Goal: Transaction & Acquisition: Purchase product/service

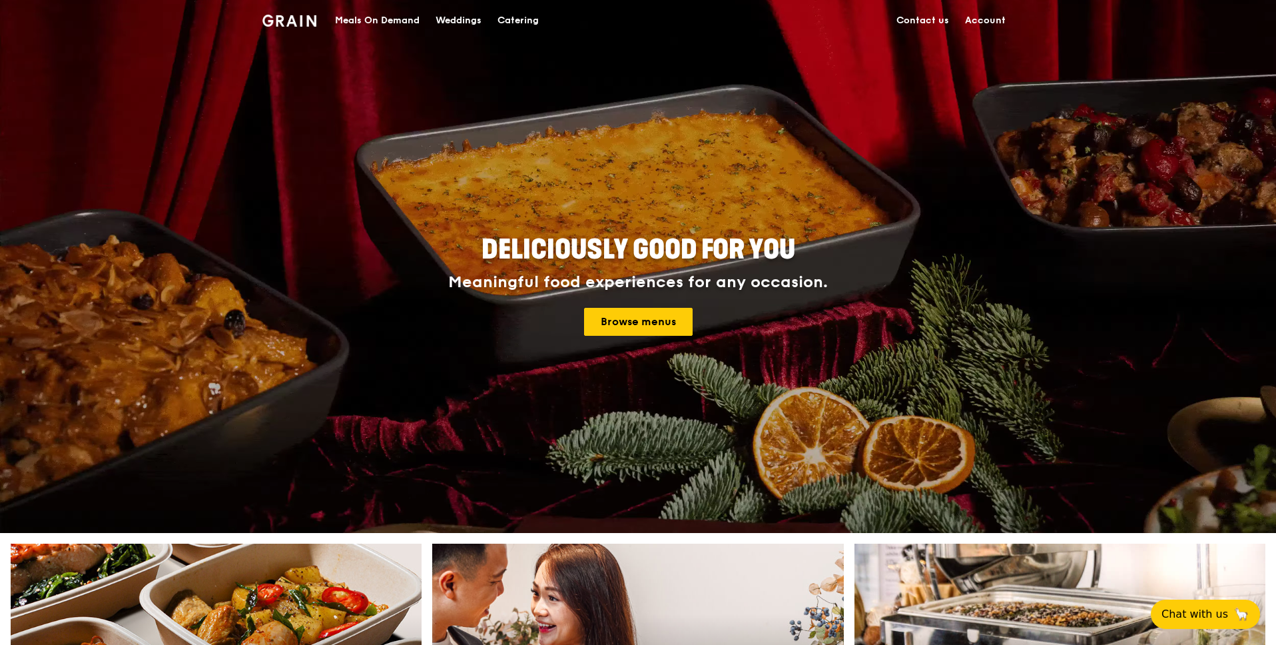
click at [996, 23] on link "Account" at bounding box center [985, 21] width 57 height 40
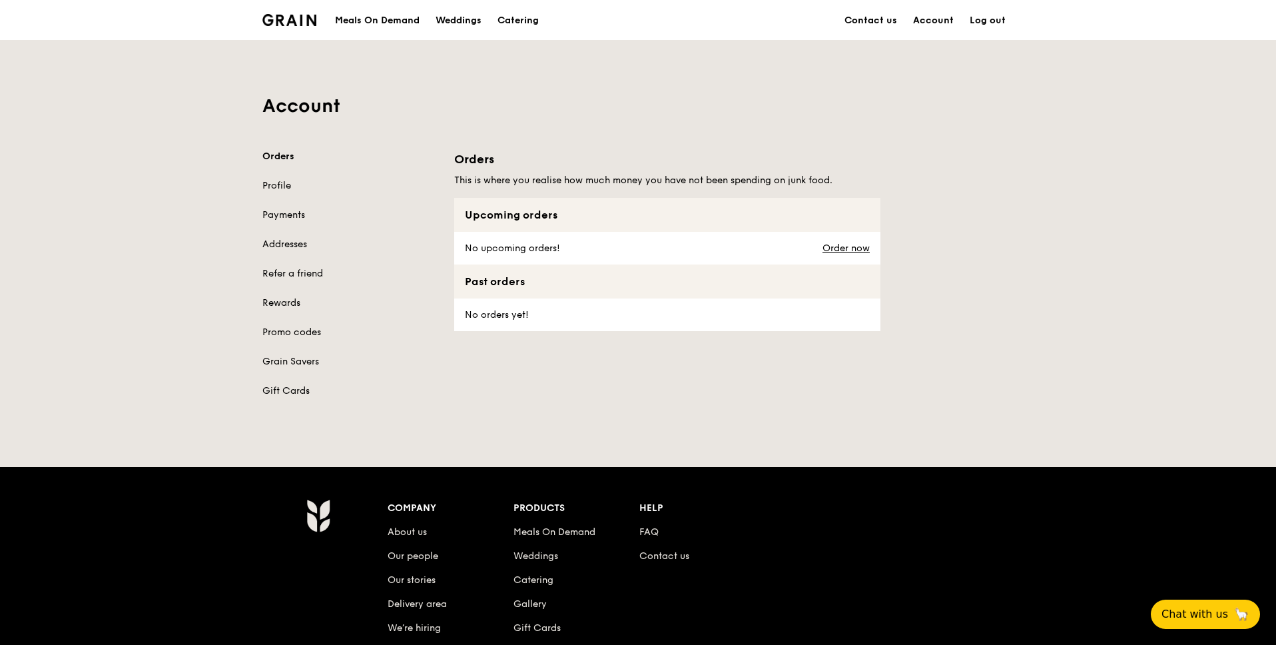
click at [557, 70] on div "Account Orders Profile Payments Addresses Refer a friend Rewards Promo codes Gr…" at bounding box center [637, 227] width 767 height 373
click at [413, 20] on div "Meals On Demand" at bounding box center [377, 21] width 85 height 40
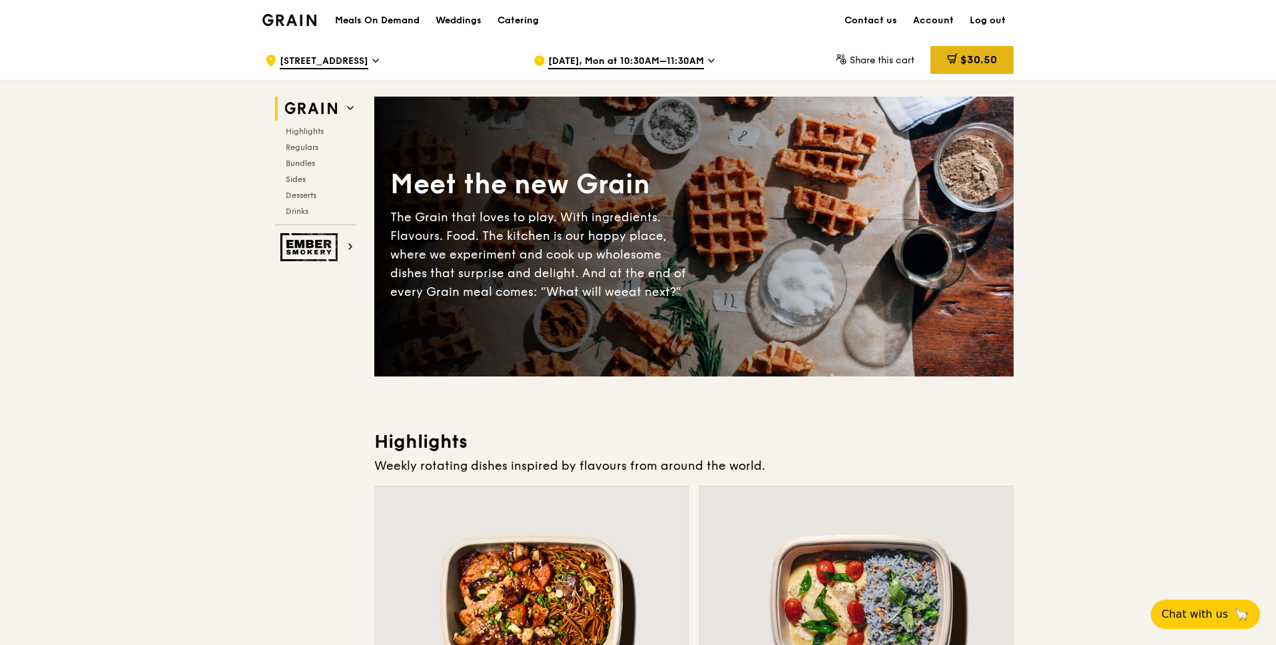
click at [969, 63] on span "$30.50" at bounding box center [978, 59] width 37 height 13
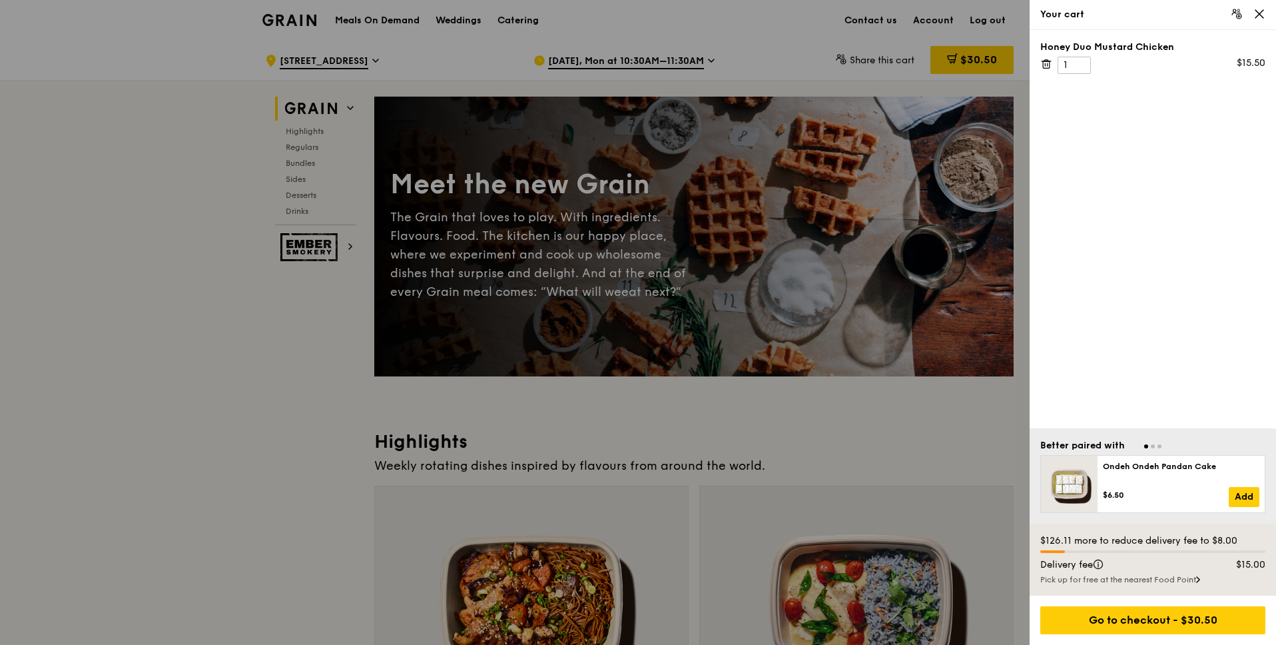
click at [1044, 64] on icon at bounding box center [1046, 64] width 12 height 12
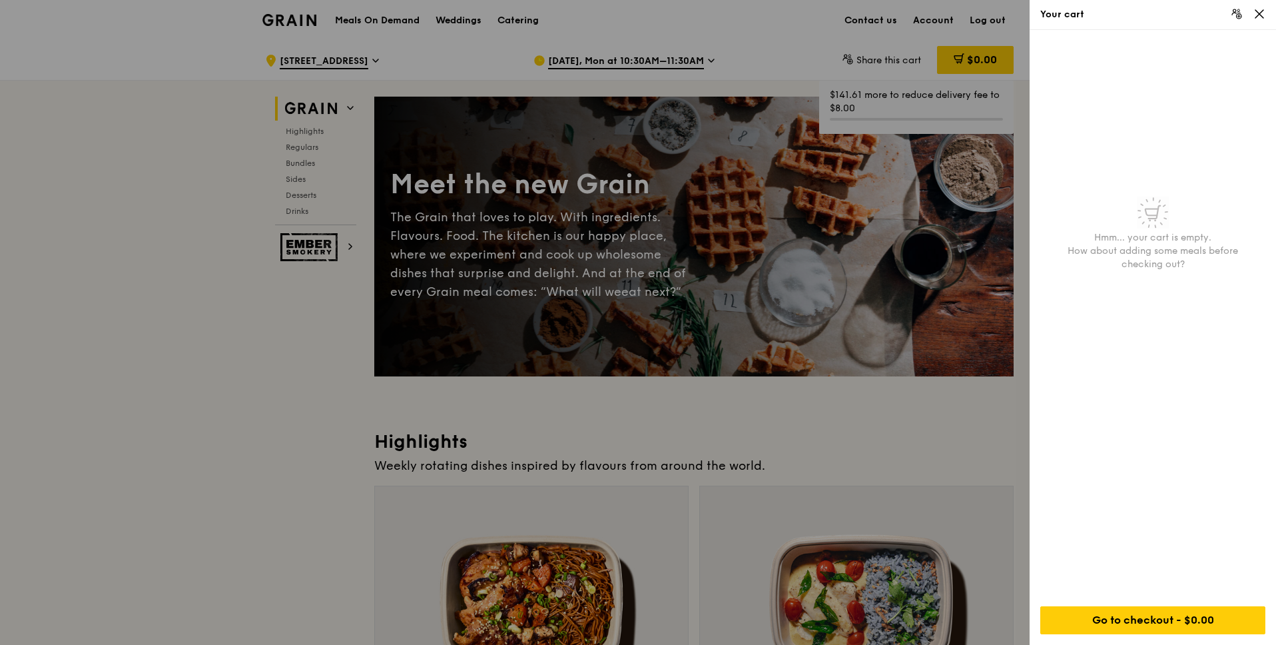
click at [467, 97] on div at bounding box center [638, 322] width 1276 height 645
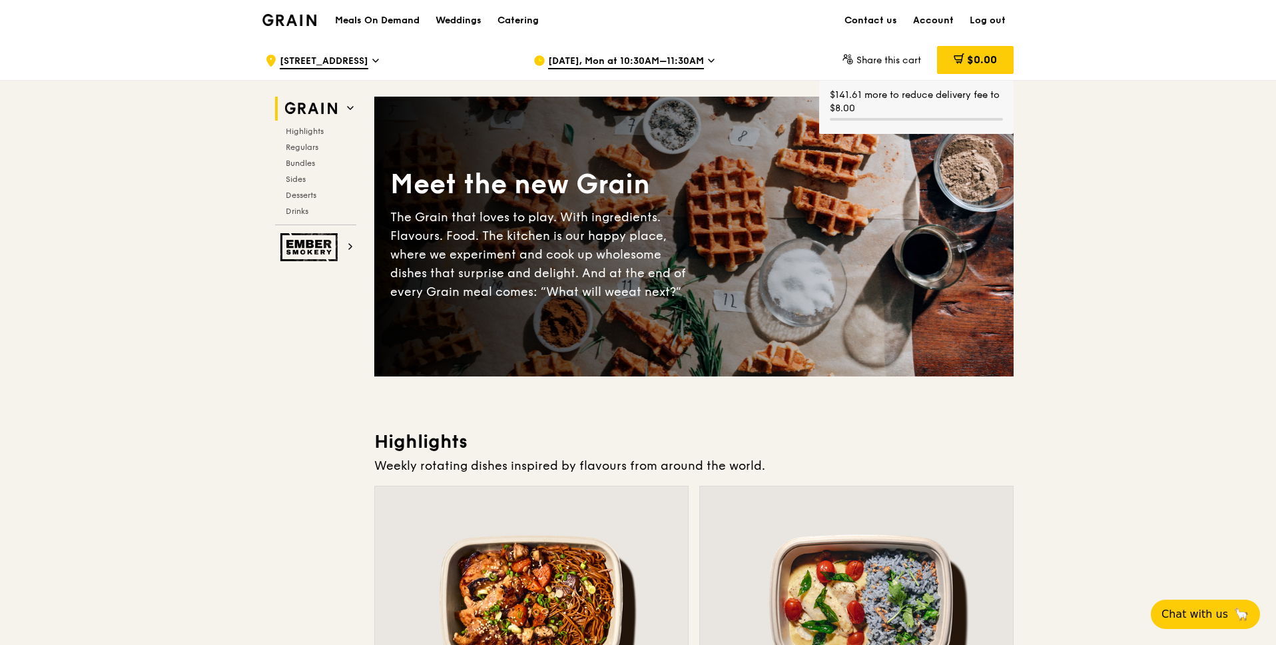
click at [740, 79] on div "Aug 18, Mon at 10:30AM–11:30AM" at bounding box center [656, 61] width 247 height 40
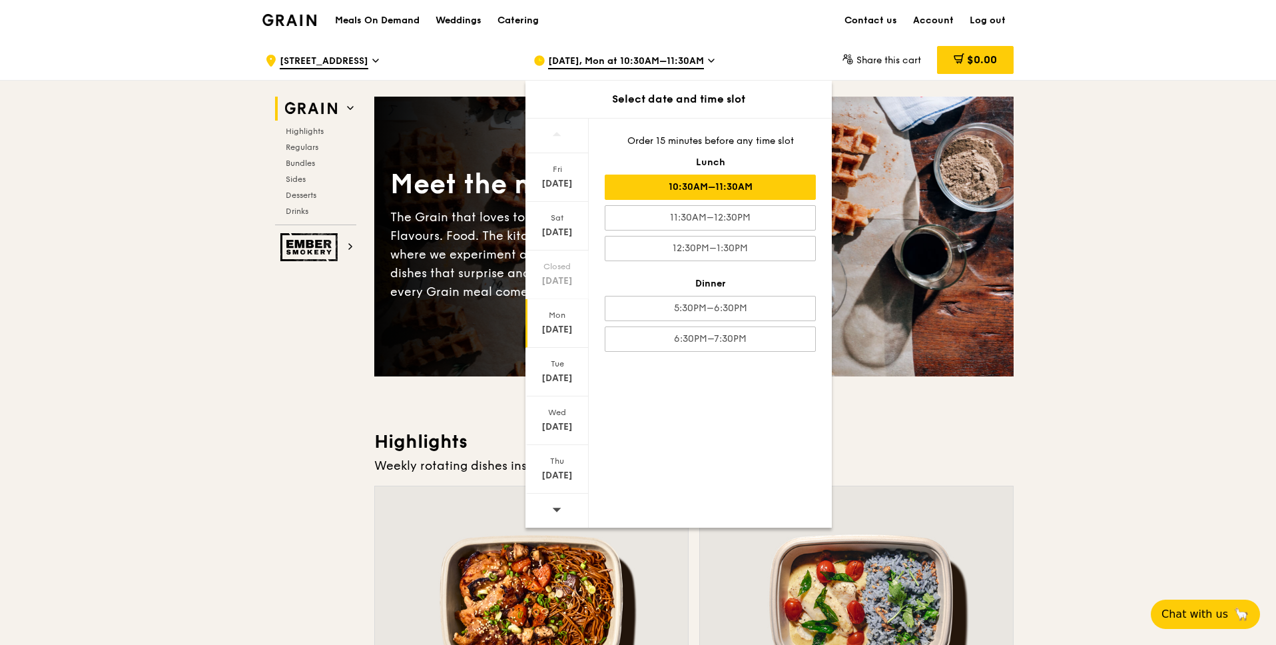
click at [705, 63] on div "Aug 18, Mon at 10:30AM–11:30AM" at bounding box center [656, 61] width 247 height 40
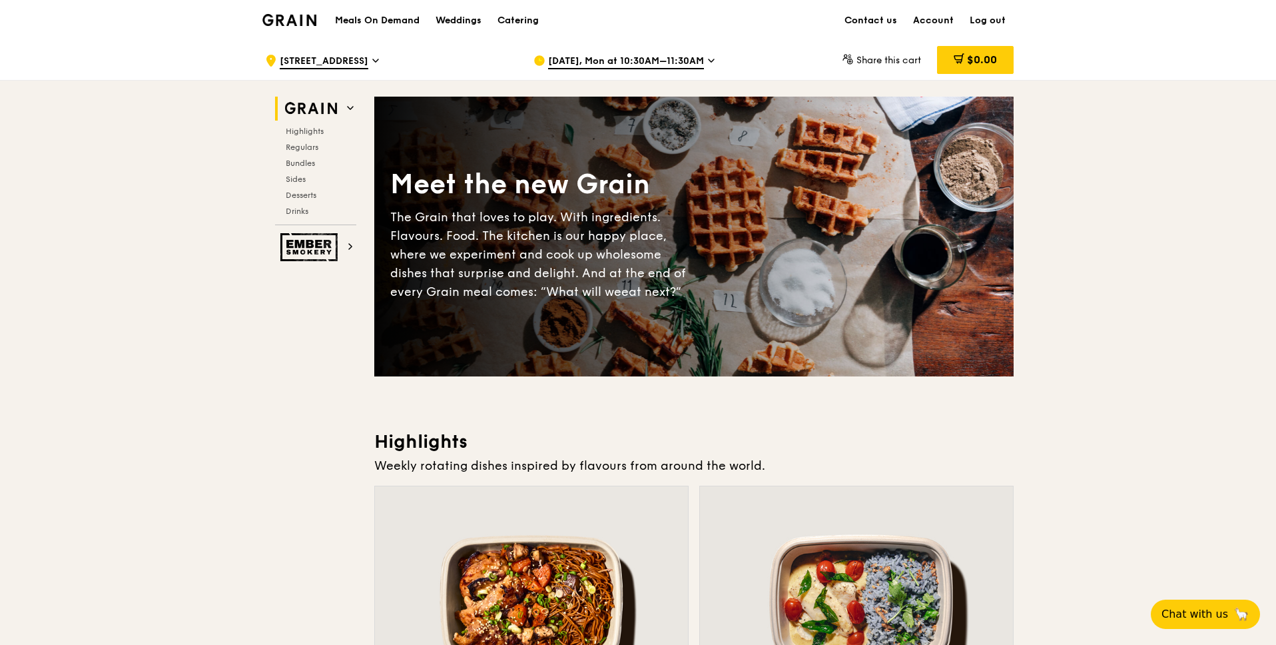
click at [705, 63] on div "Aug 18, Mon at 10:30AM–11:30AM" at bounding box center [656, 61] width 247 height 40
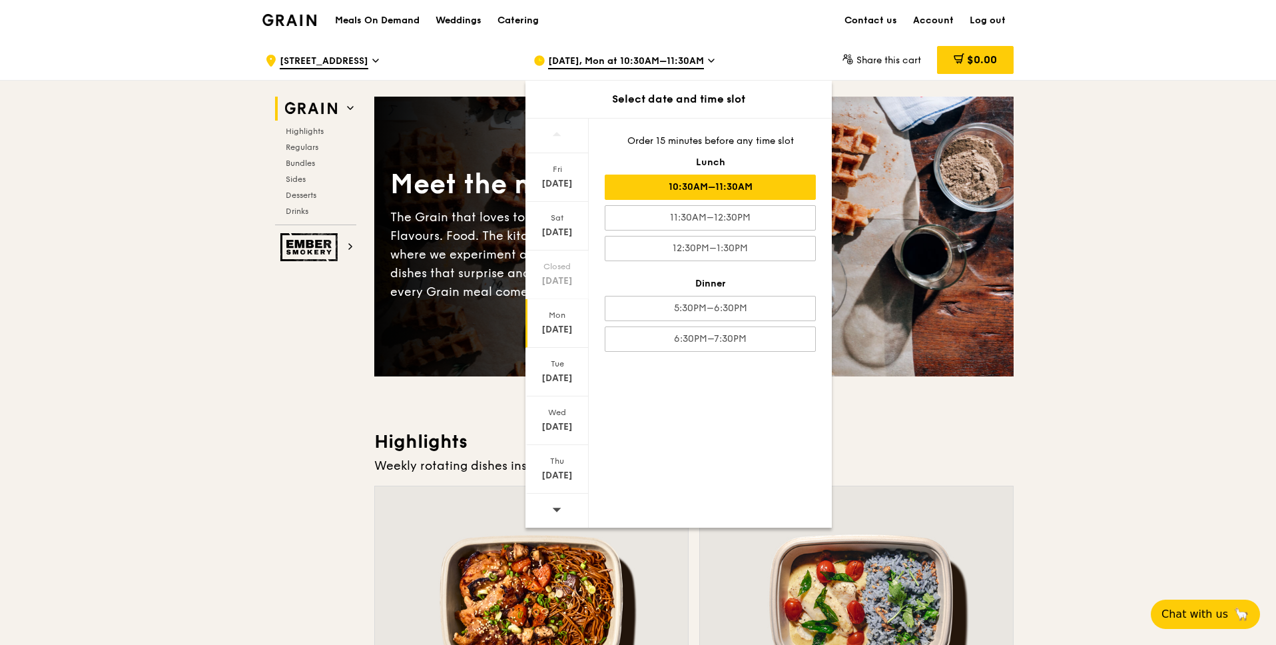
click at [705, 63] on div "Aug 18, Mon at 10:30AM–11:30AM" at bounding box center [656, 61] width 247 height 40
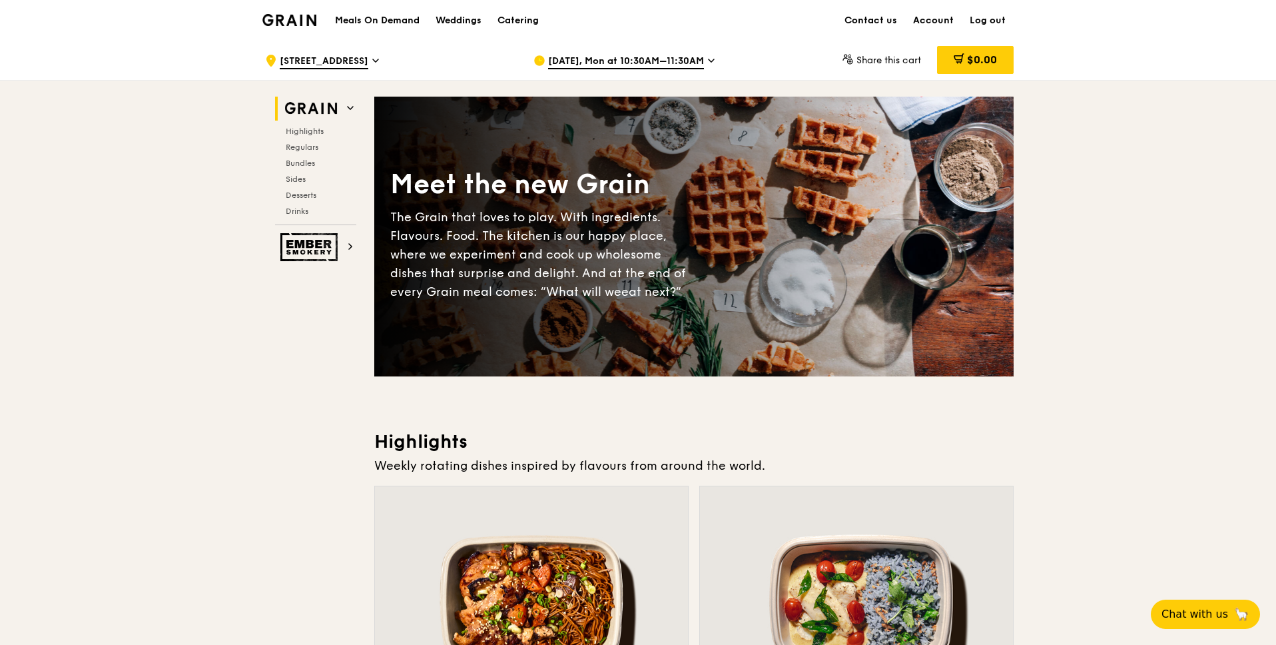
click at [397, 24] on h1 "Meals On Demand" at bounding box center [377, 20] width 85 height 13
click at [406, 13] on div "Meals On Demand Weddings Catering" at bounding box center [437, 20] width 220 height 41
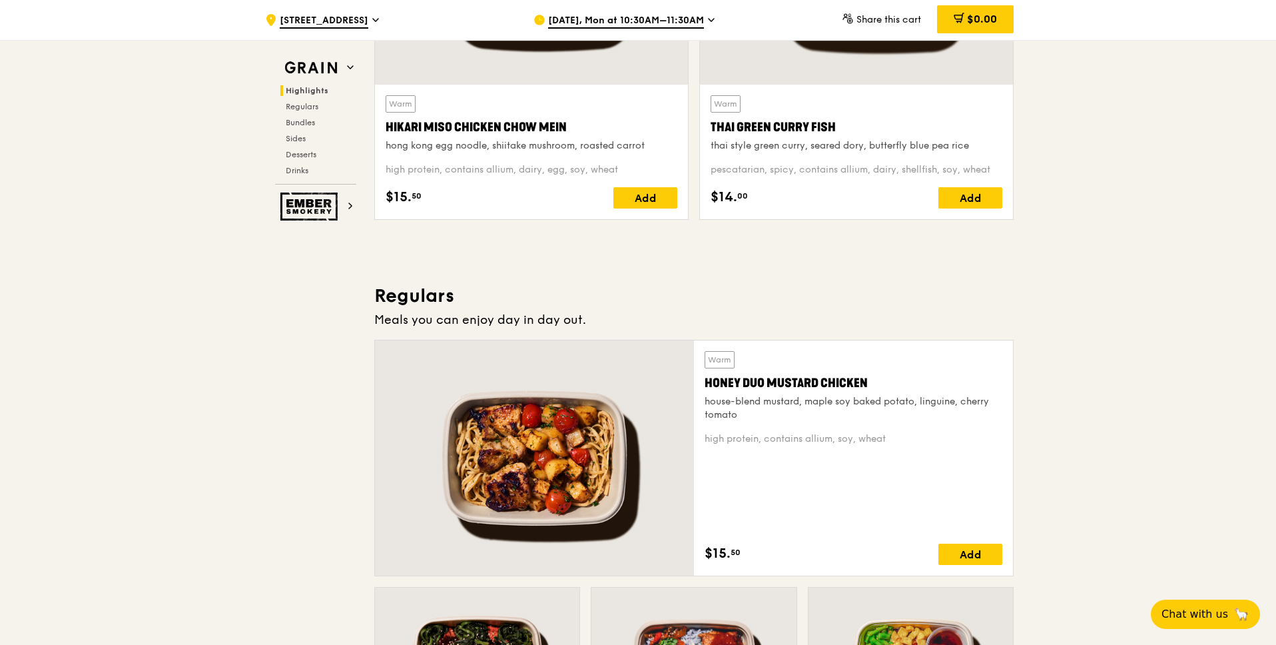
scroll to position [636, 0]
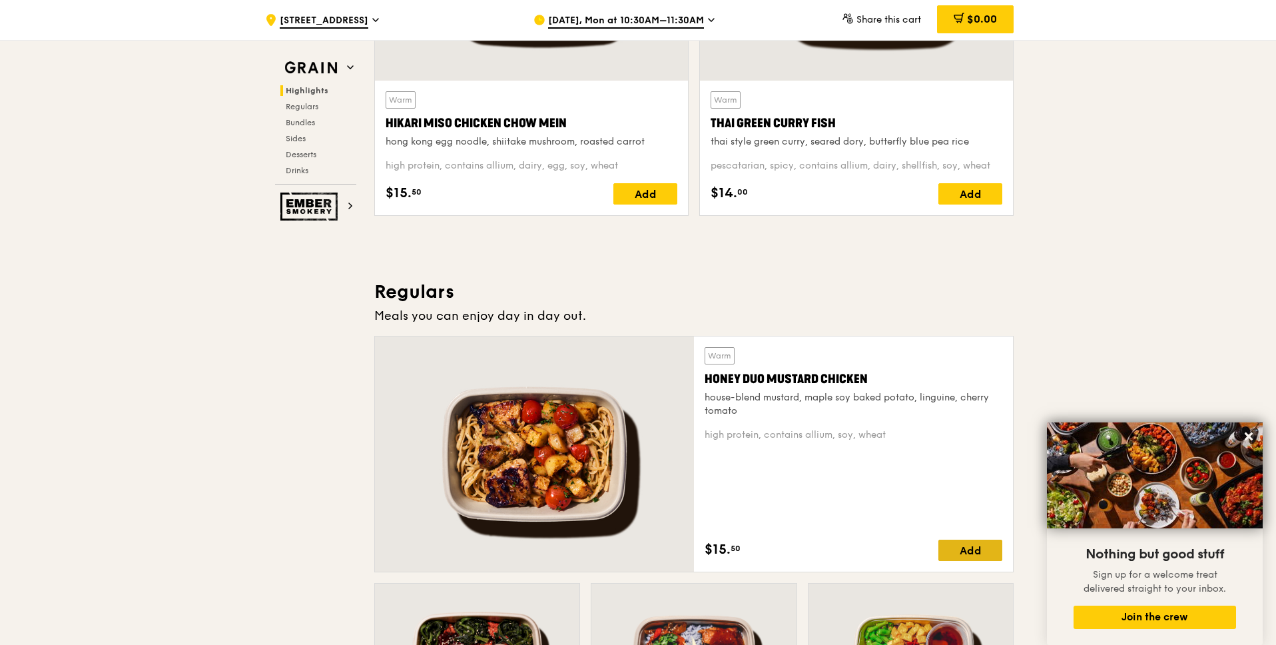
click at [966, 549] on div "Add" at bounding box center [970, 549] width 64 height 21
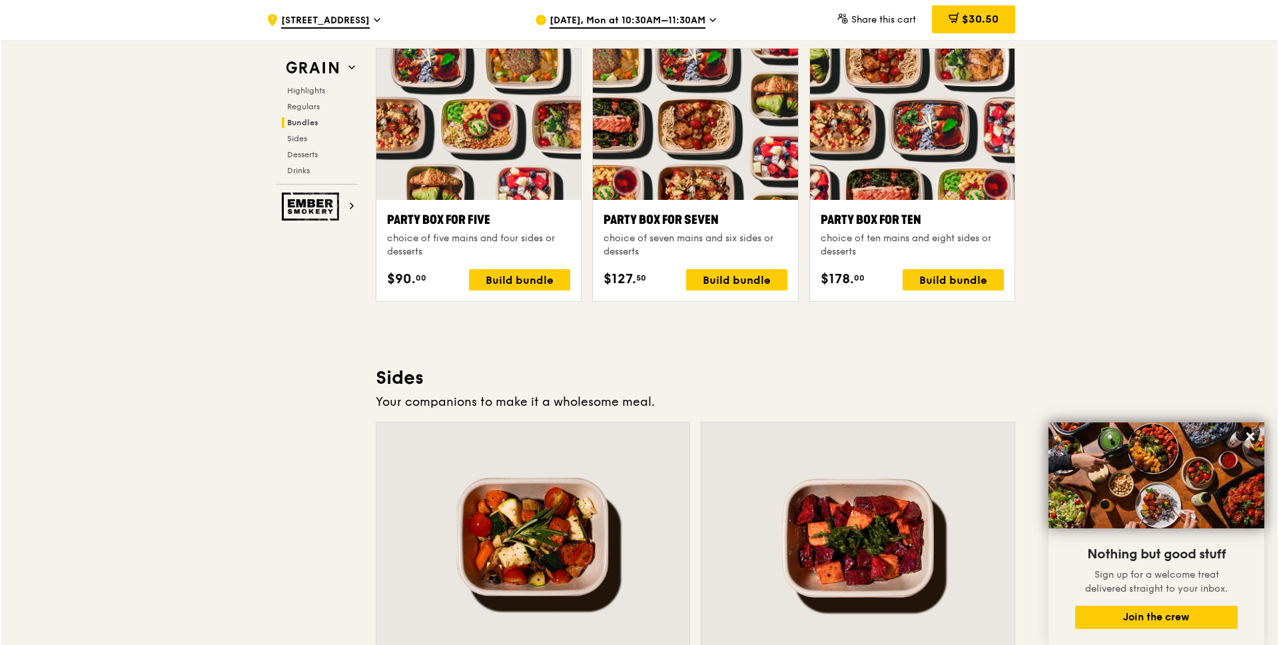
scroll to position [2638, 0]
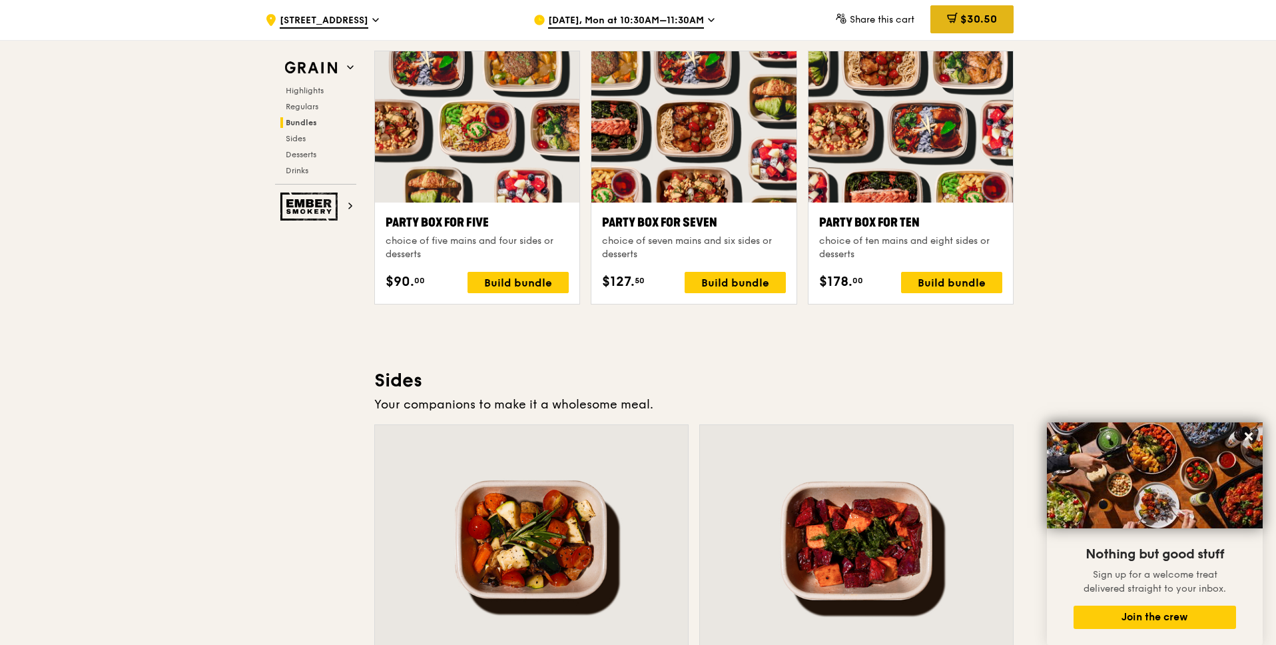
click at [950, 19] on icon at bounding box center [952, 17] width 8 height 4
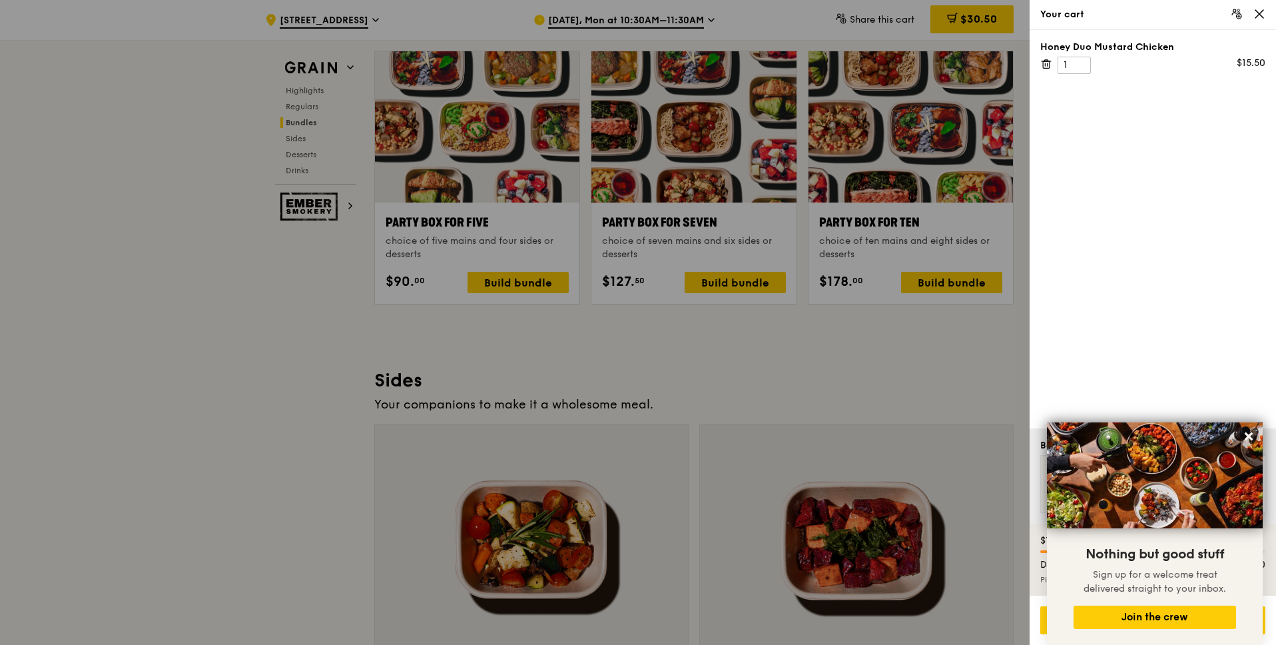
click at [1044, 66] on icon at bounding box center [1046, 64] width 12 height 12
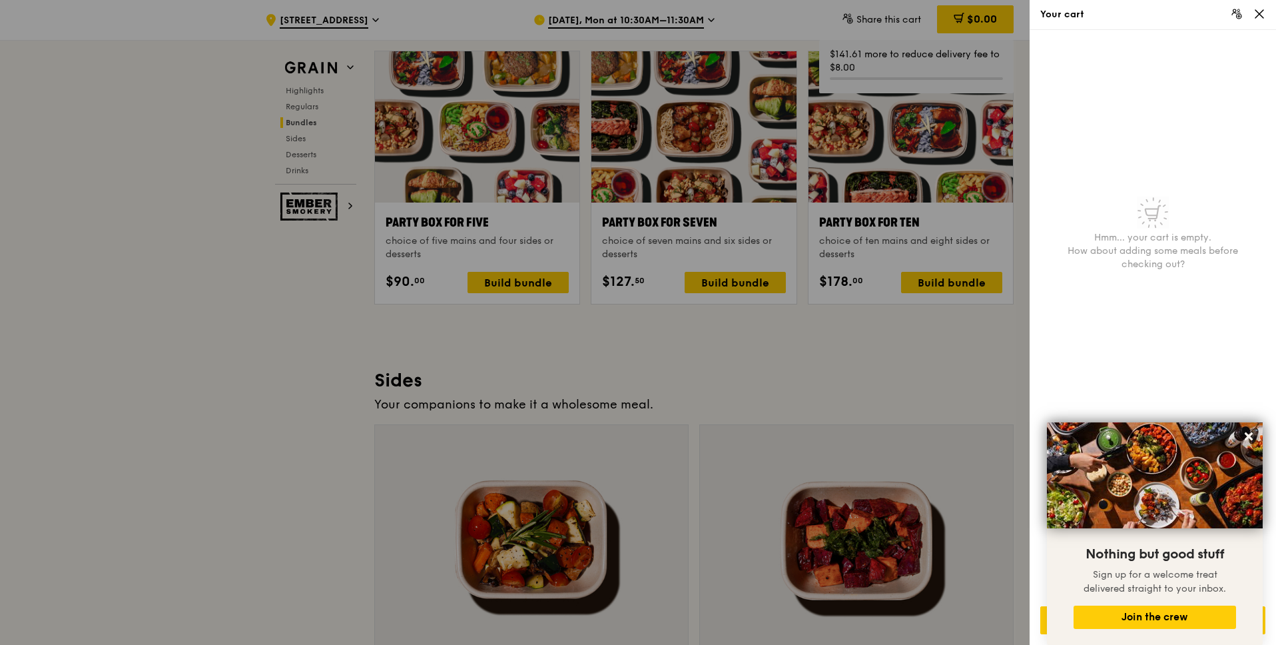
click at [949, 284] on div at bounding box center [638, 322] width 1276 height 645
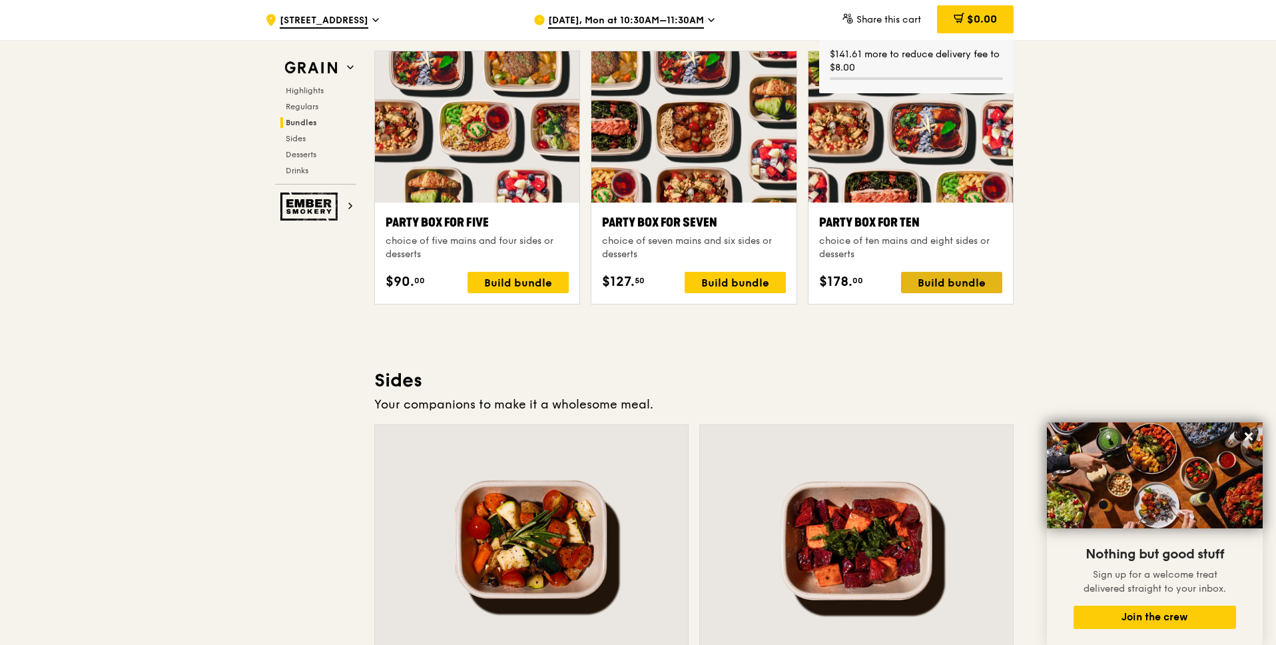
click at [936, 284] on div "Build bundle" at bounding box center [951, 282] width 101 height 21
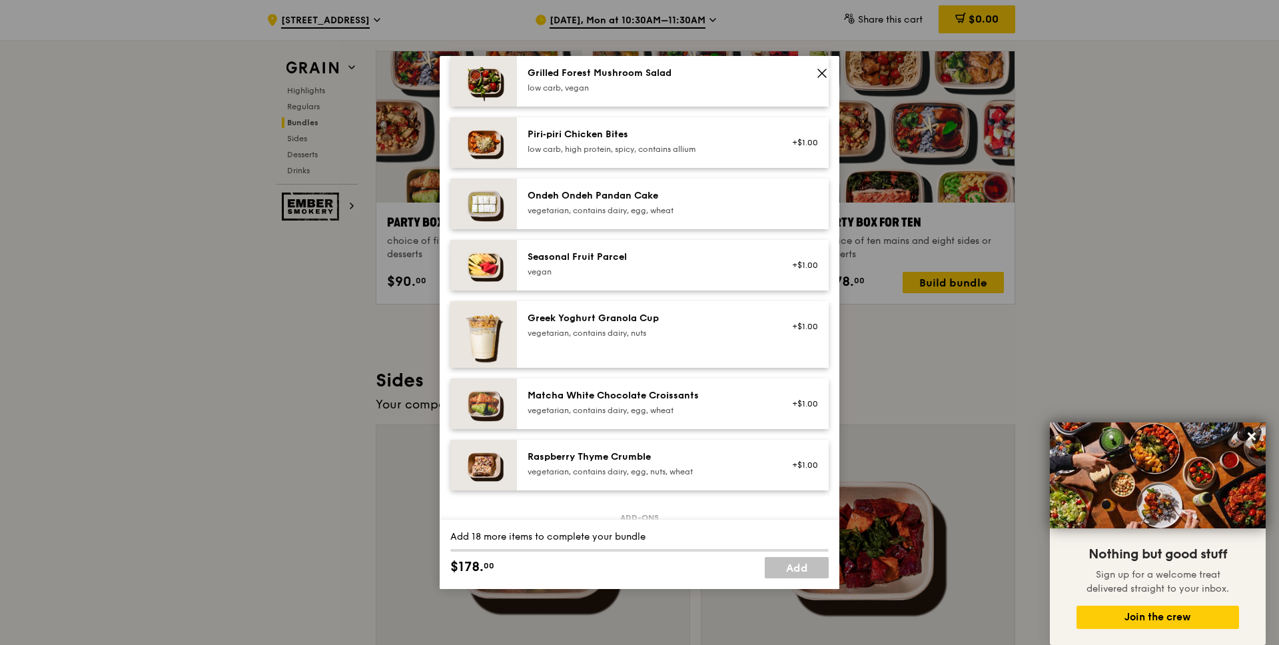
scroll to position [933, 0]
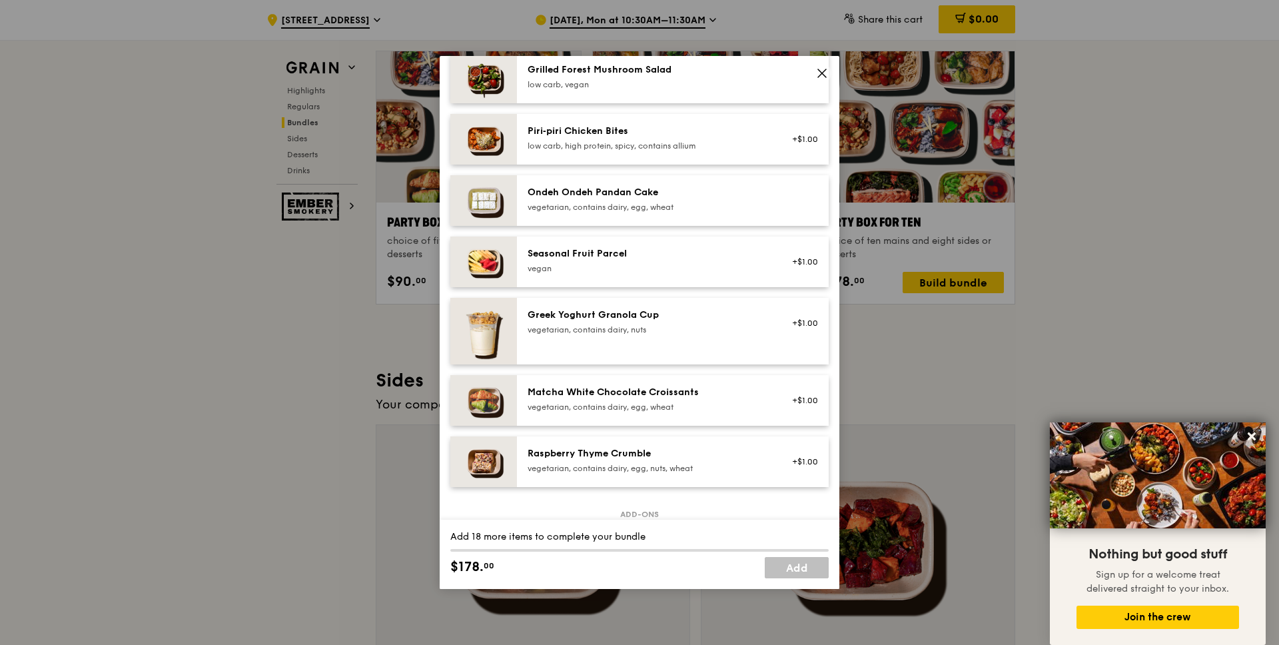
drag, startPoint x: 516, startPoint y: 288, endPoint x: 459, endPoint y: 286, distance: 57.3
click at [459, 286] on div "Seasonal Fruit Parcel vegan +$1.00" at bounding box center [639, 261] width 378 height 51
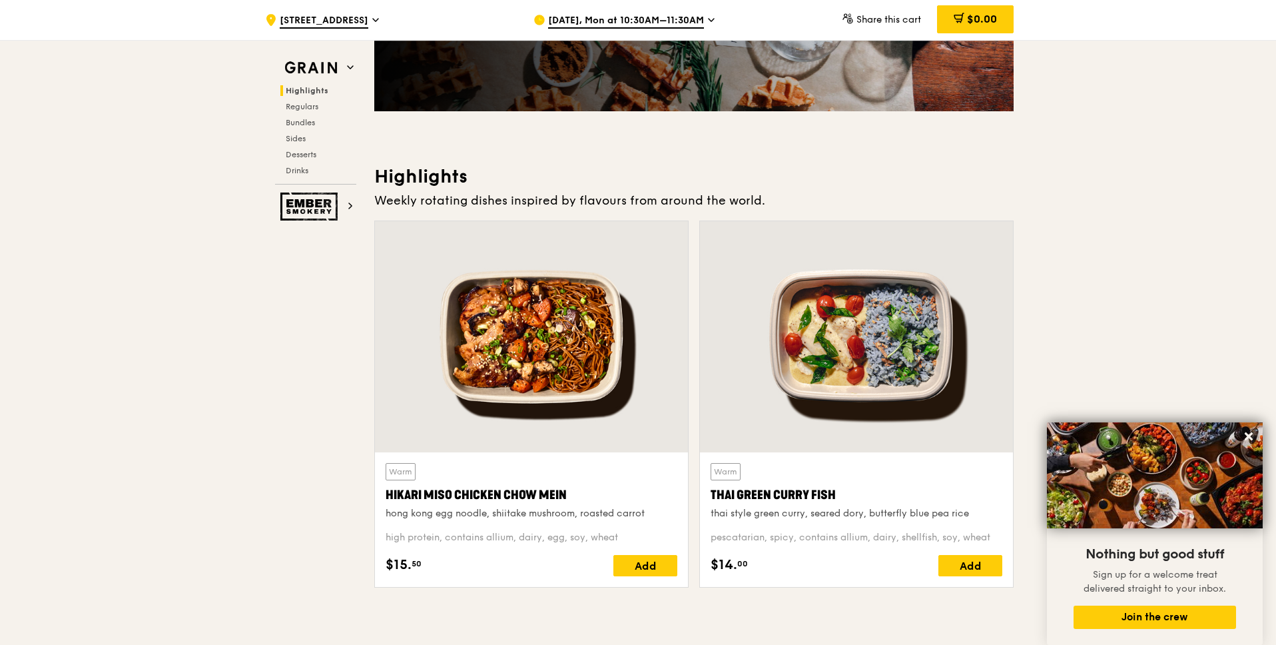
scroll to position [266, 0]
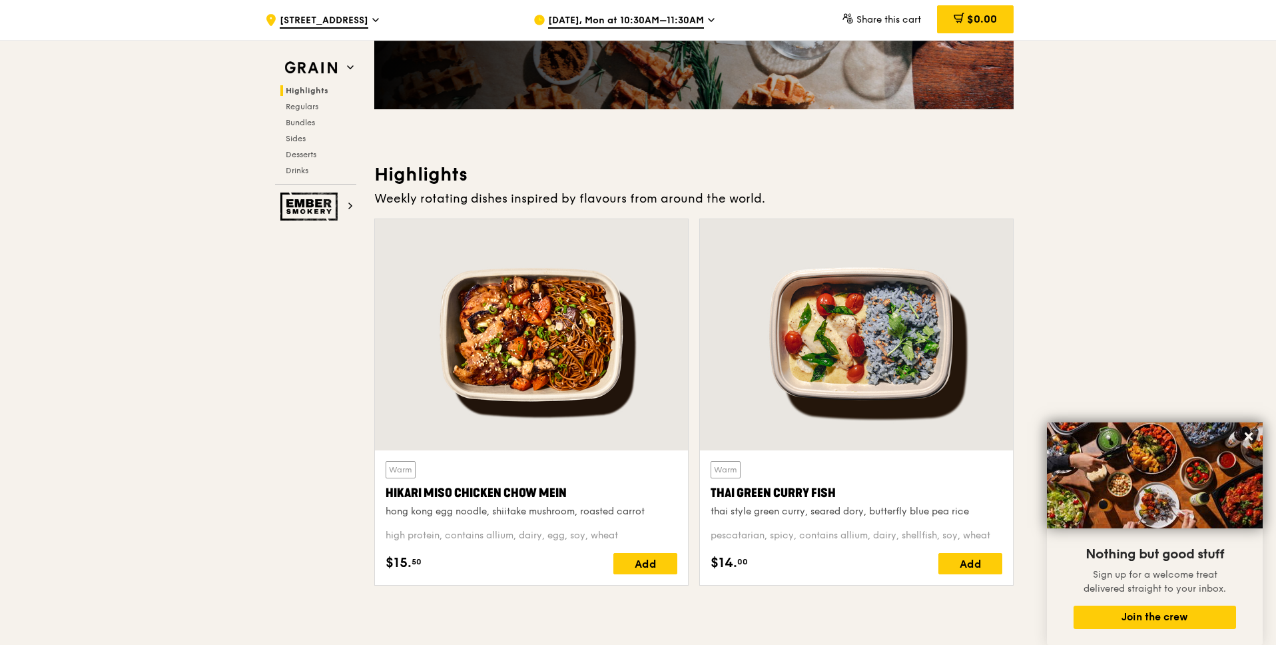
drag, startPoint x: 848, startPoint y: 494, endPoint x: 699, endPoint y: 486, distance: 149.4
click at [700, 485] on div "Warm Thai Green Curry Fish thai style green curry, seared dory, butterfly blue …" at bounding box center [856, 517] width 313 height 135
copy div "Thai Green Curry Fish"
click at [781, 436] on div at bounding box center [856, 334] width 313 height 231
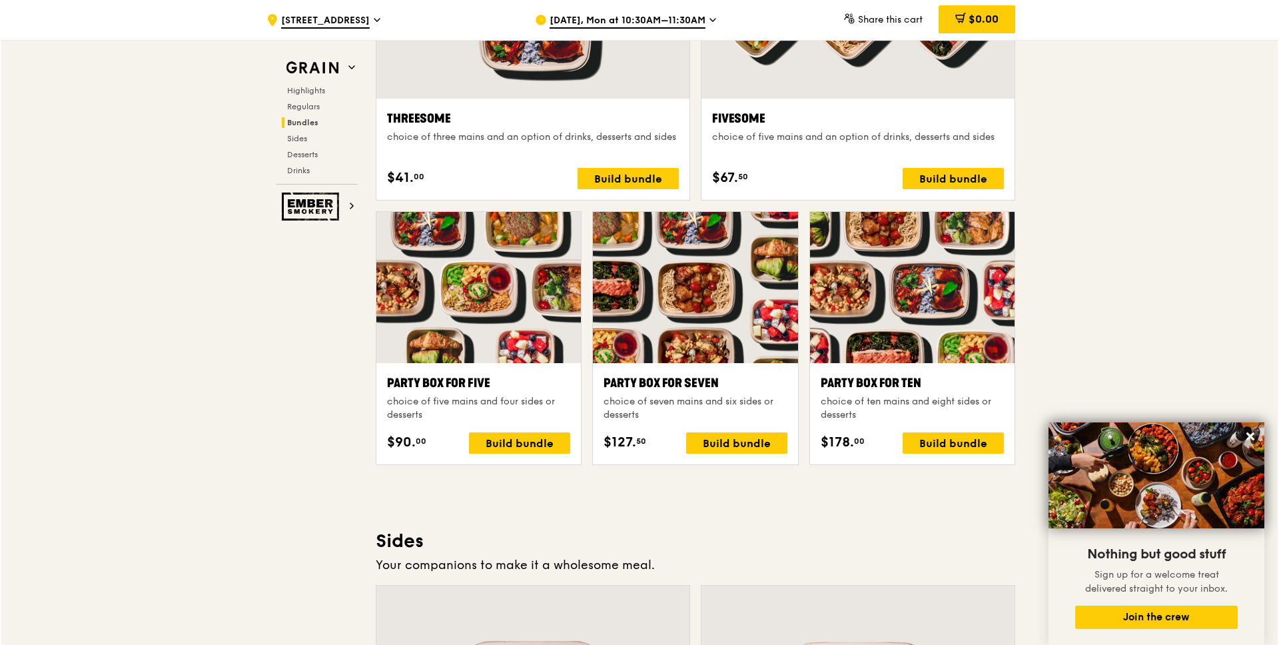
scroll to position [2479, 0]
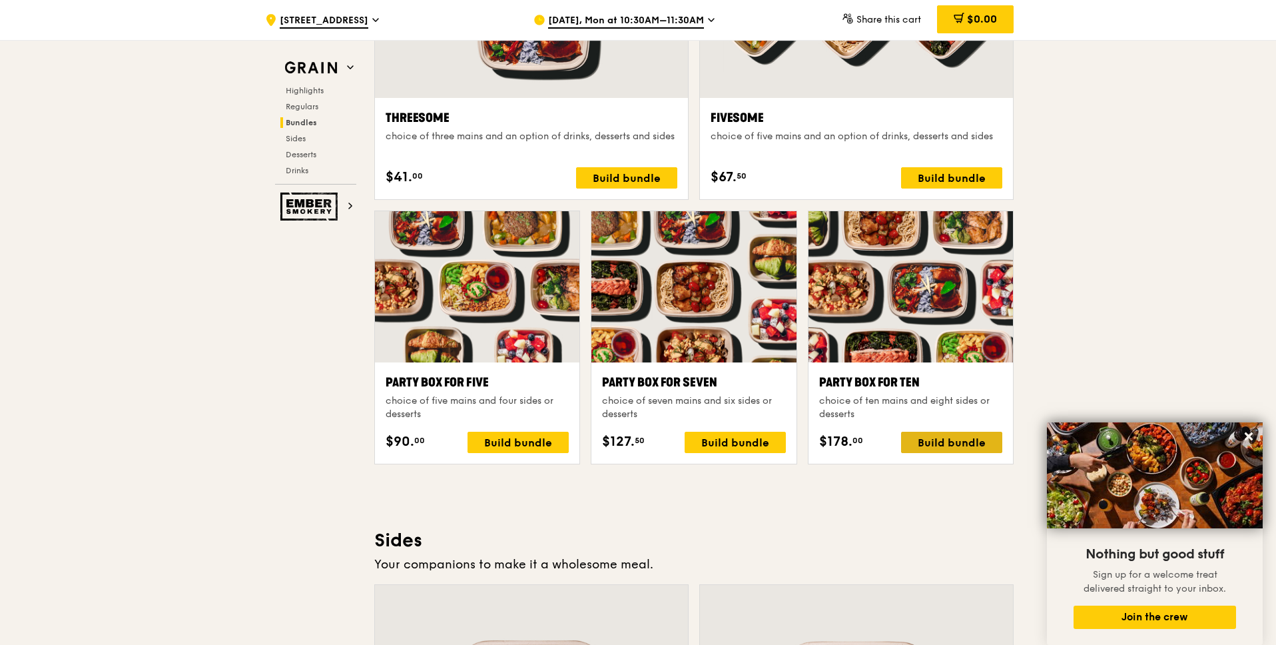
click at [949, 446] on div "Build bundle" at bounding box center [951, 442] width 101 height 21
click at [933, 443] on div "Build bundle" at bounding box center [951, 442] width 101 height 21
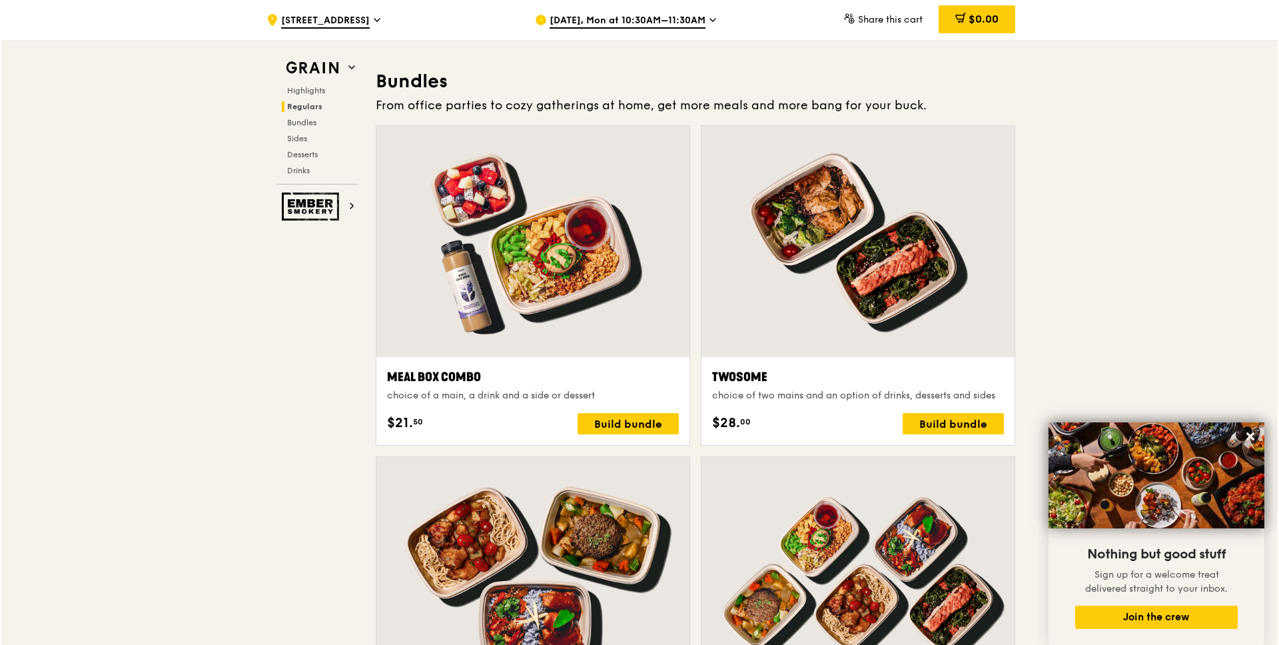
scroll to position [1897, 0]
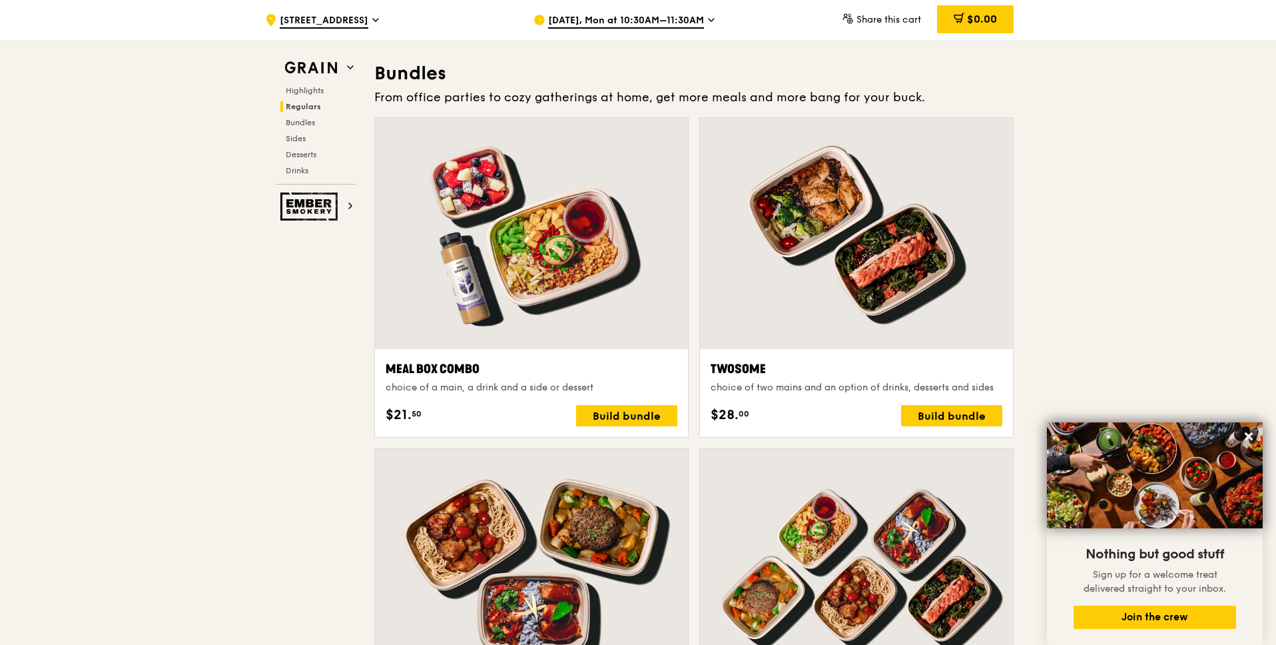
click at [869, 637] on div at bounding box center [856, 564] width 313 height 231
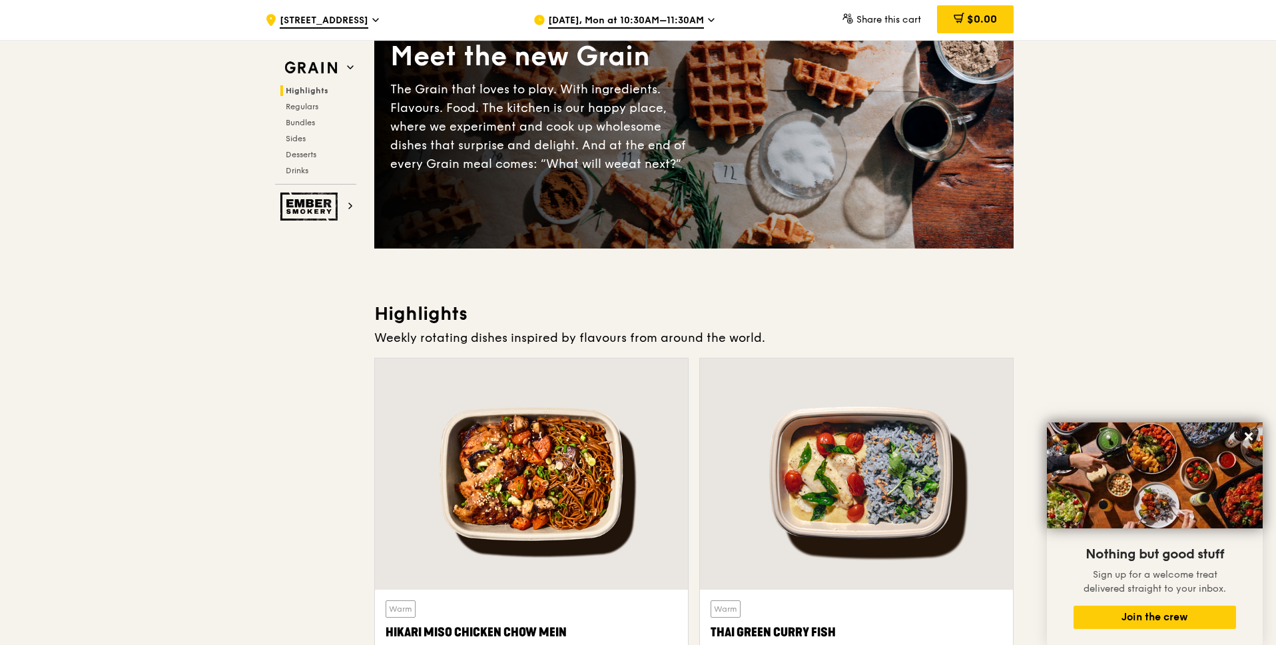
scroll to position [0, 0]
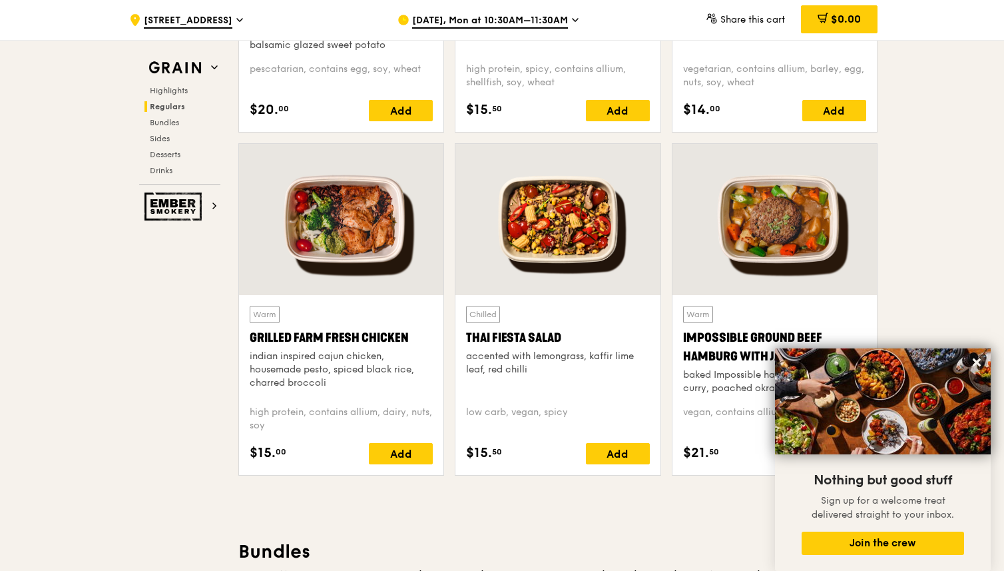
scroll to position [1438, 0]
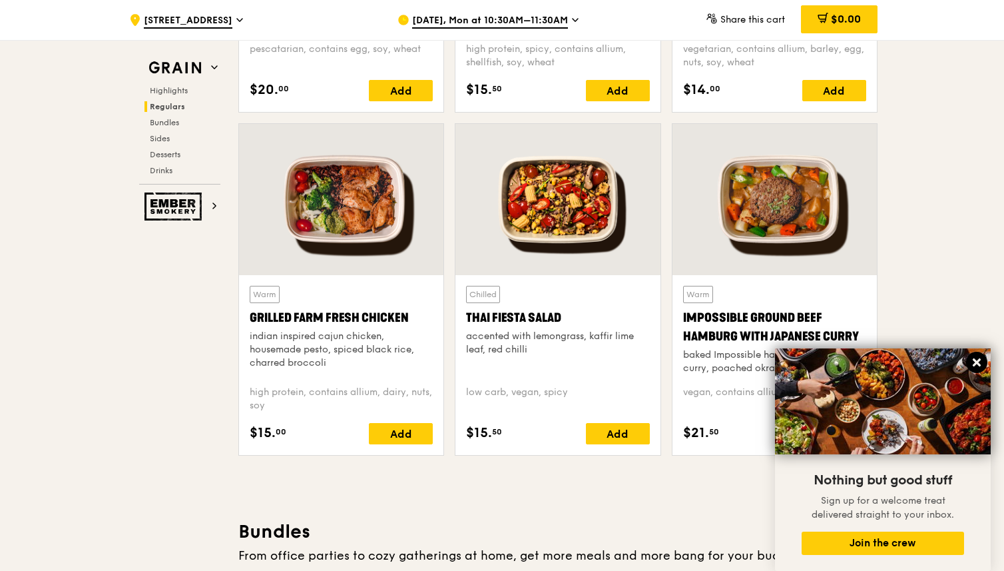
click at [975, 355] on button at bounding box center [976, 362] width 21 height 21
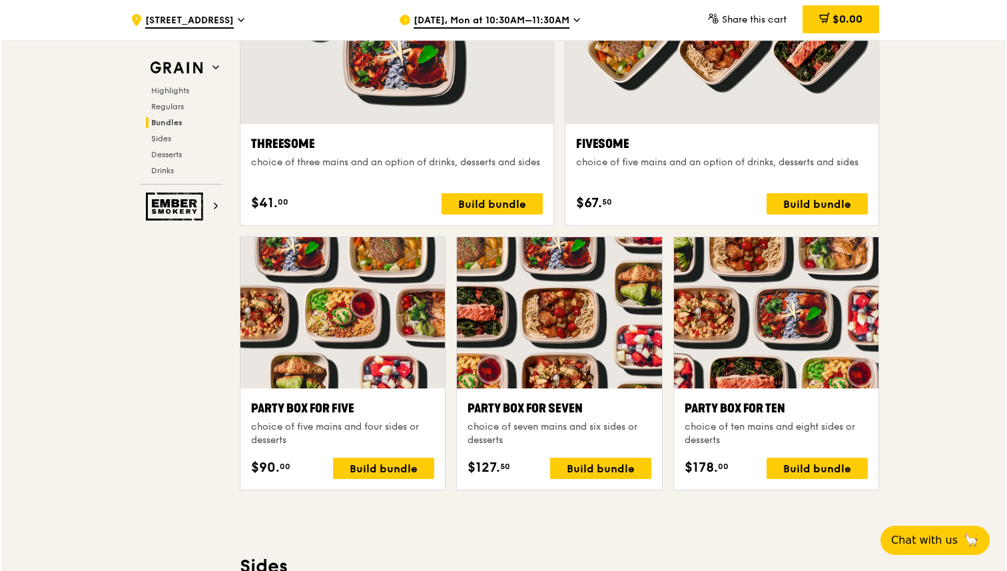
scroll to position [2472, 0]
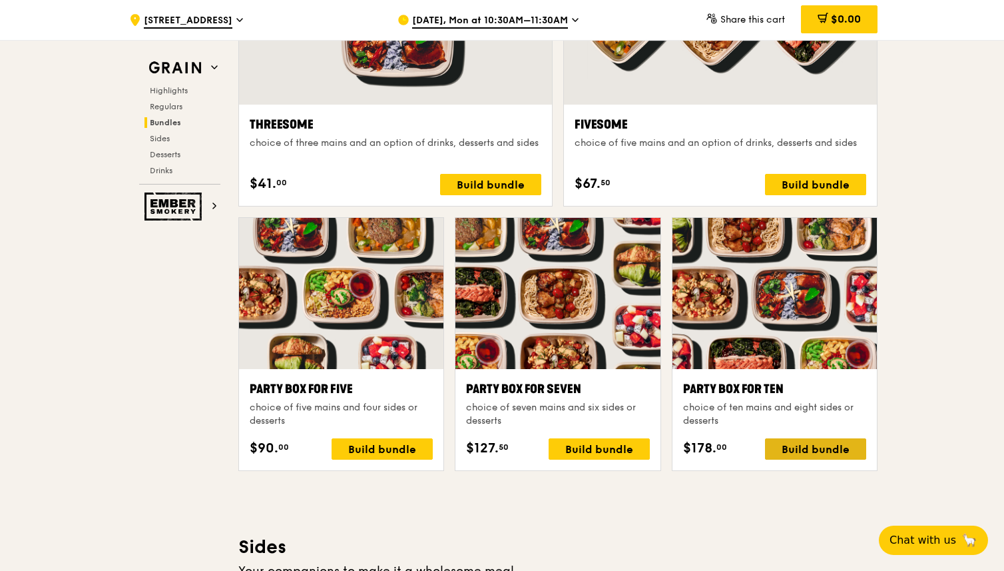
click at [819, 452] on div "Build bundle" at bounding box center [815, 448] width 101 height 21
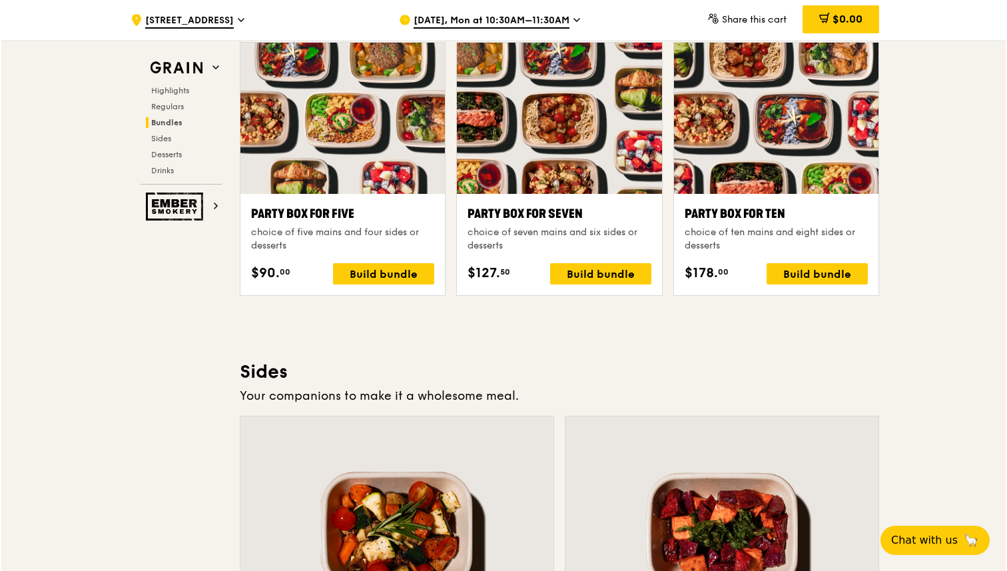
scroll to position [2648, 0]
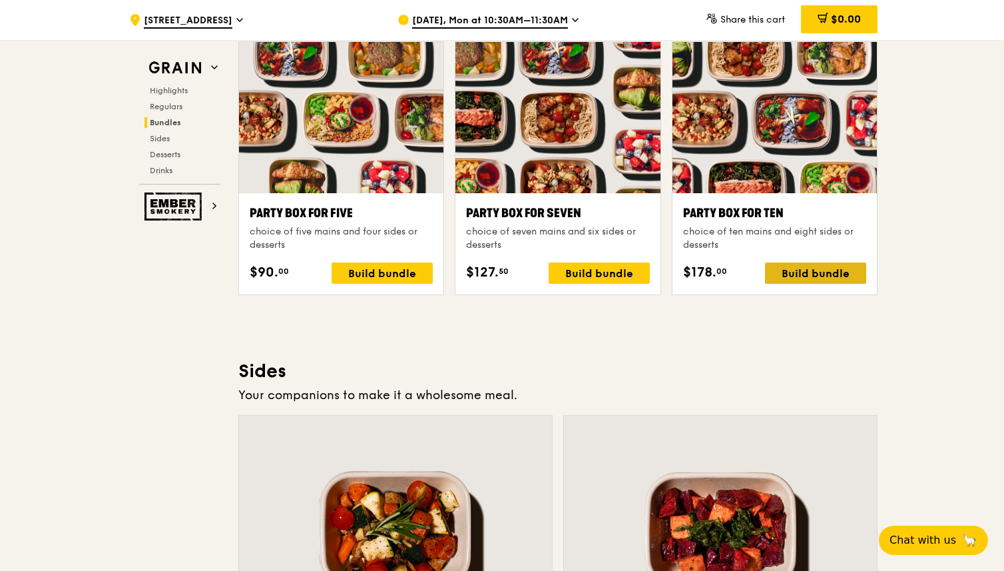
click at [832, 278] on div "Build bundle" at bounding box center [815, 272] width 101 height 21
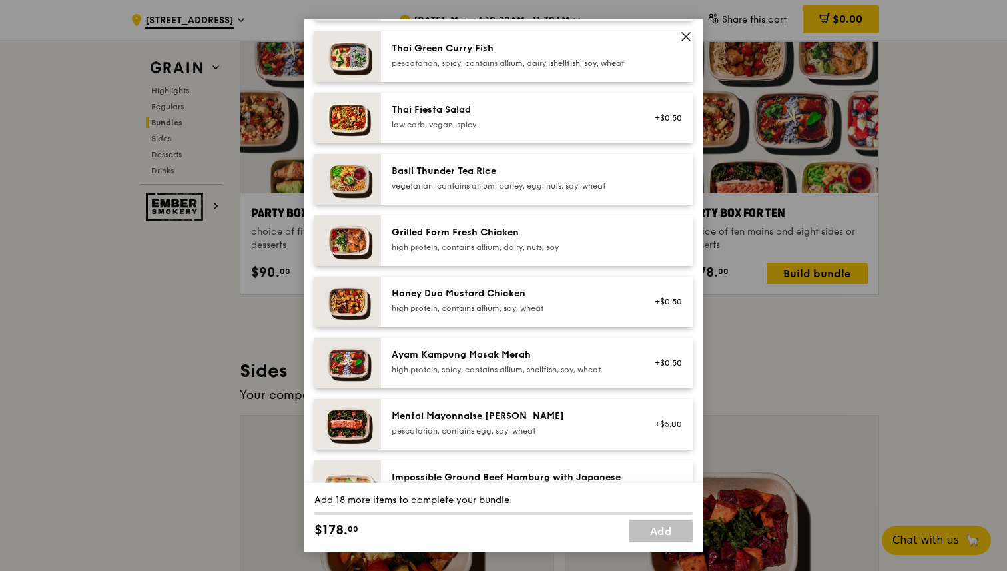
scroll to position [200, 0]
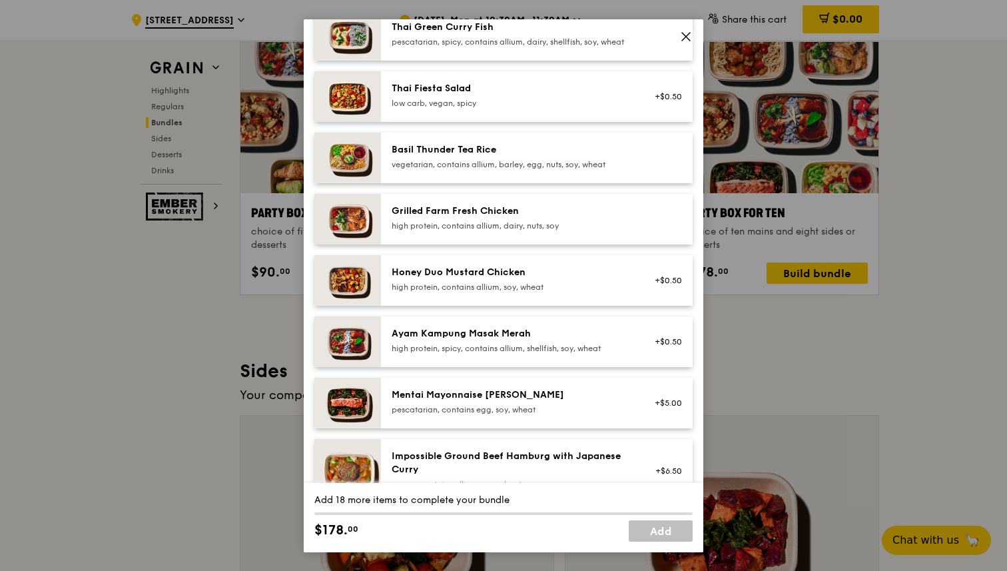
click at [550, 291] on div "Honey Duo Mustard Chicken high protein, contains allium, soy, wheat" at bounding box center [511, 279] width 239 height 27
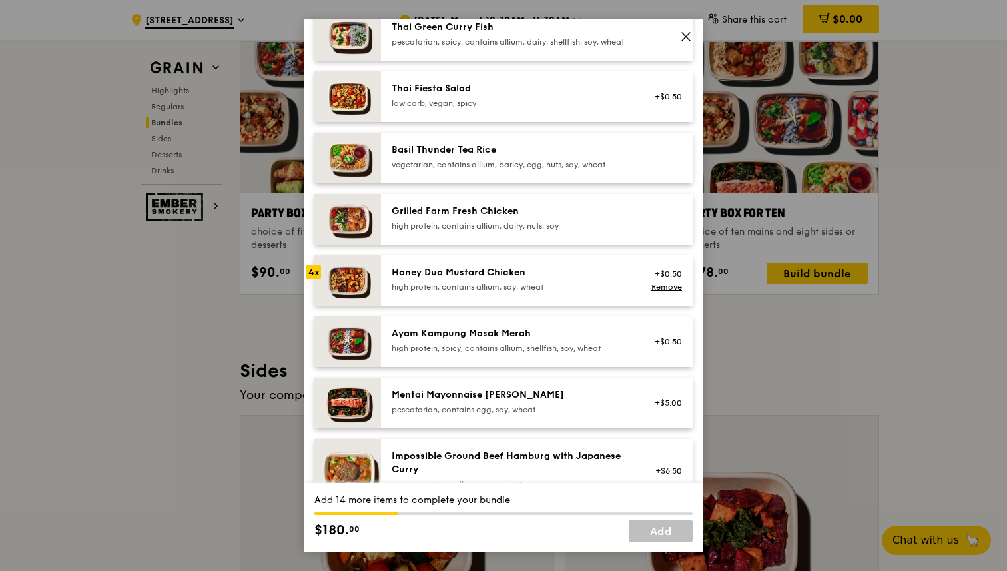
click at [550, 291] on div "Honey Duo Mustard Chicken high protein, contains allium, soy, wheat" at bounding box center [511, 279] width 239 height 27
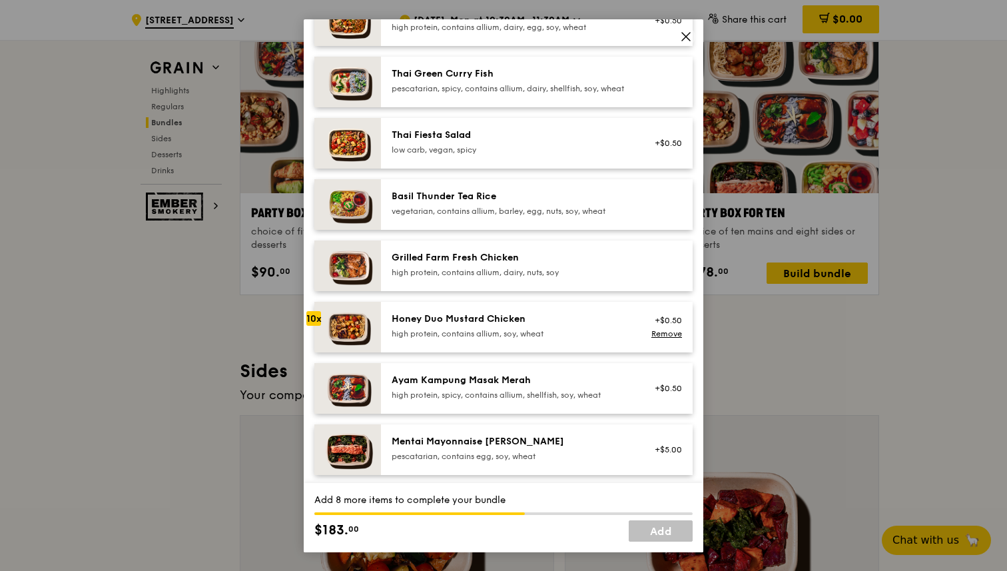
scroll to position [154, 0]
click at [438, 325] on div "Honey Duo Mustard Chicken" at bounding box center [511, 318] width 239 height 13
click at [665, 338] on link "Remove" at bounding box center [666, 332] width 31 height 9
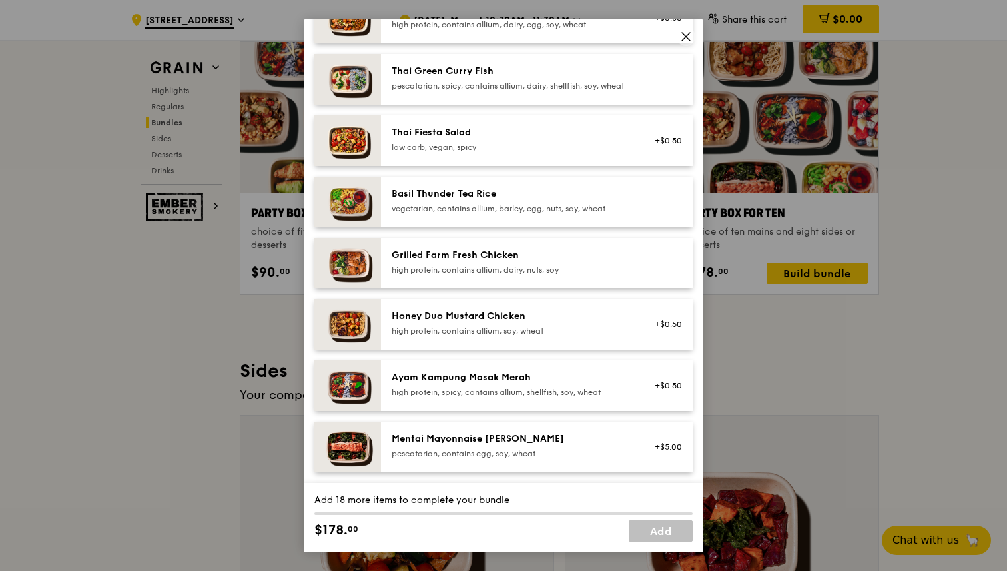
scroll to position [158, 0]
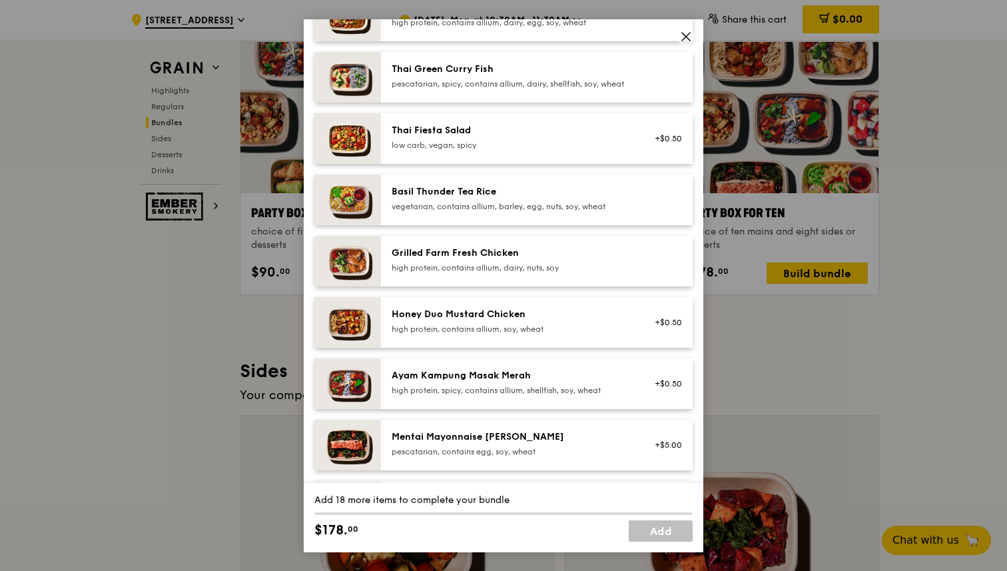
click at [515, 65] on div "Thai Green Curry Fish" at bounding box center [511, 69] width 239 height 13
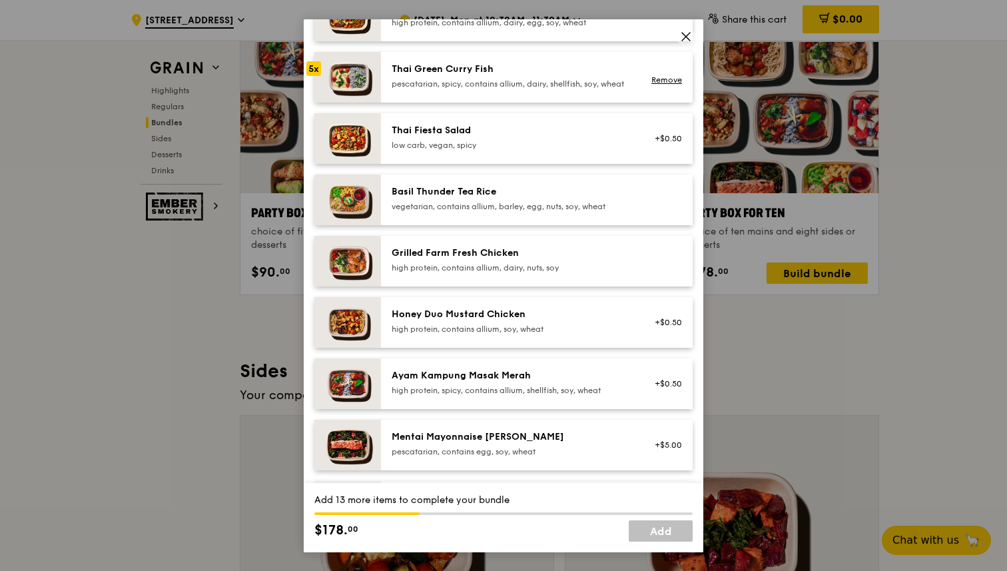
click at [515, 65] on div "Thai Green Curry Fish" at bounding box center [511, 69] width 239 height 13
click at [669, 85] on link "Remove" at bounding box center [666, 79] width 31 height 9
click at [543, 332] on div "Honey Duo Mustard Chicken high protein, contains allium, soy, wheat" at bounding box center [511, 321] width 239 height 27
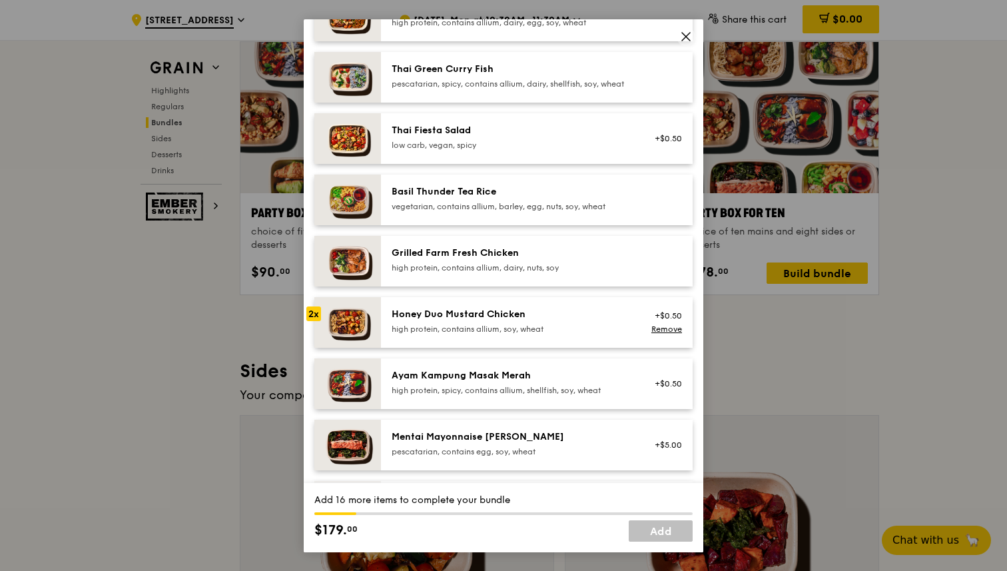
click at [543, 332] on div "Honey Duo Mustard Chicken high protein, contains allium, soy, wheat" at bounding box center [511, 321] width 239 height 27
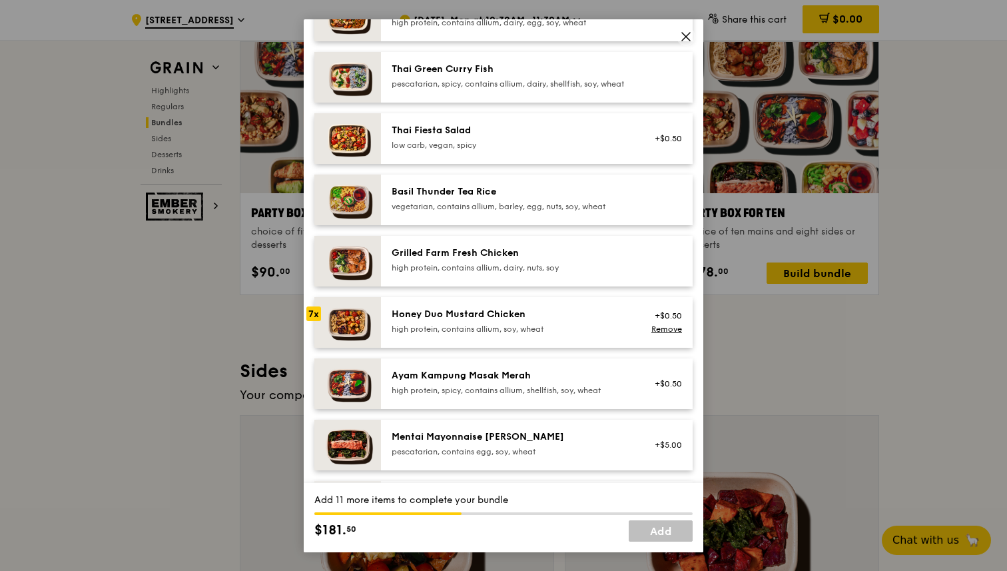
click at [543, 332] on div "Honey Duo Mustard Chicken high protein, contains allium, soy, wheat" at bounding box center [511, 321] width 239 height 27
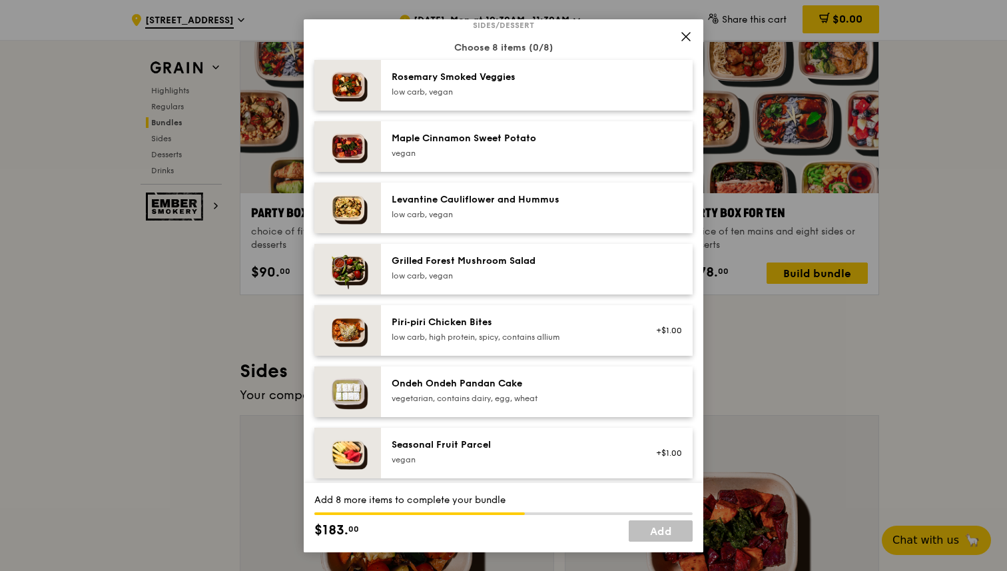
scroll to position [709, 0]
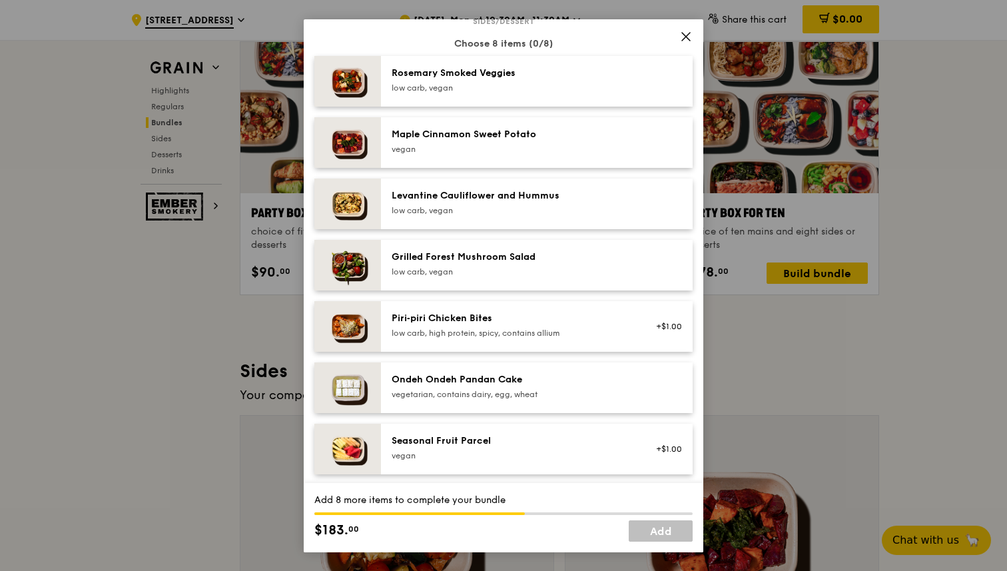
click at [492, 93] on div "low carb, vegan" at bounding box center [511, 88] width 239 height 11
click at [475, 141] on div "Maple Cinnamon Sweet Potato" at bounding box center [511, 134] width 239 height 13
click at [452, 202] on div "Levantine Cauliflower and Hummus" at bounding box center [511, 195] width 239 height 13
click at [451, 264] on div "Grilled Forest Mushroom Salad" at bounding box center [511, 256] width 239 height 13
click at [438, 325] on div "Piri‑piri Chicken Bites" at bounding box center [511, 318] width 239 height 13
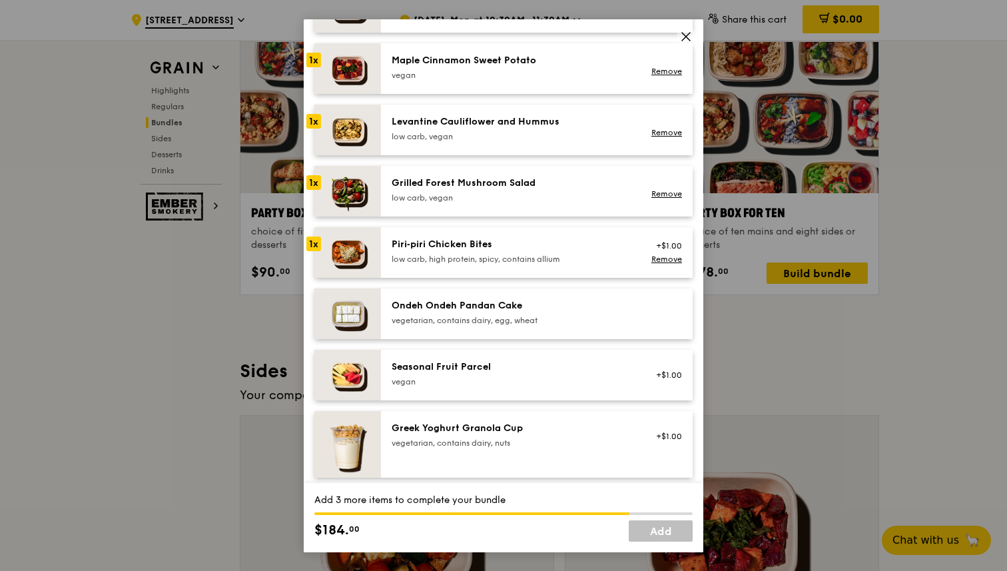
scroll to position [794, 0]
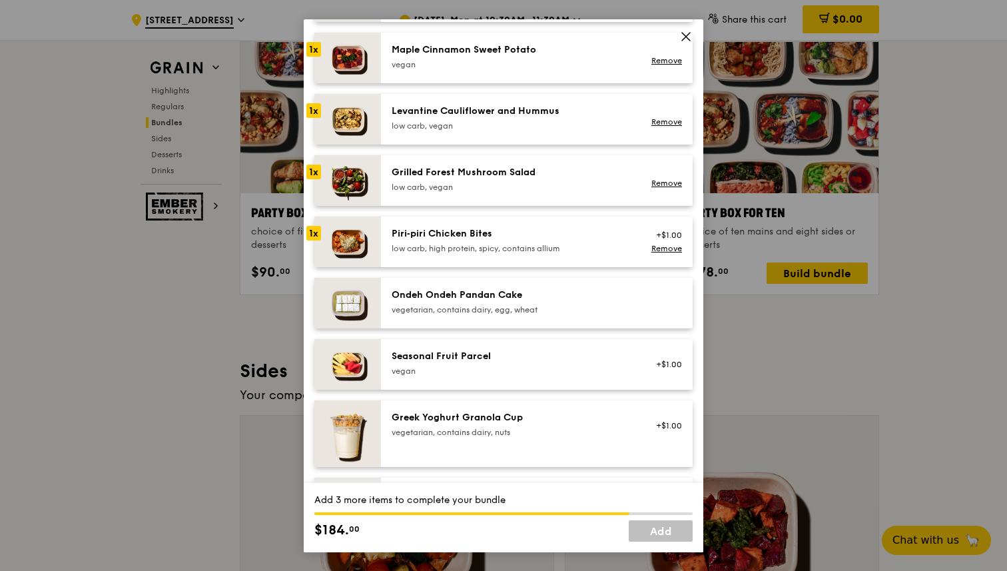
click at [442, 315] on div "vegetarian, contains dairy, egg, wheat" at bounding box center [511, 309] width 239 height 11
click at [430, 376] on div "vegan" at bounding box center [511, 371] width 239 height 11
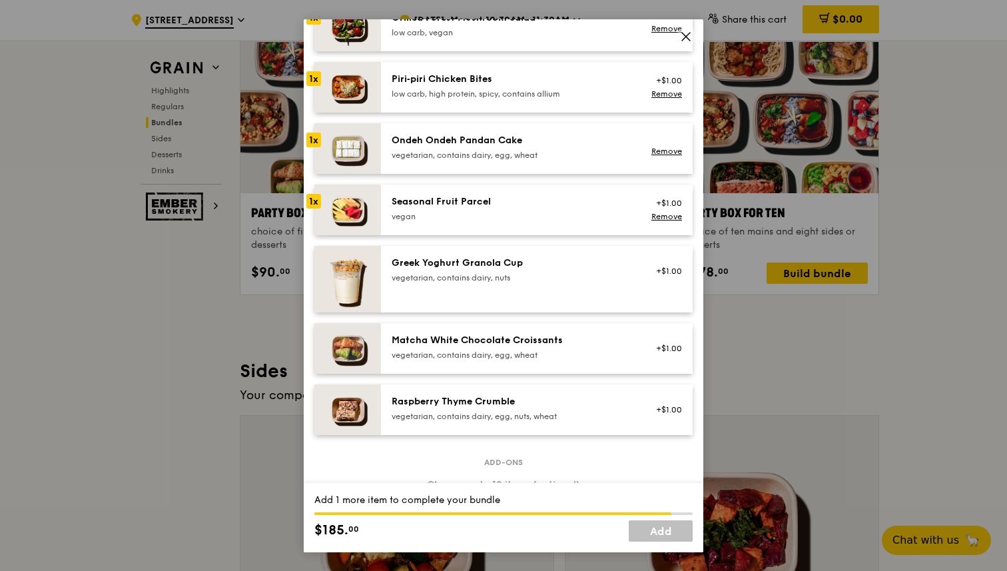
scroll to position [958, 0]
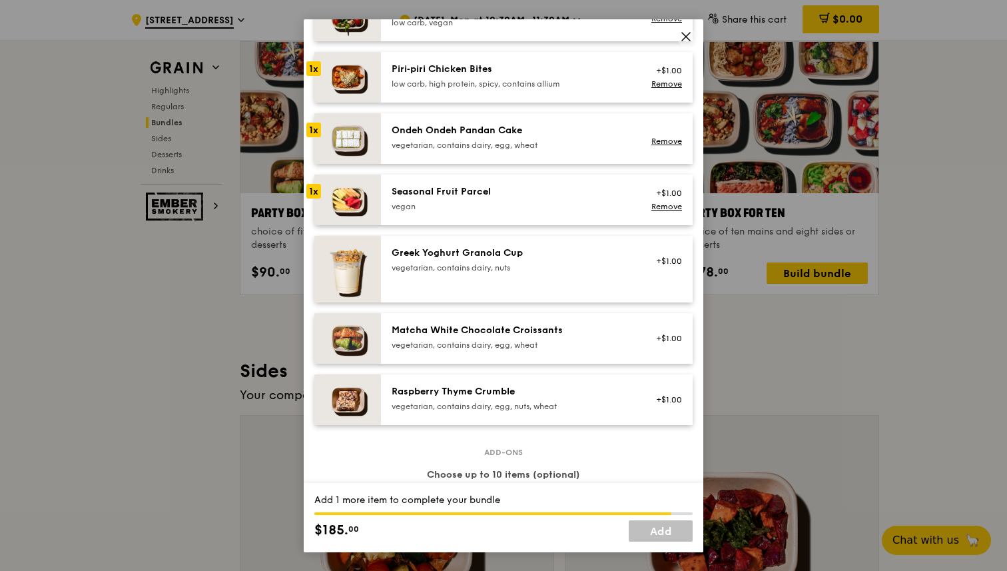
click at [436, 350] on div "vegetarian, contains dairy, egg, wheat" at bounding box center [511, 345] width 239 height 11
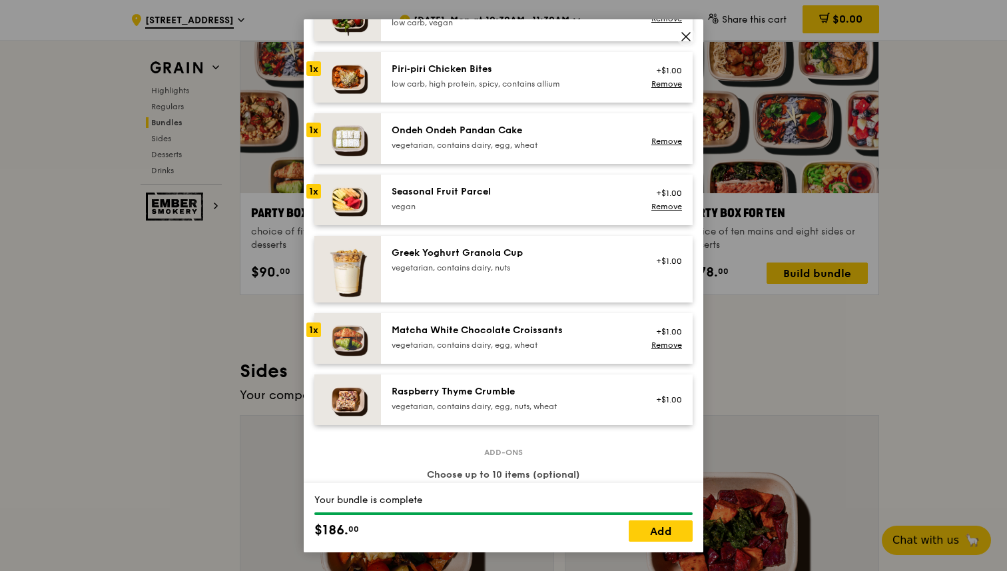
click at [436, 350] on div "vegetarian, contains dairy, egg, wheat" at bounding box center [511, 345] width 239 height 11
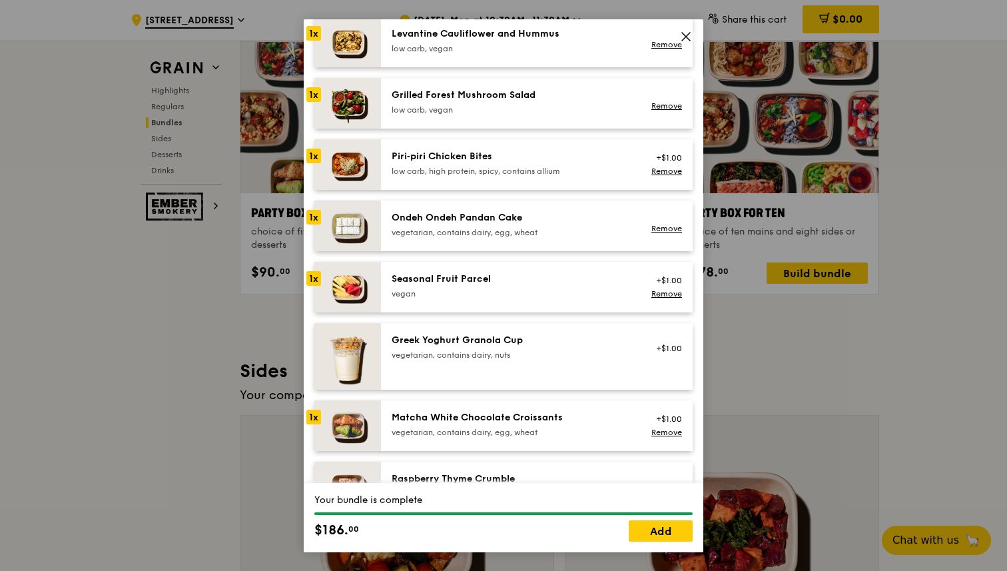
scroll to position [868, 0]
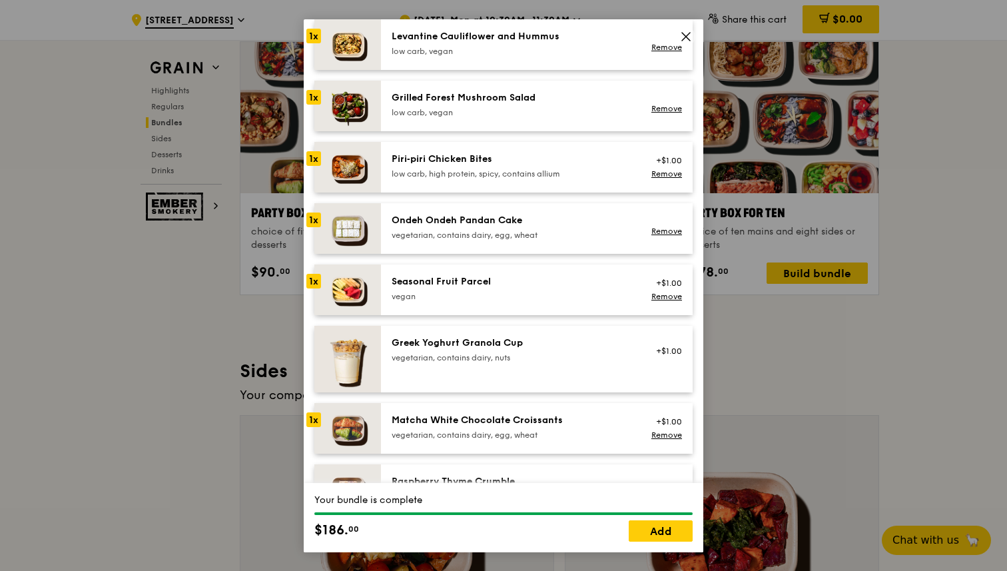
click at [505, 299] on div "Seasonal Fruit Parcel vegan" at bounding box center [511, 288] width 239 height 27
click at [677, 301] on link "Remove" at bounding box center [666, 296] width 31 height 9
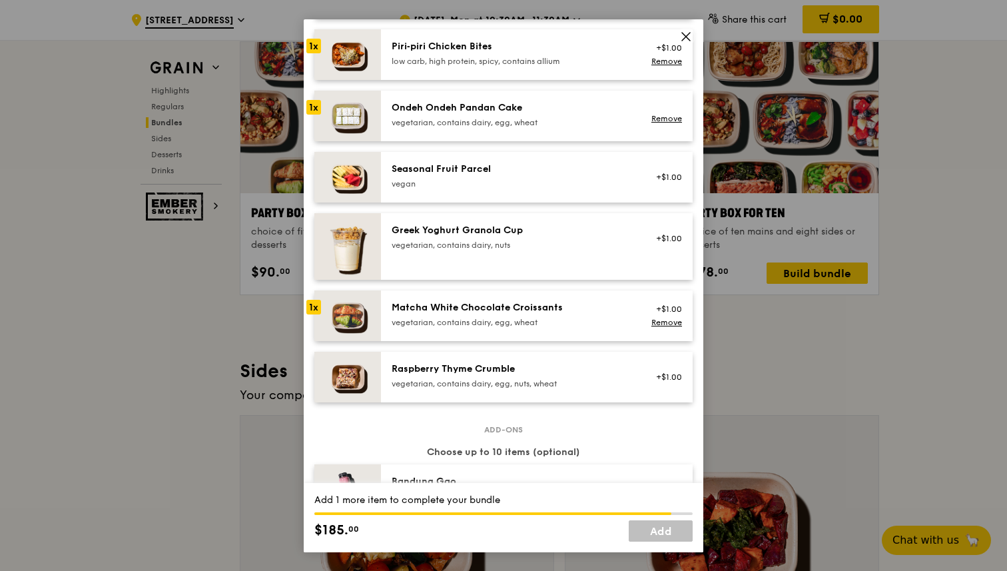
scroll to position [989, 0]
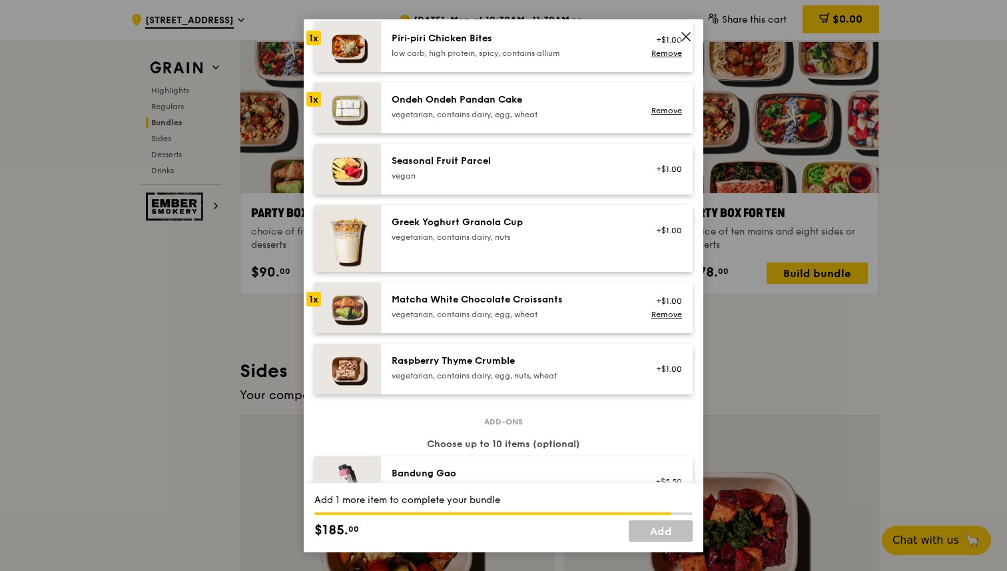
click at [561, 368] on div "Raspberry Thyme Crumble" at bounding box center [511, 360] width 239 height 13
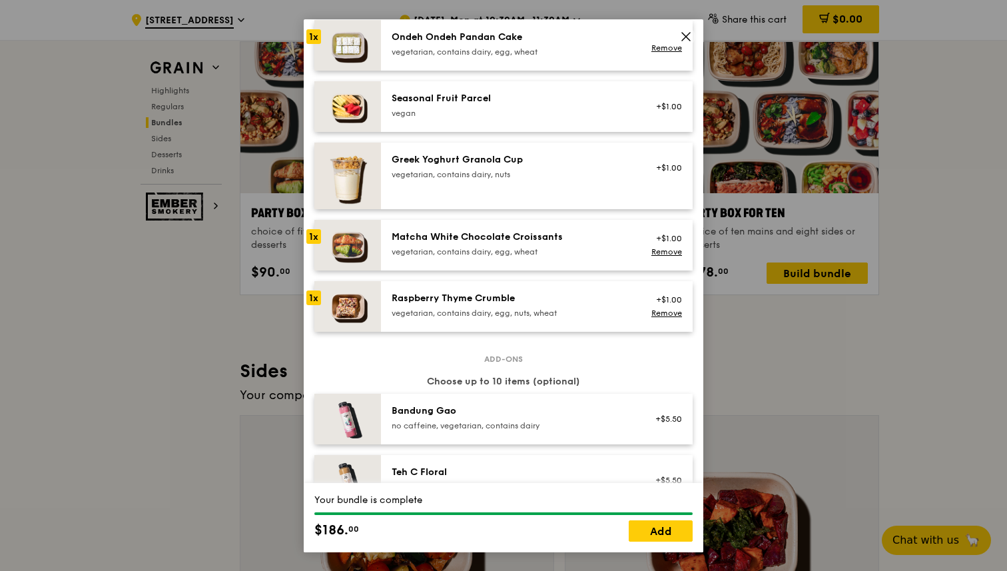
scroll to position [1054, 0]
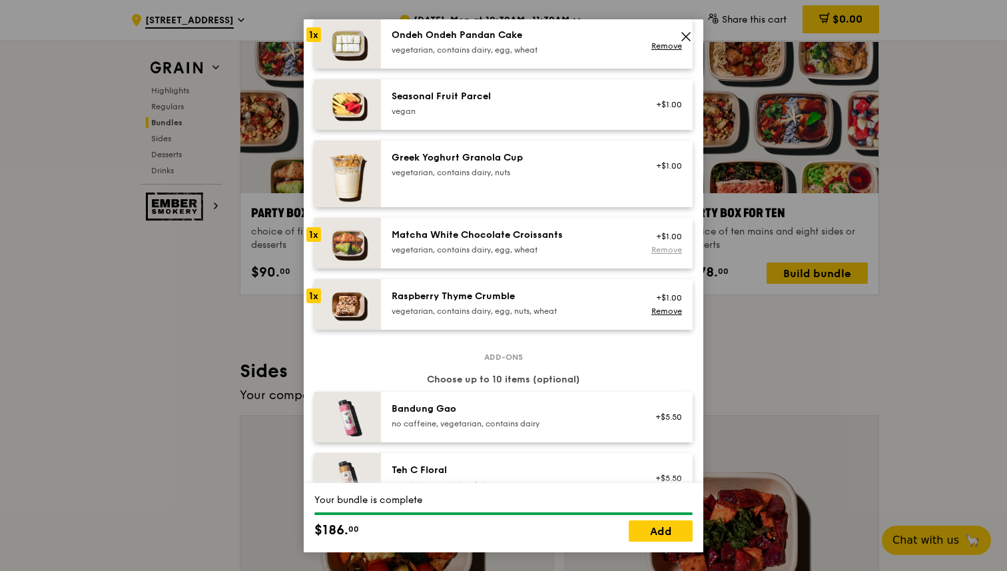
click at [665, 254] on link "Remove" at bounding box center [666, 249] width 31 height 9
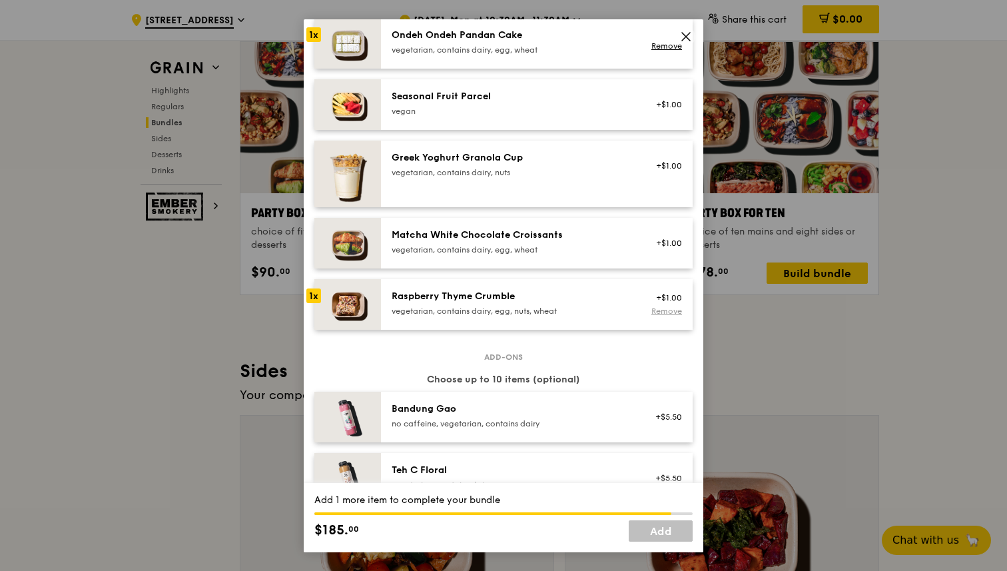
click at [667, 316] on link "Remove" at bounding box center [666, 310] width 31 height 9
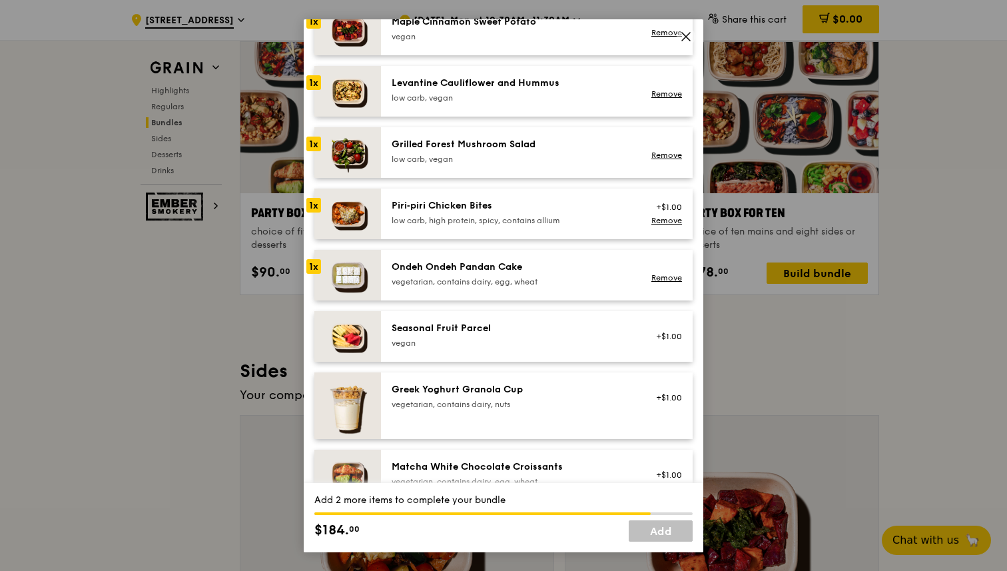
scroll to position [817, 0]
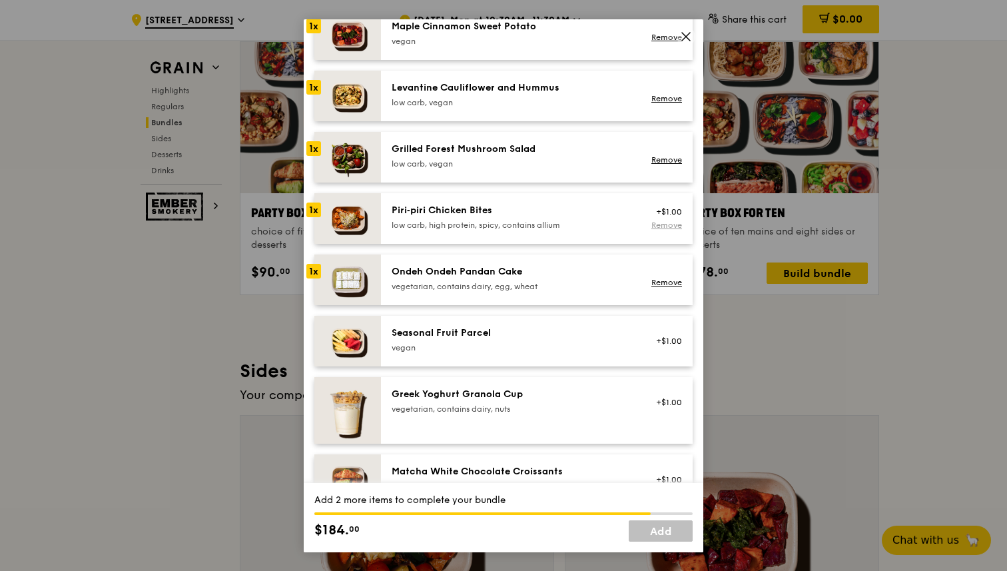
click at [675, 230] on link "Remove" at bounding box center [666, 224] width 31 height 9
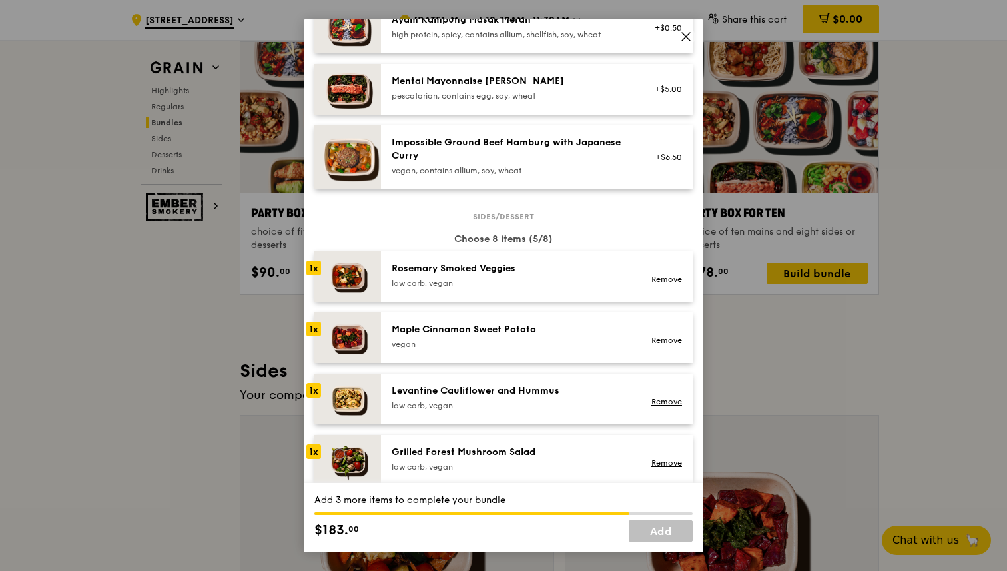
scroll to position [529, 0]
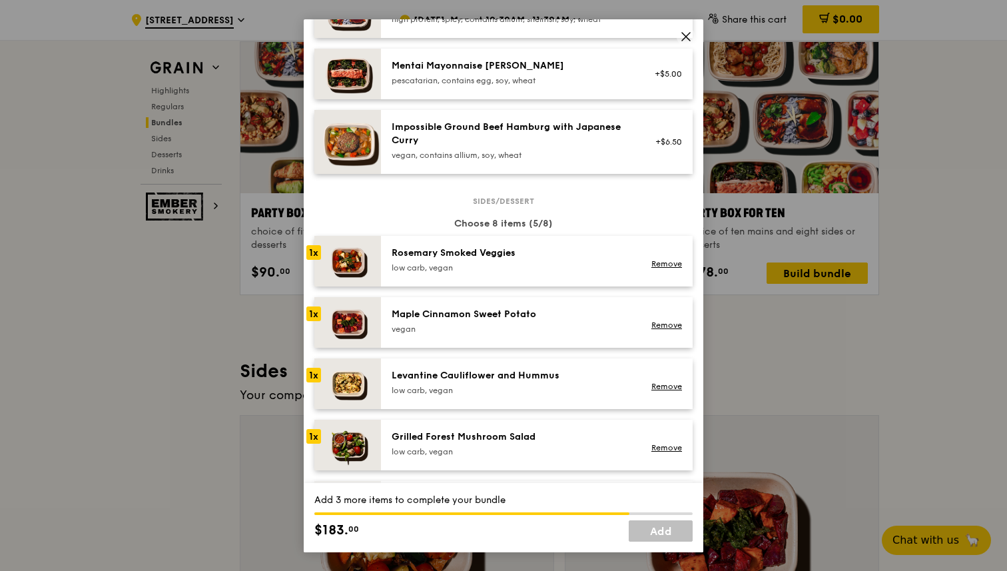
click at [533, 260] on div "Rosemary Smoked Veggies" at bounding box center [511, 252] width 239 height 13
click at [531, 333] on div "Maple Cinnamon Sweet Potato vegan" at bounding box center [511, 321] width 239 height 27
click at [519, 382] on div "Levantine Cauliflower and Hummus" at bounding box center [511, 375] width 239 height 13
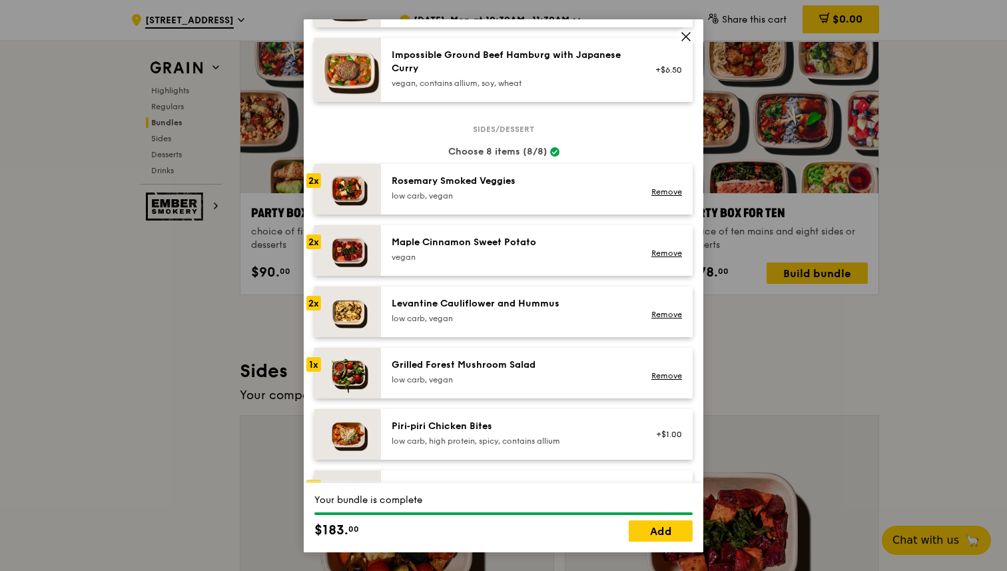
scroll to position [607, 0]
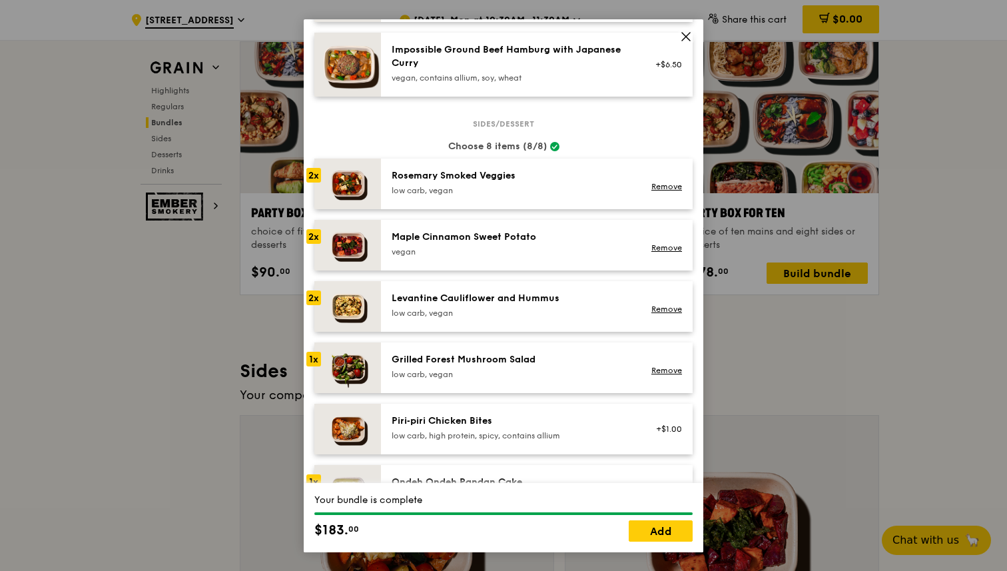
click at [520, 380] on div "low carb, vegan" at bounding box center [511, 374] width 239 height 11
click at [654, 535] on link "Add" at bounding box center [661, 530] width 64 height 21
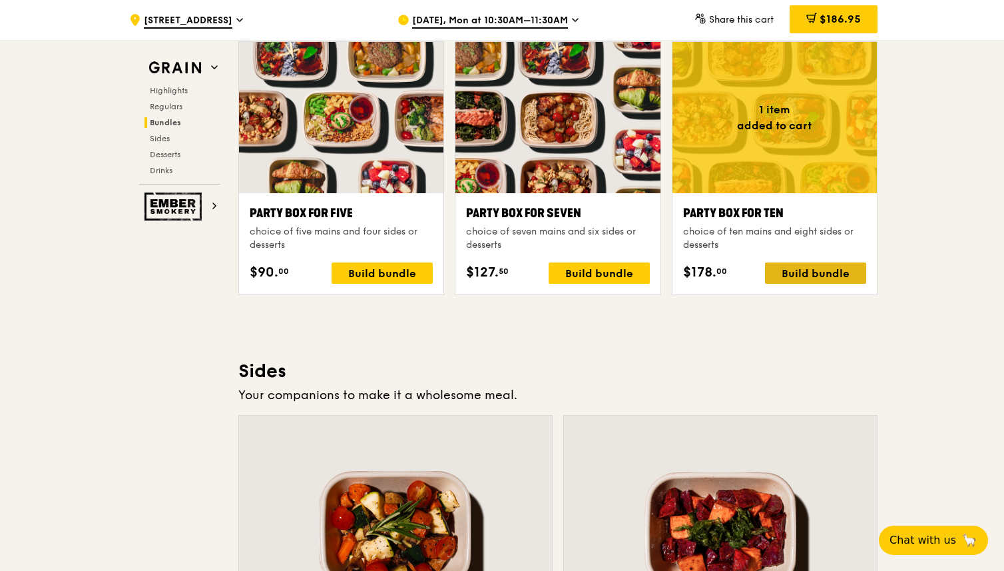
click at [830, 271] on div "Build bundle" at bounding box center [815, 272] width 101 height 21
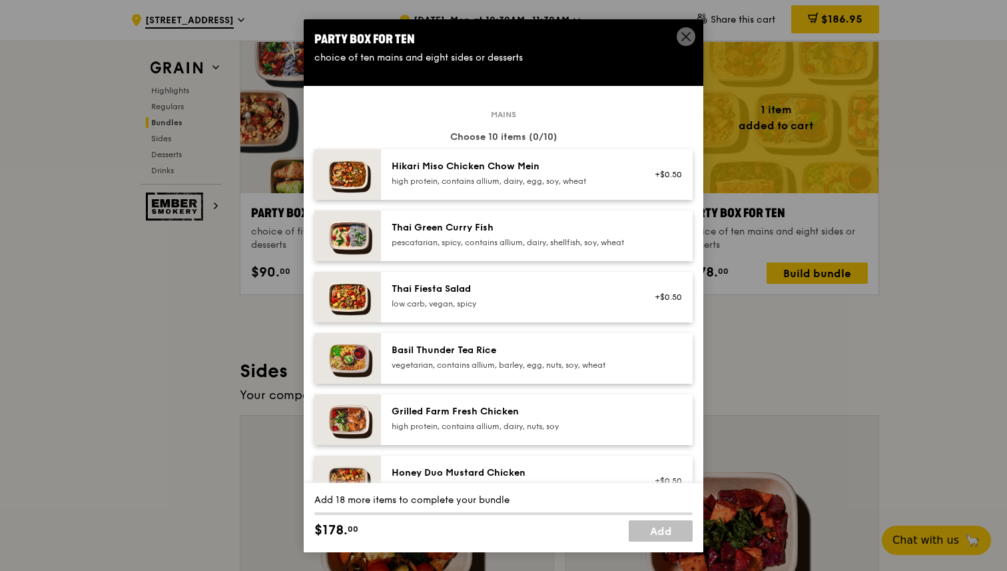
click at [547, 244] on div "pescatarian, spicy, contains allium, dairy, shellfish, soy, wheat" at bounding box center [511, 242] width 239 height 11
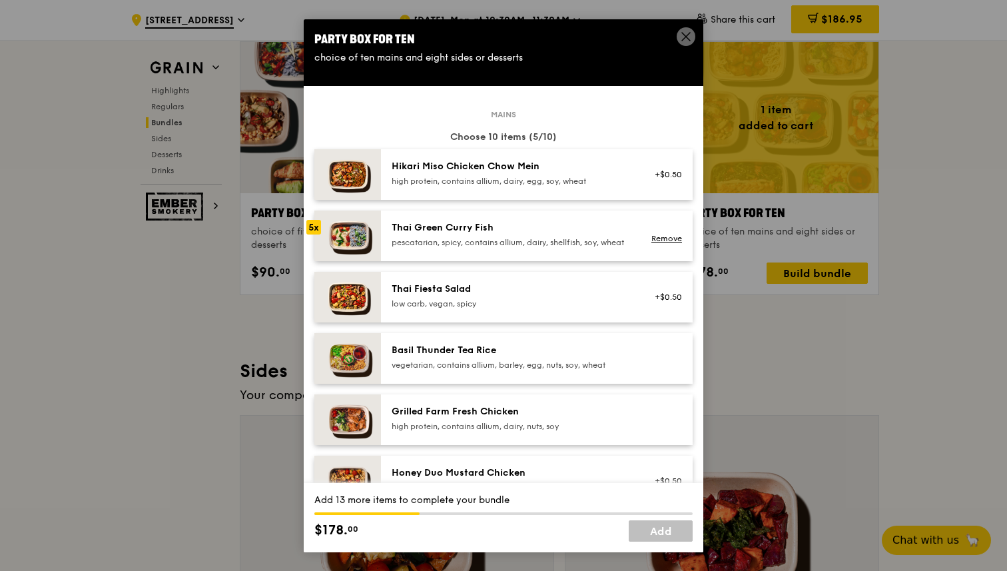
click at [547, 244] on div "pescatarian, spicy, contains allium, dairy, shellfish, soy, wheat" at bounding box center [511, 242] width 239 height 11
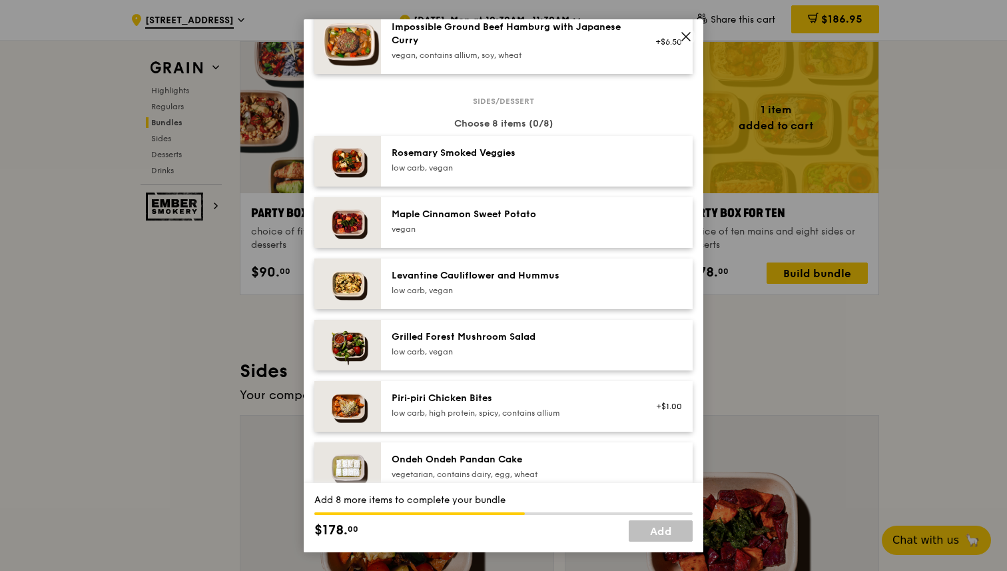
scroll to position [635, 0]
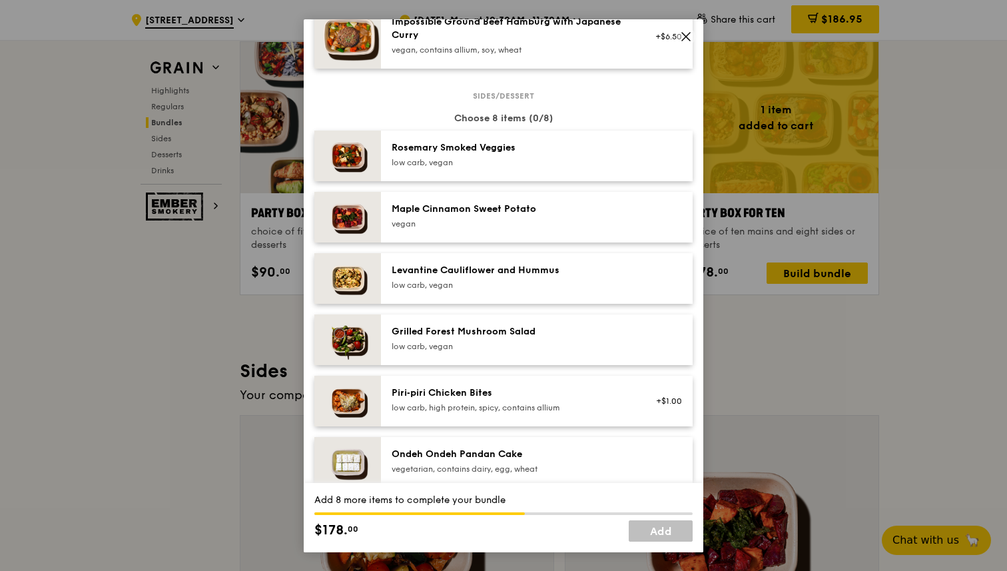
click at [549, 170] on div "Rosemary Smoked Veggies low carb, vegan" at bounding box center [511, 155] width 255 height 29
click at [544, 216] on div "Maple Cinnamon Sweet Potato" at bounding box center [511, 208] width 239 height 13
click at [528, 277] on div "Levantine Cauliflower and Hummus" at bounding box center [511, 270] width 239 height 13
click at [512, 352] on div "low carb, vegan" at bounding box center [511, 346] width 239 height 11
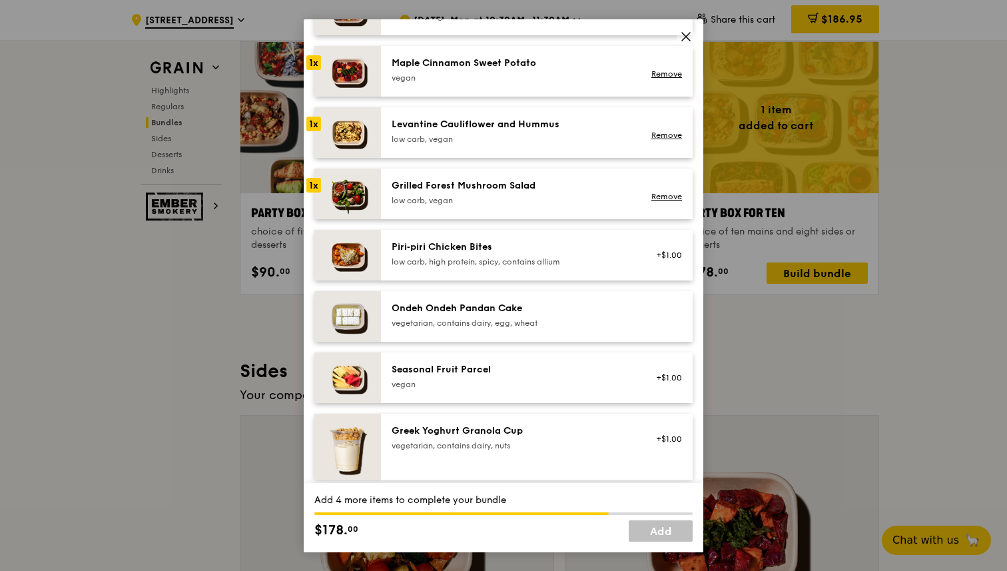
click at [517, 328] on div "vegetarian, contains dairy, egg, wheat" at bounding box center [511, 323] width 239 height 11
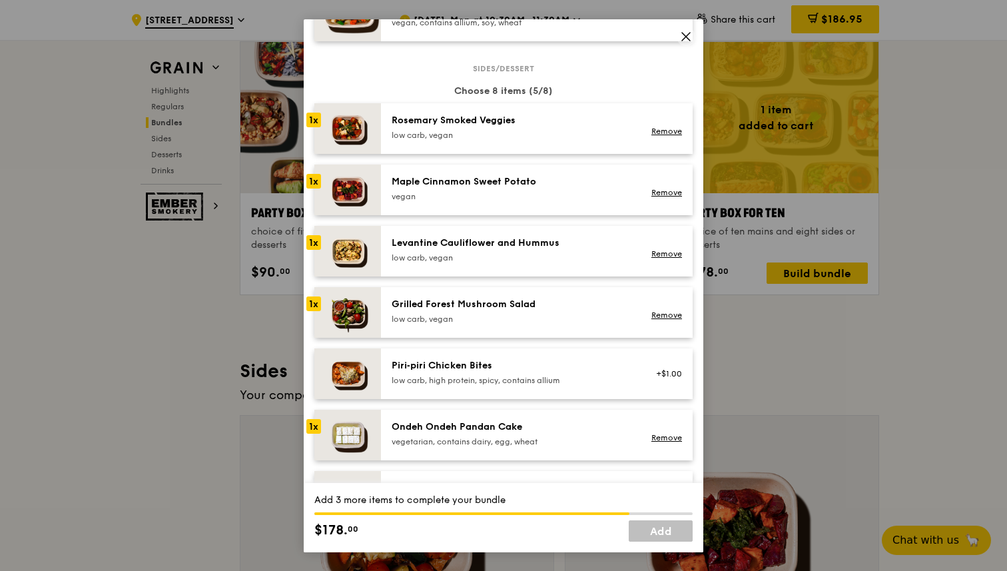
scroll to position [661, 0]
click at [500, 434] on div "Ondeh Ondeh Pandan Cake" at bounding box center [511, 427] width 239 height 13
click at [505, 322] on div "Grilled Forest Mushroom Salad low carb, vegan" at bounding box center [511, 311] width 239 height 27
click at [501, 250] on div "Levantine Cauliflower and Hummus" at bounding box center [511, 243] width 239 height 13
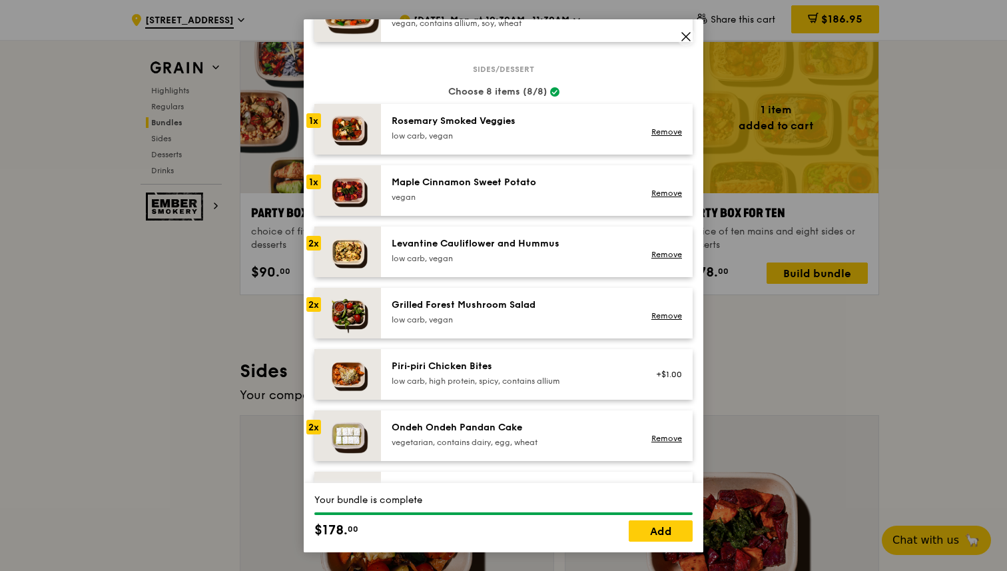
click at [515, 202] on div "vegan" at bounding box center [511, 197] width 239 height 11
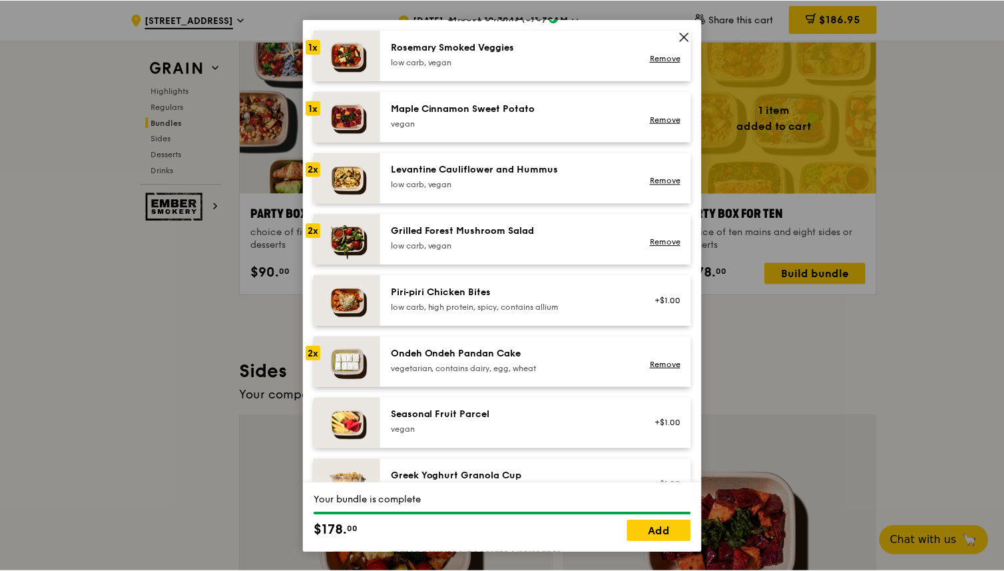
scroll to position [736, 0]
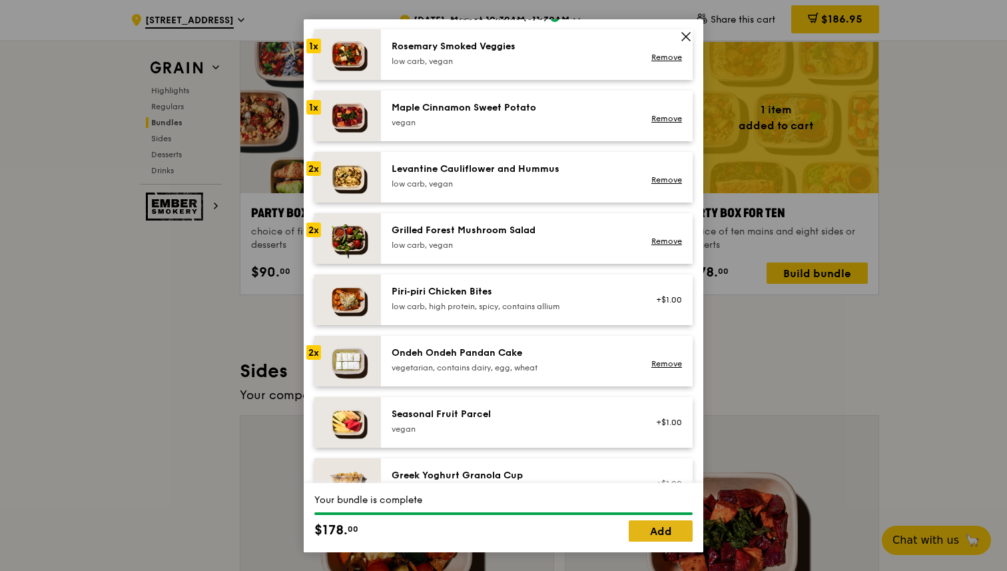
click at [652, 527] on link "Add" at bounding box center [661, 530] width 64 height 21
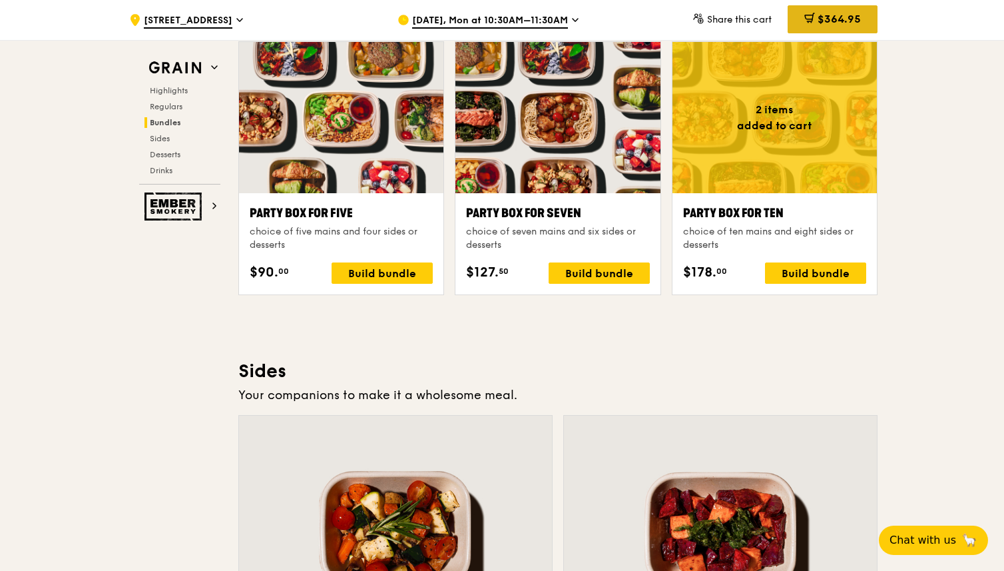
click at [829, 15] on span "$364.95" at bounding box center [839, 19] width 43 height 13
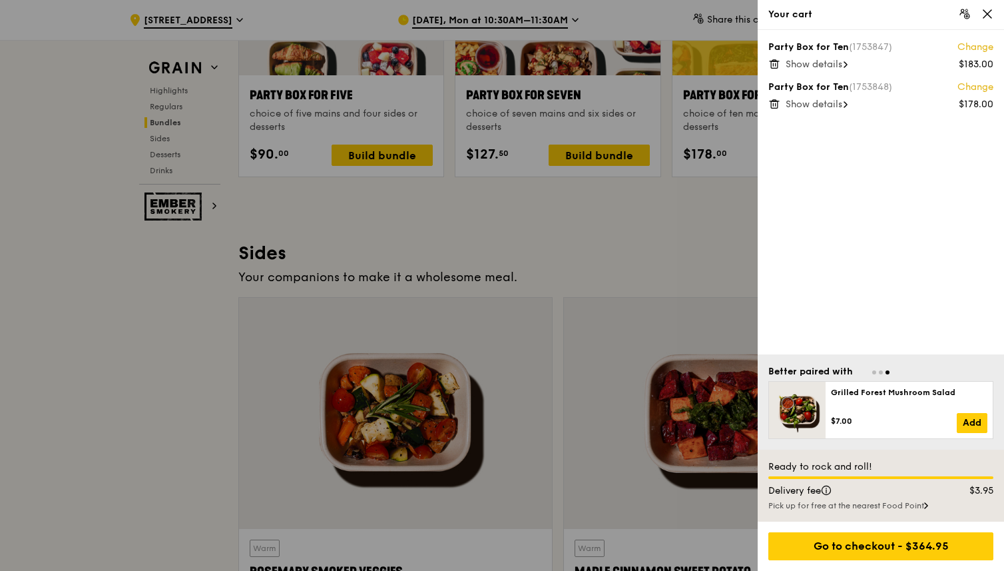
scroll to position [2765, 0]
click at [988, 16] on icon at bounding box center [988, 14] width 12 height 12
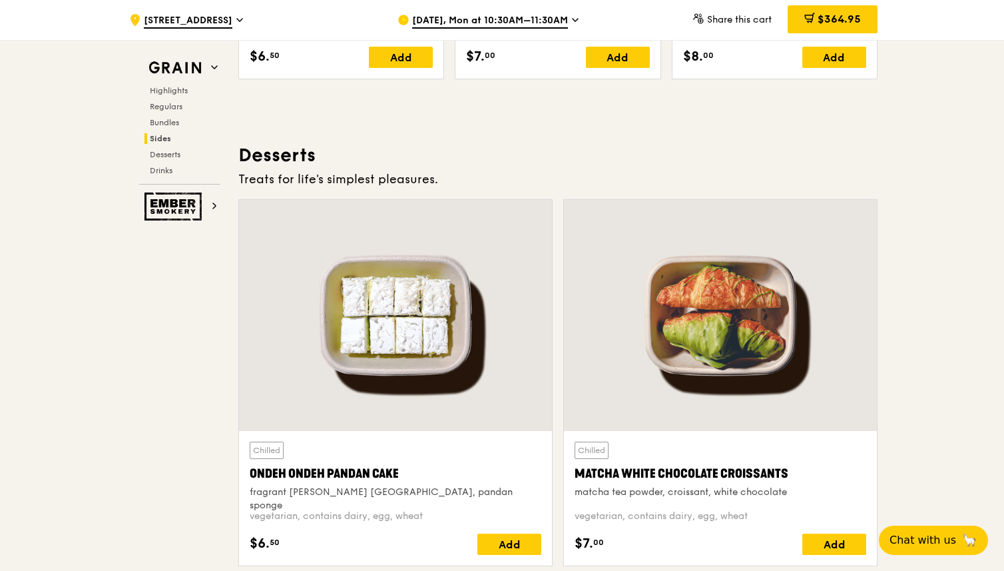
scroll to position [3692, 0]
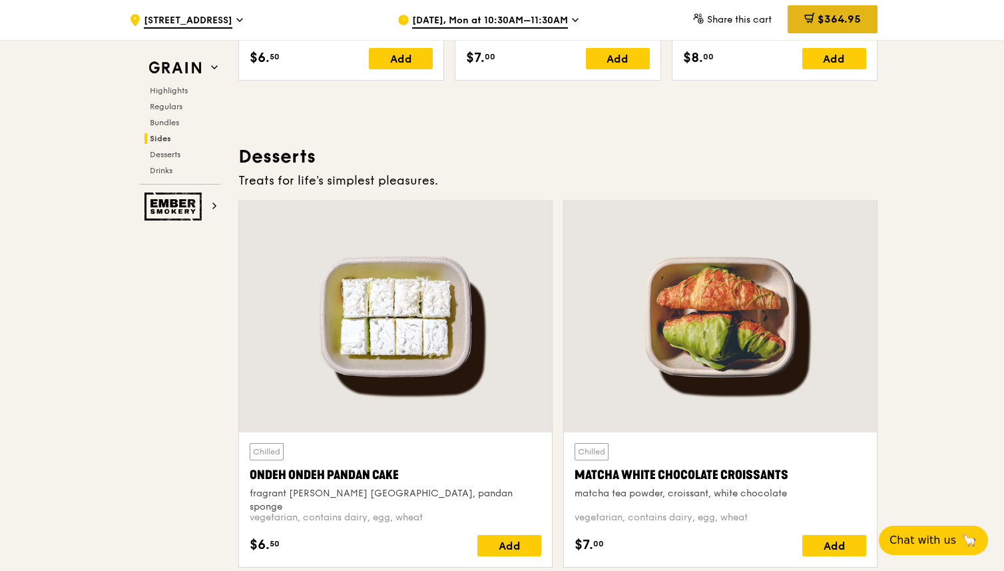
click at [851, 21] on span "$364.95" at bounding box center [839, 19] width 43 height 13
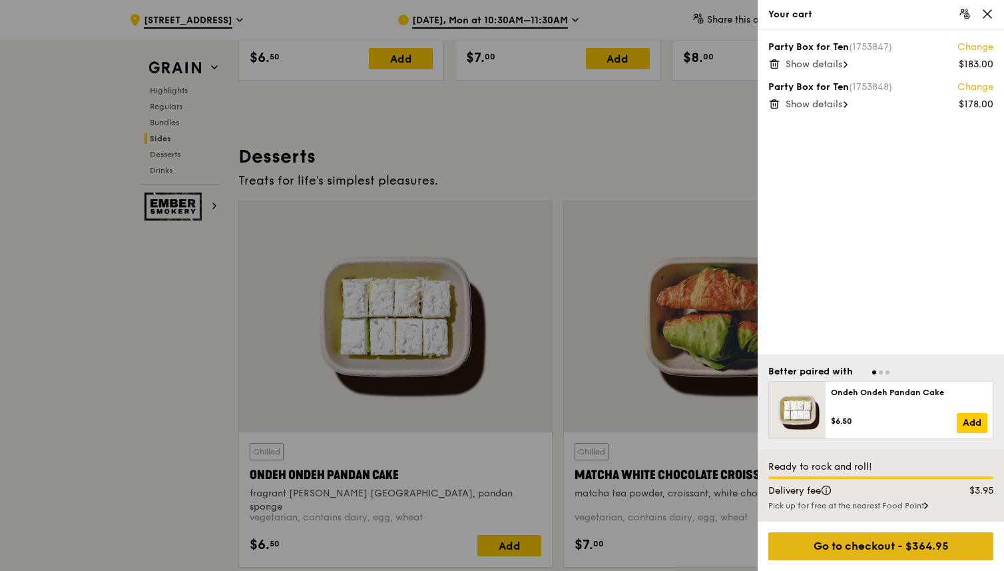
click at [858, 551] on div "Go to checkout - $364.95" at bounding box center [880, 546] width 225 height 28
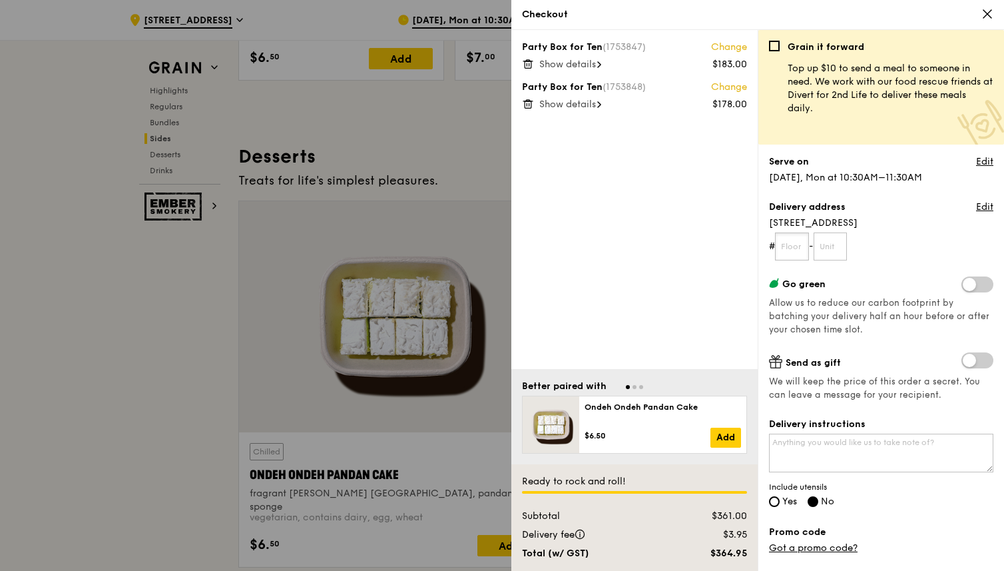
click at [797, 246] on input "text" at bounding box center [792, 246] width 34 height 28
type input "08"
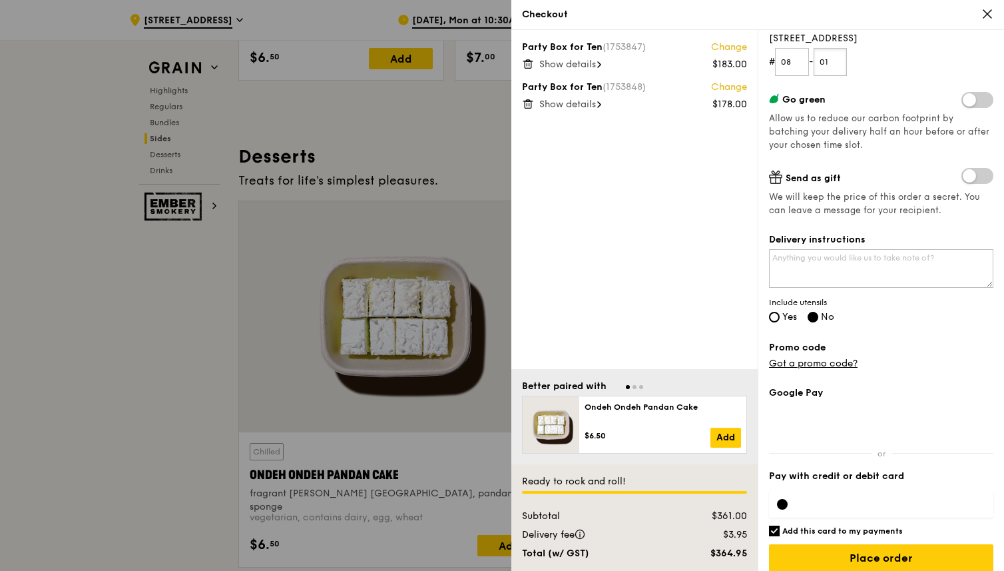
scroll to position [178, 0]
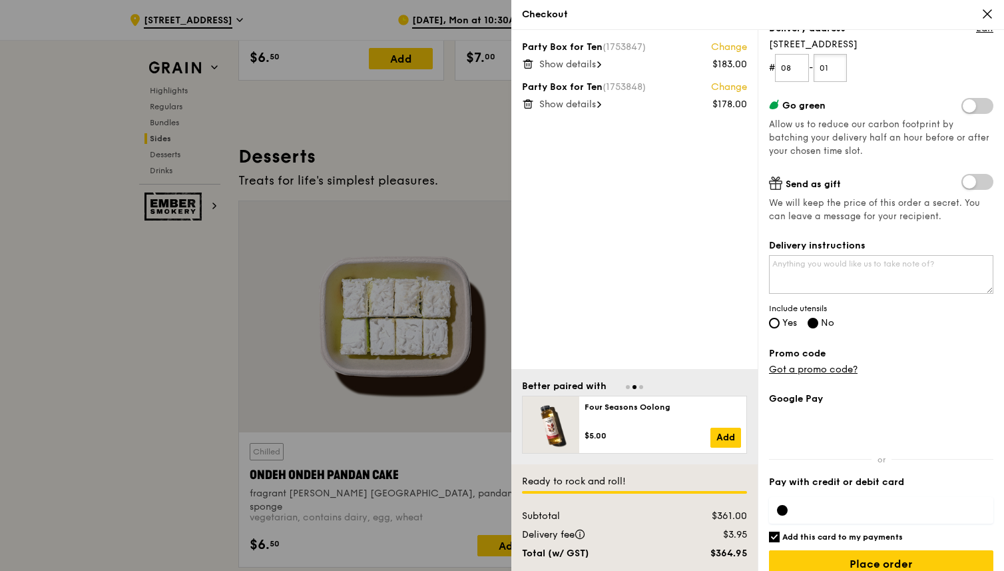
type input "01"
click at [820, 367] on link "Got a promo code?" at bounding box center [813, 369] width 89 height 11
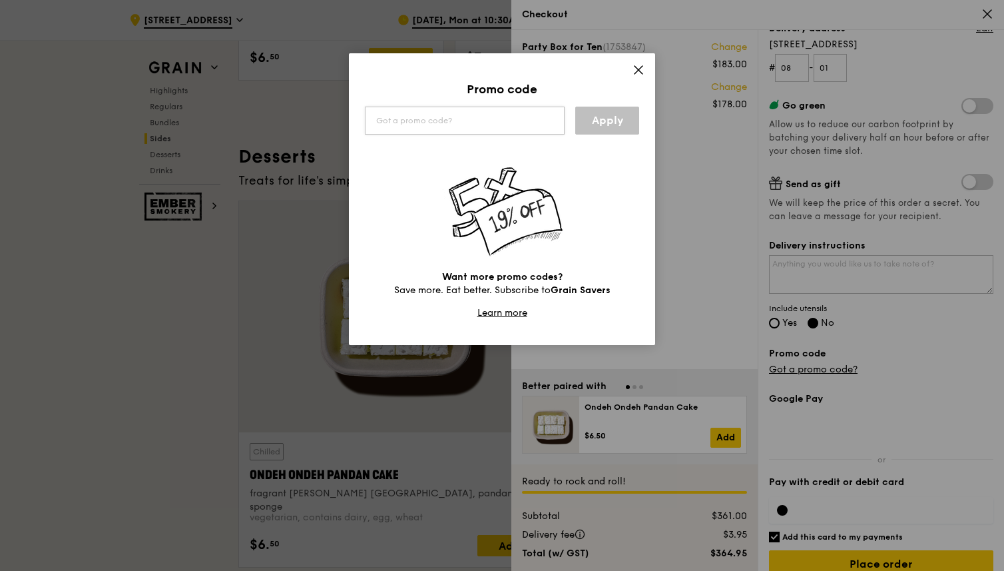
click at [515, 127] on input "text" at bounding box center [465, 121] width 200 height 28
type input "TRUEXGRAIN"
click at [615, 121] on link "Apply" at bounding box center [607, 121] width 64 height 28
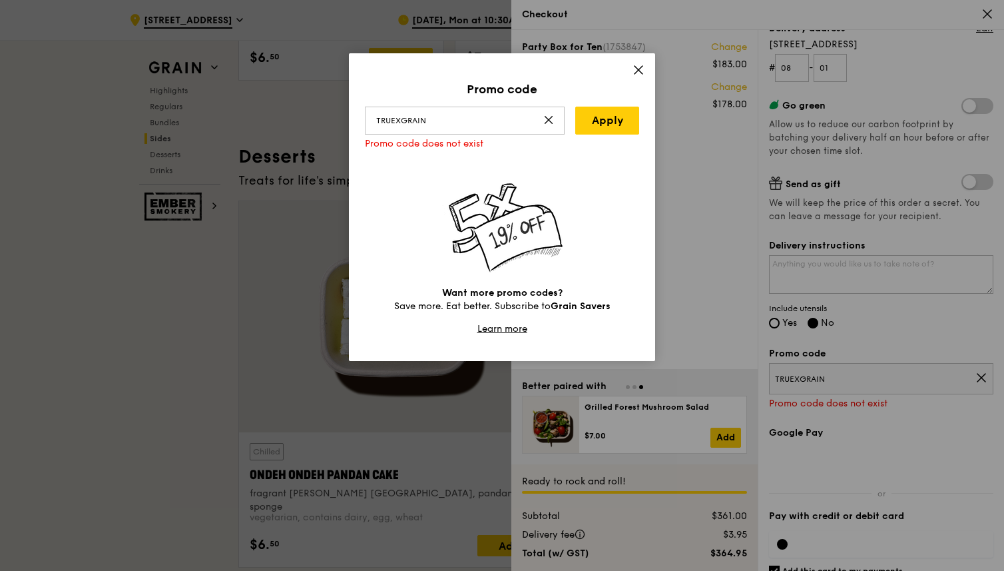
click at [639, 70] on icon at bounding box center [639, 70] width 8 height 8
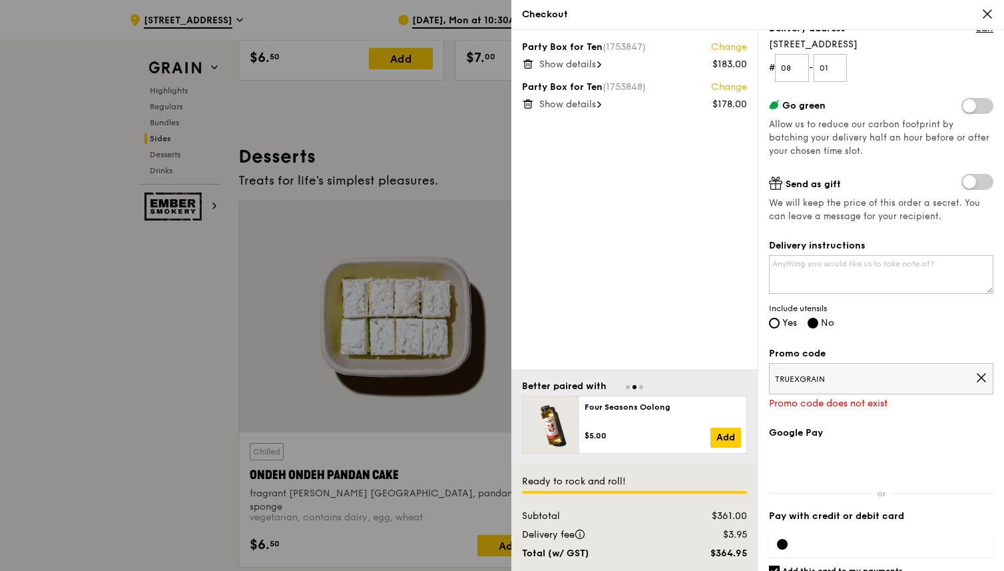
click at [829, 377] on span "TRUEXGRAIN" at bounding box center [875, 379] width 200 height 11
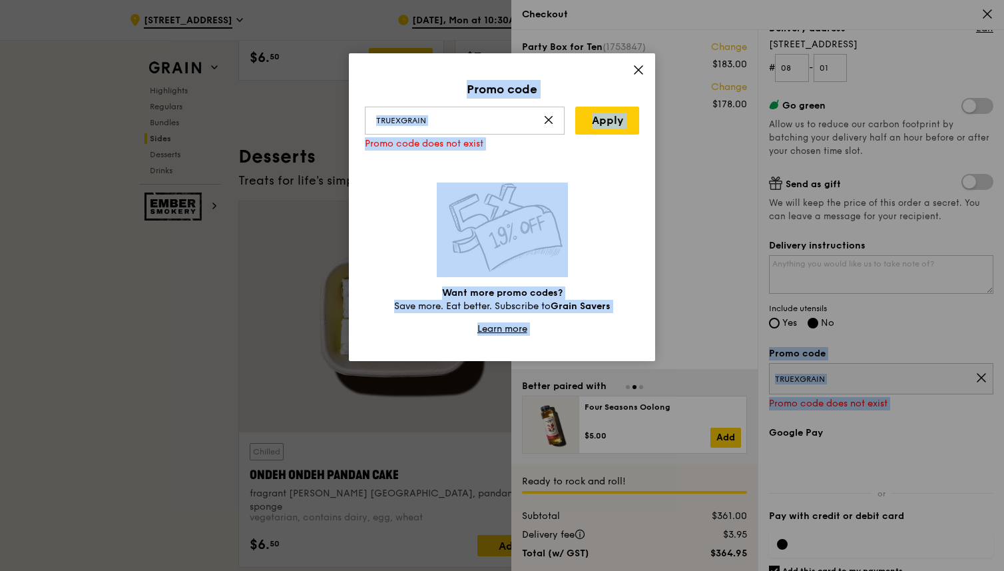
click at [829, 377] on div "Promo code TRUEXGRAIN Apply Promo code does not exist Want more promo codes? Sa…" at bounding box center [502, 285] width 1004 height 571
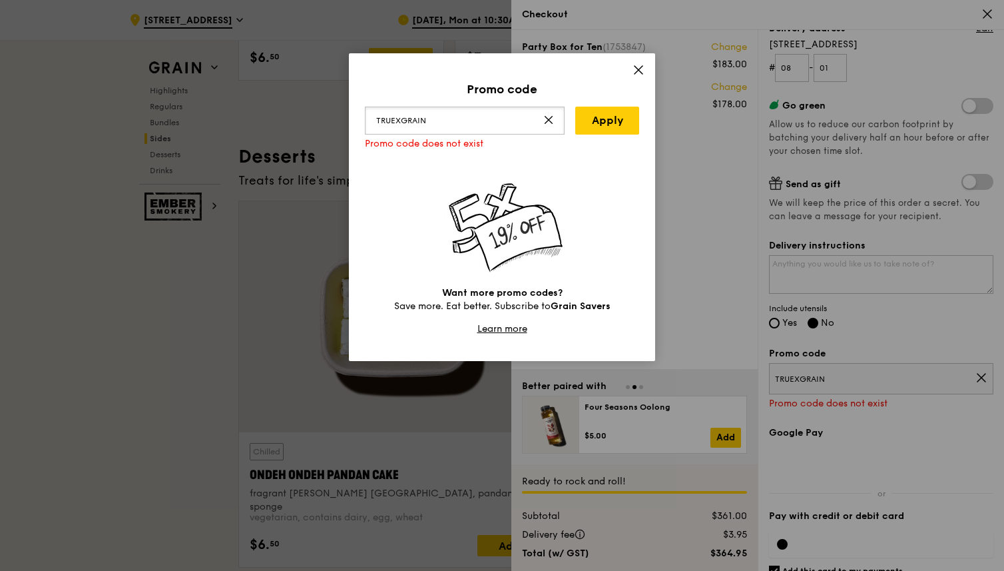
click at [511, 117] on input "TRUEXGRAIN" at bounding box center [465, 121] width 200 height 28
paste input "10"
type input "TRUE10"
click at [603, 120] on link "Apply" at bounding box center [607, 121] width 64 height 28
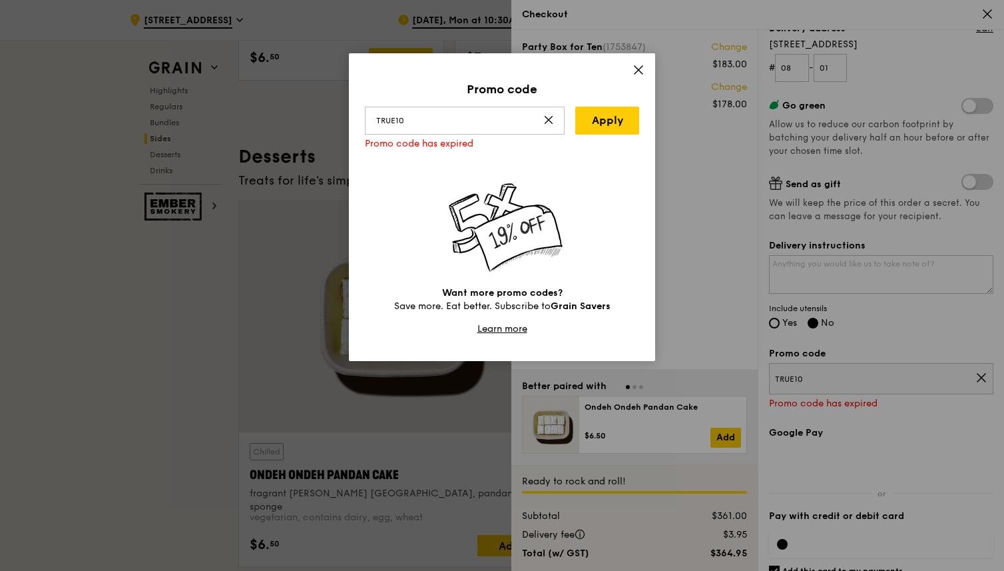
click at [637, 73] on icon at bounding box center [639, 70] width 12 height 12
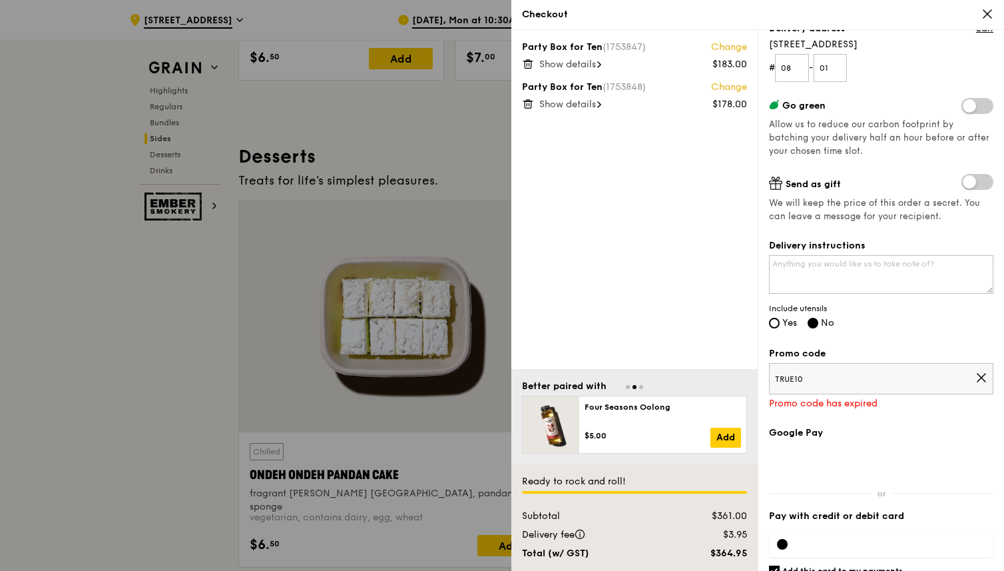
click at [813, 374] on span "TRUE10" at bounding box center [875, 379] width 200 height 11
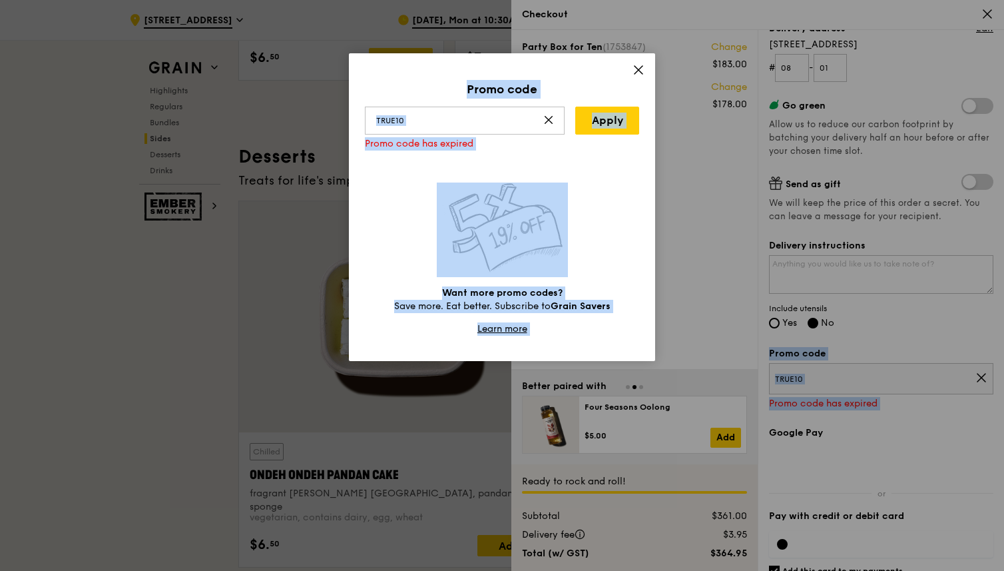
click at [813, 373] on div "Promo code TRUE10 Apply Promo code has expired Want more promo codes? Save more…" at bounding box center [502, 285] width 1004 height 571
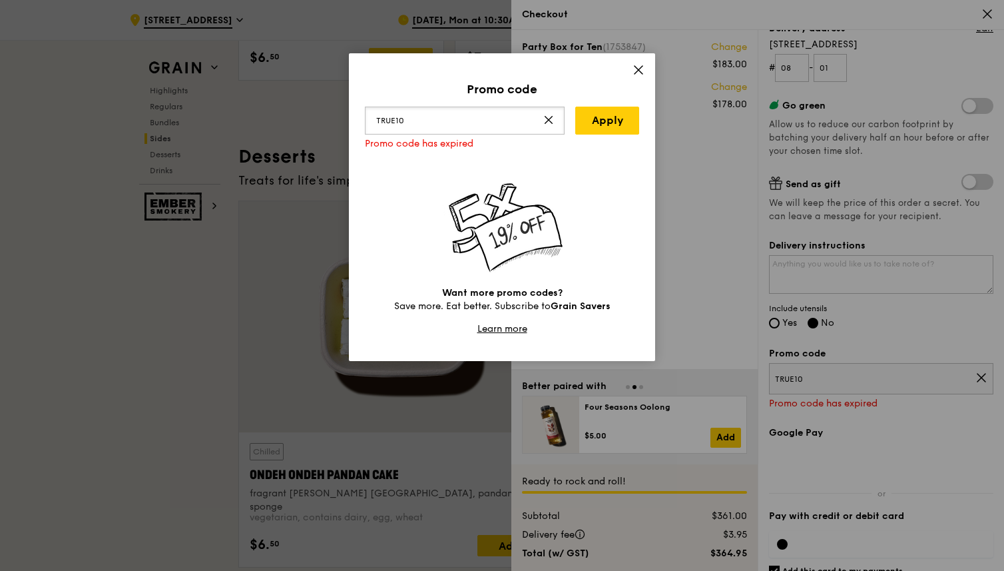
click at [511, 117] on input "TRUE10" at bounding box center [465, 121] width 200 height 28
paste input "WELCOMEFEAST"
type input "WELCOMEFEAST"
click at [609, 120] on link "Apply" at bounding box center [607, 121] width 64 height 28
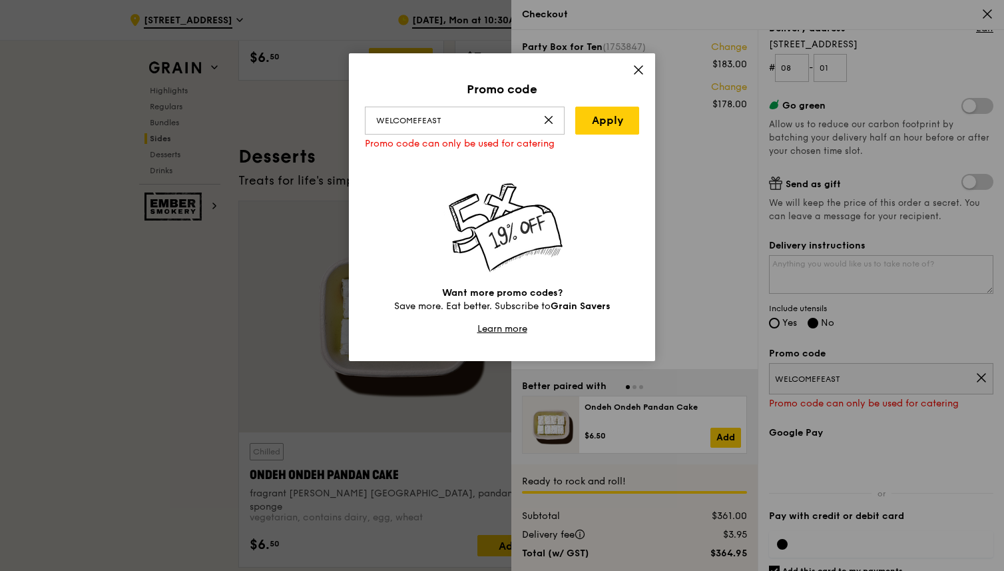
click at [633, 73] on icon at bounding box center [639, 70] width 12 height 12
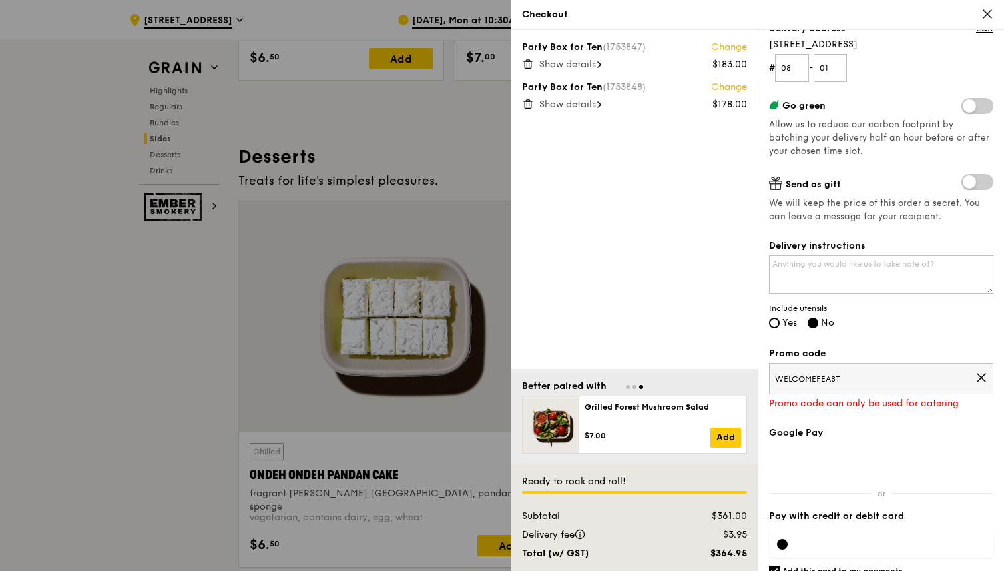
click at [974, 380] on span "WELCOMEFEAST" at bounding box center [875, 379] width 200 height 11
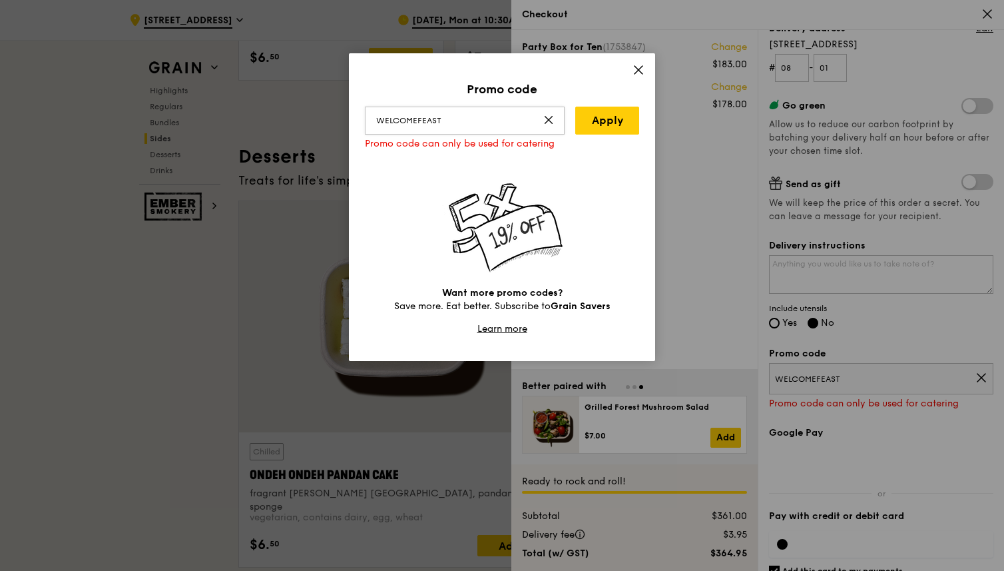
click at [477, 121] on input "WELCOMEFEAST" at bounding box center [465, 121] width 200 height 28
type input "KHAOSAN50"
click at [607, 126] on link "Apply" at bounding box center [607, 121] width 64 height 28
click at [513, 118] on input "KHAOSAN50" at bounding box center [465, 121] width 200 height 28
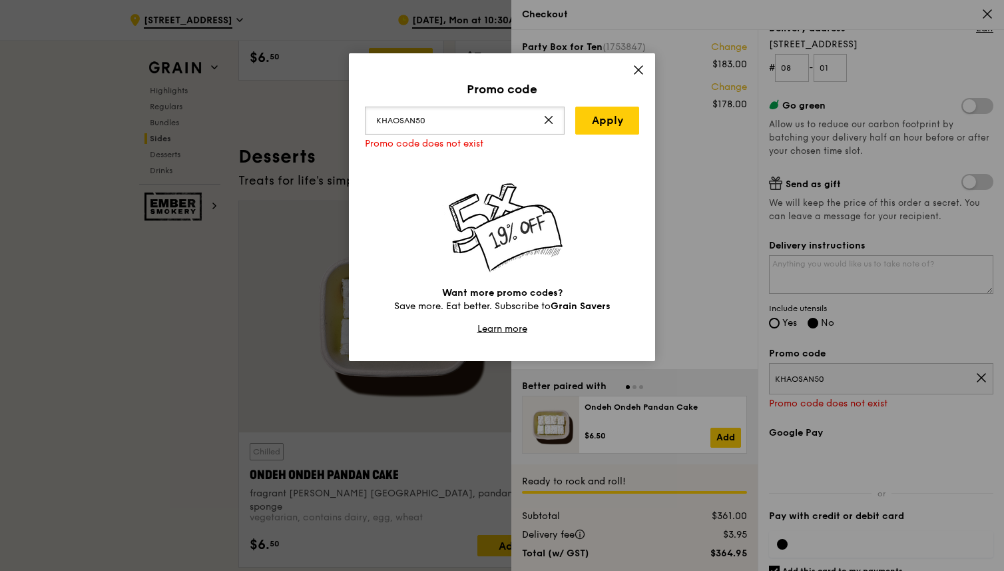
click at [561, 119] on input "KHAOSAN50" at bounding box center [465, 121] width 200 height 28
click at [559, 119] on input "KHAOSAN50" at bounding box center [465, 121] width 200 height 28
click at [557, 119] on input "KHAOSAN50" at bounding box center [465, 121] width 200 height 28
click at [550, 119] on icon at bounding box center [548, 120] width 11 height 11
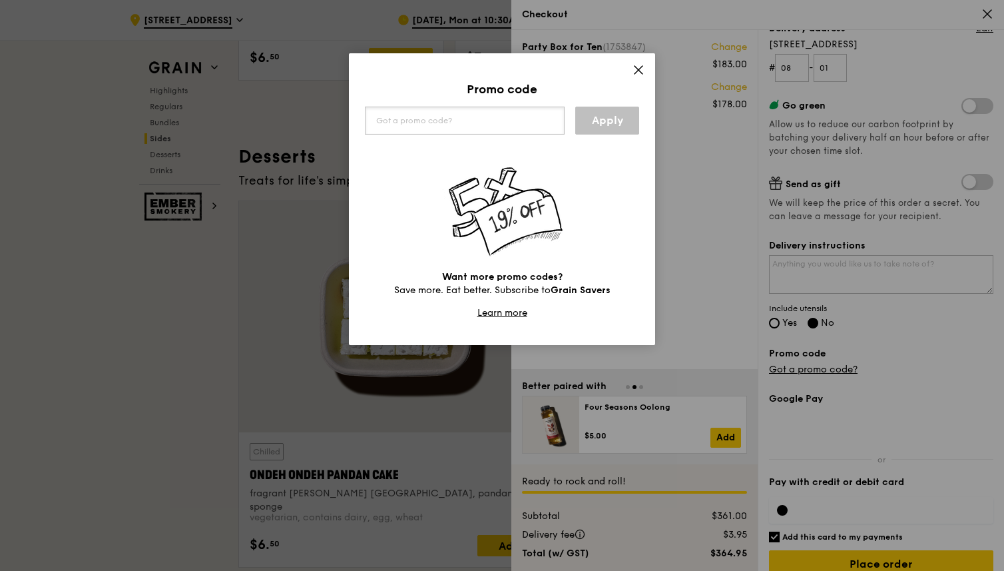
click at [514, 125] on input "text" at bounding box center [465, 121] width 200 height 28
paste input "TRYGrain"
type input "TRYGrain"
click at [609, 121] on link "Apply" at bounding box center [607, 121] width 64 height 28
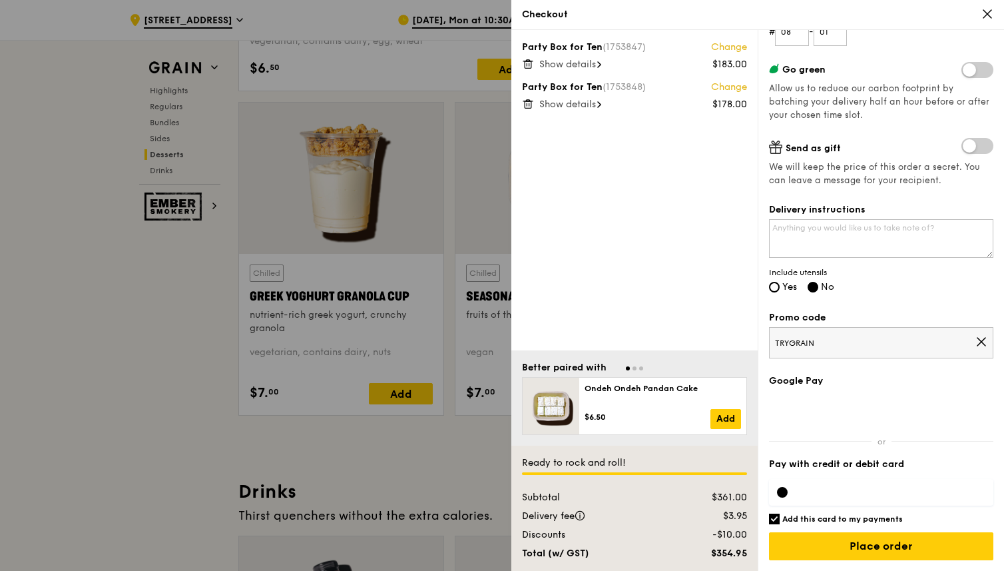
scroll to position [4169, 0]
click at [187, 276] on div at bounding box center [502, 285] width 1004 height 571
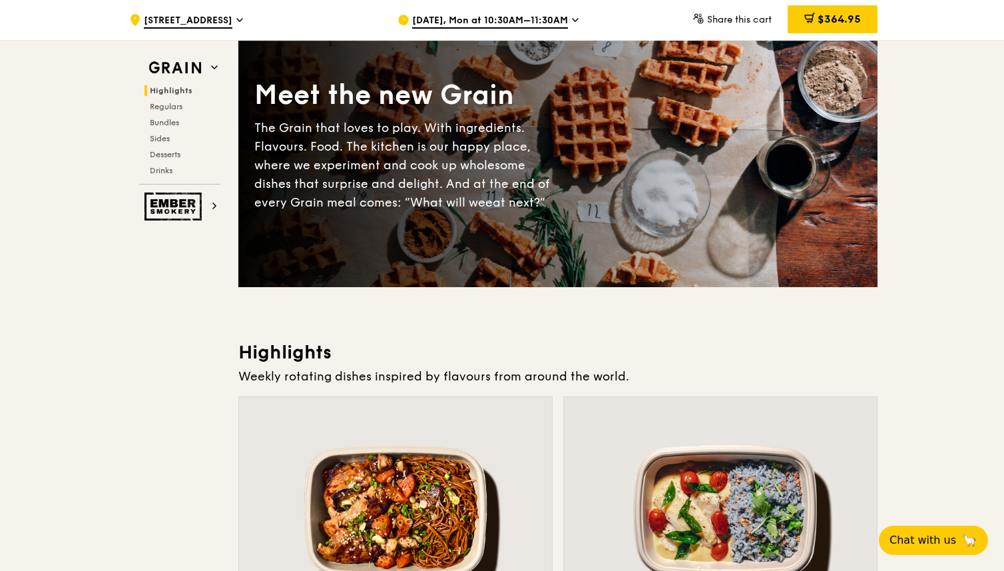
scroll to position [0, 0]
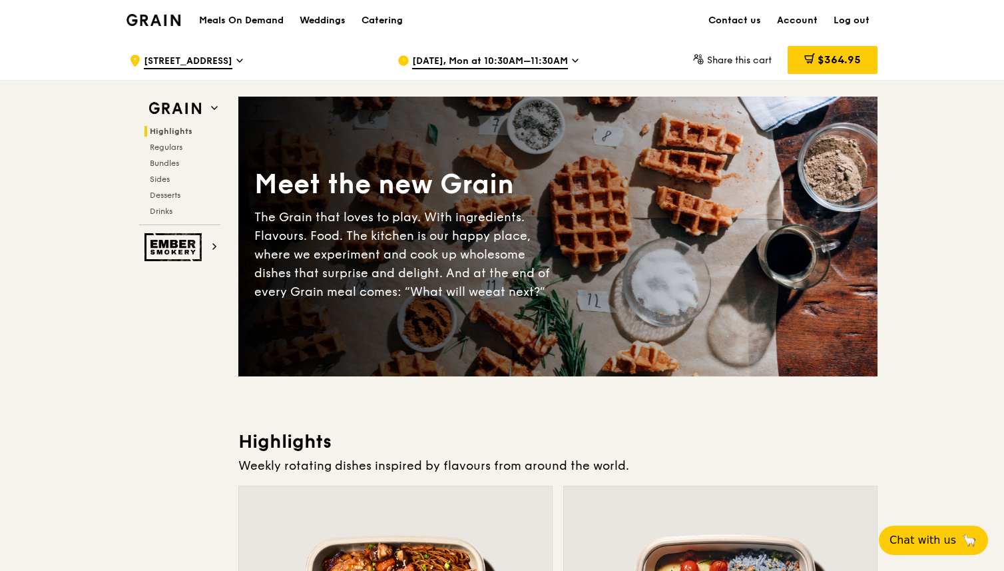
click at [160, 13] on div "Grain logo" at bounding box center [154, 19] width 54 height 40
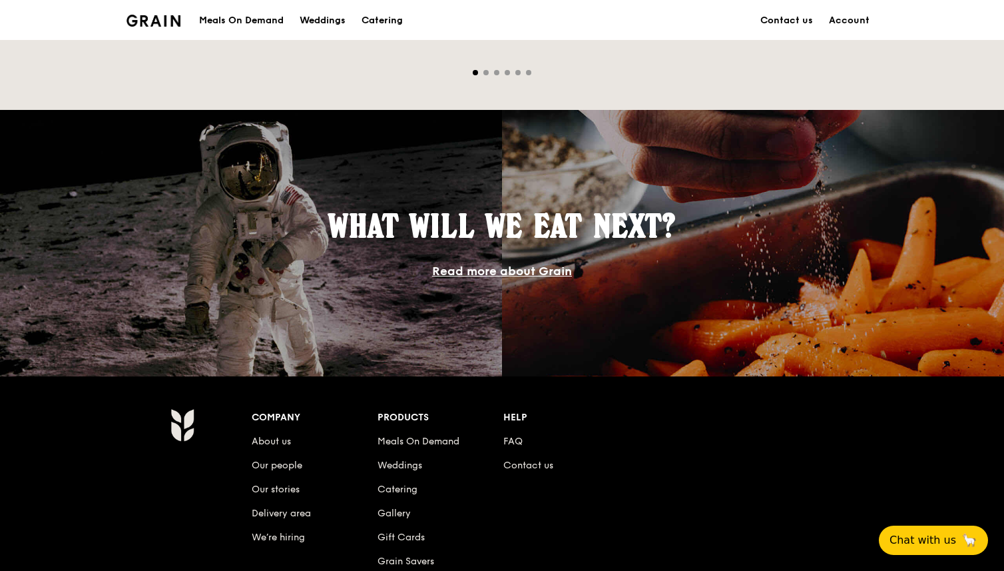
scroll to position [1183, 0]
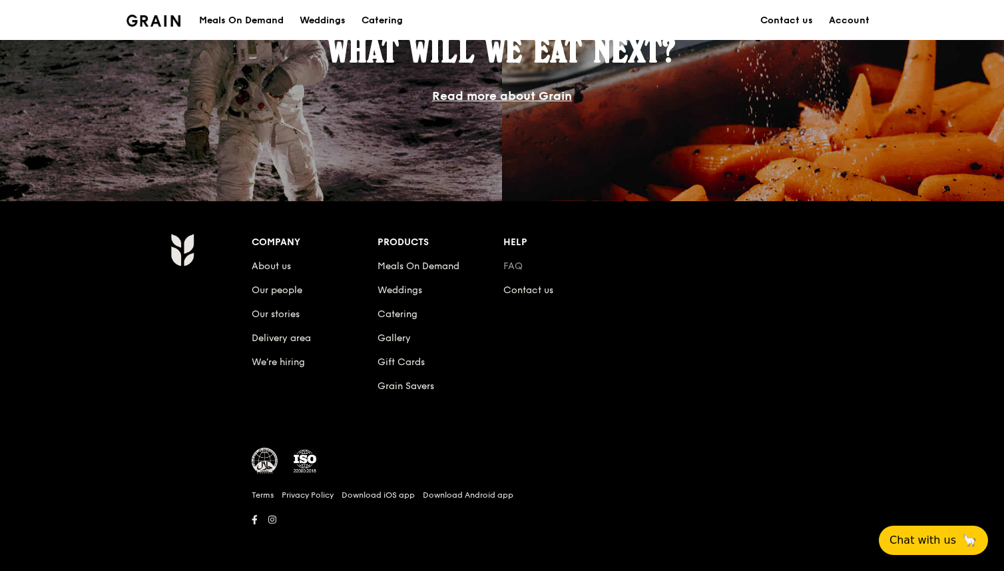
click at [513, 264] on link "FAQ" at bounding box center [512, 265] width 19 height 11
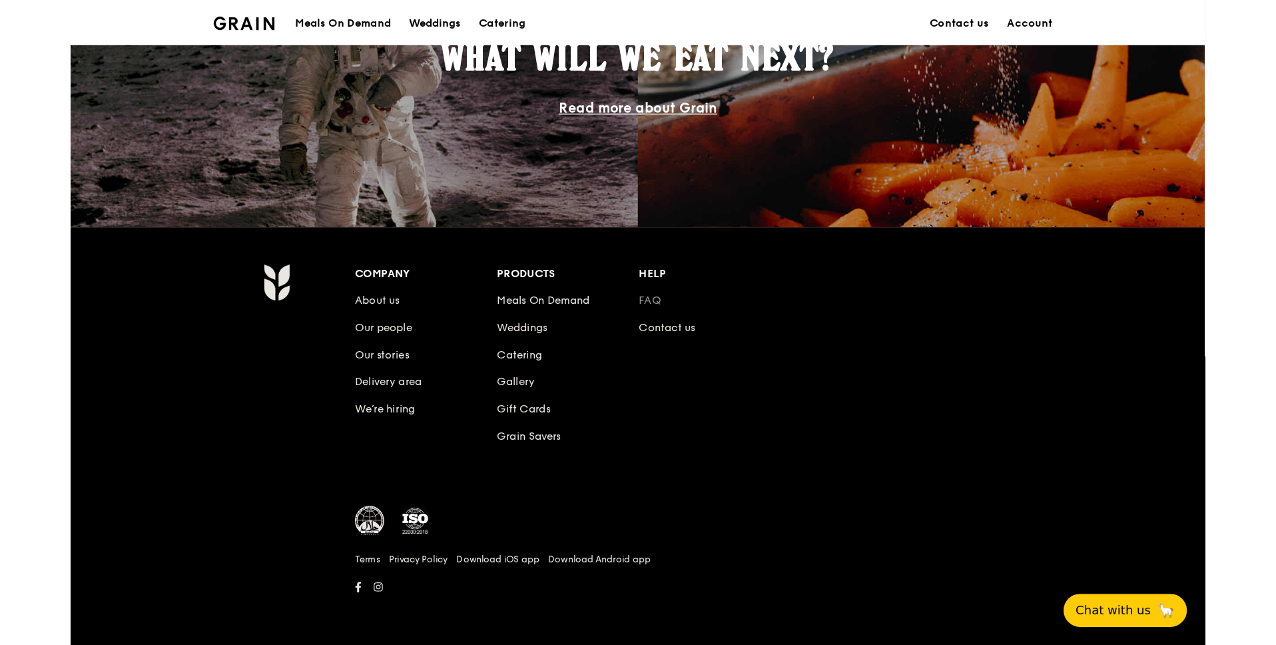
scroll to position [1109, 0]
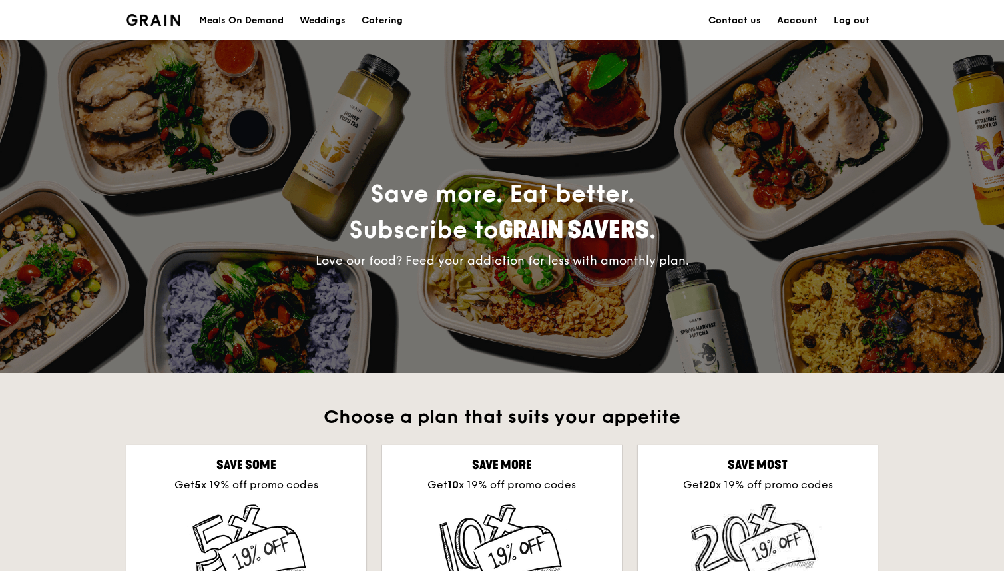
click at [151, 20] on img at bounding box center [154, 20] width 54 height 12
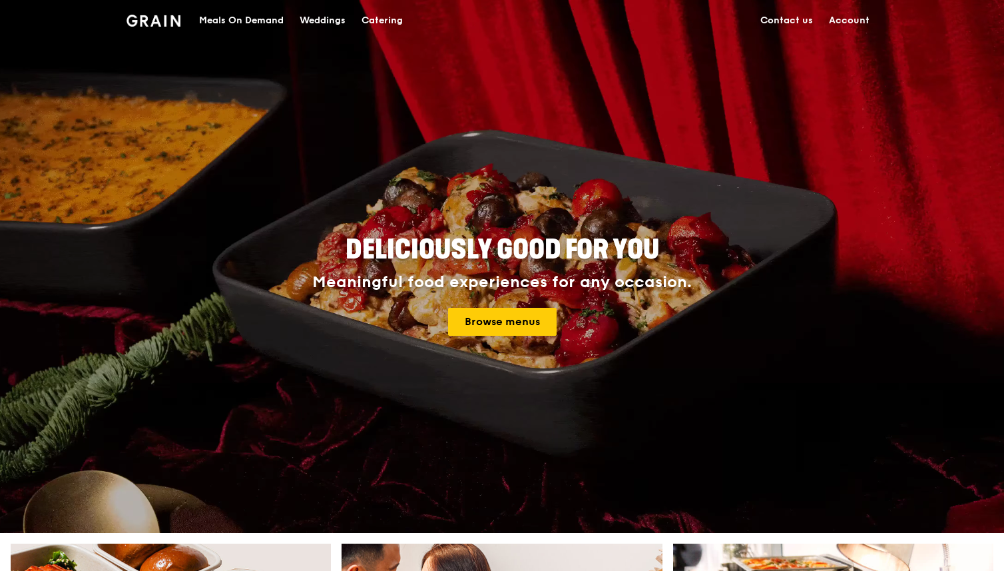
click at [145, 22] on img at bounding box center [154, 21] width 54 height 12
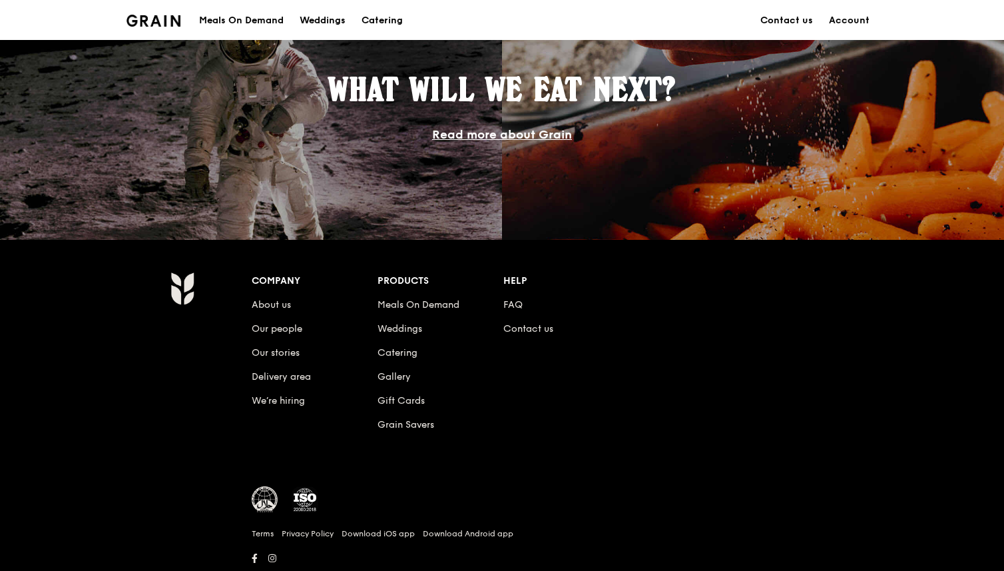
scroll to position [1183, 0]
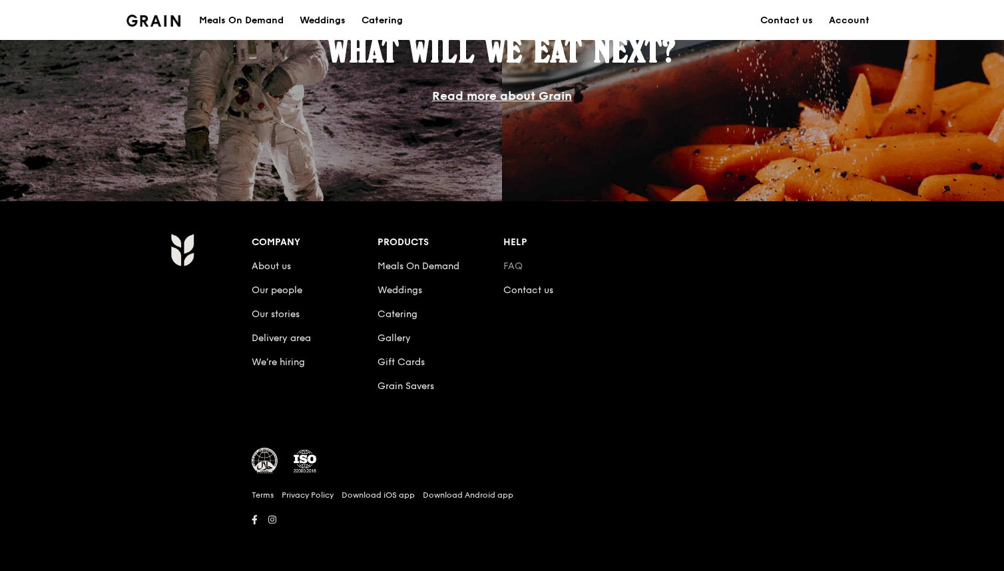
click at [507, 265] on link "FAQ" at bounding box center [512, 265] width 19 height 11
click at [411, 384] on link "Grain Savers" at bounding box center [406, 385] width 57 height 11
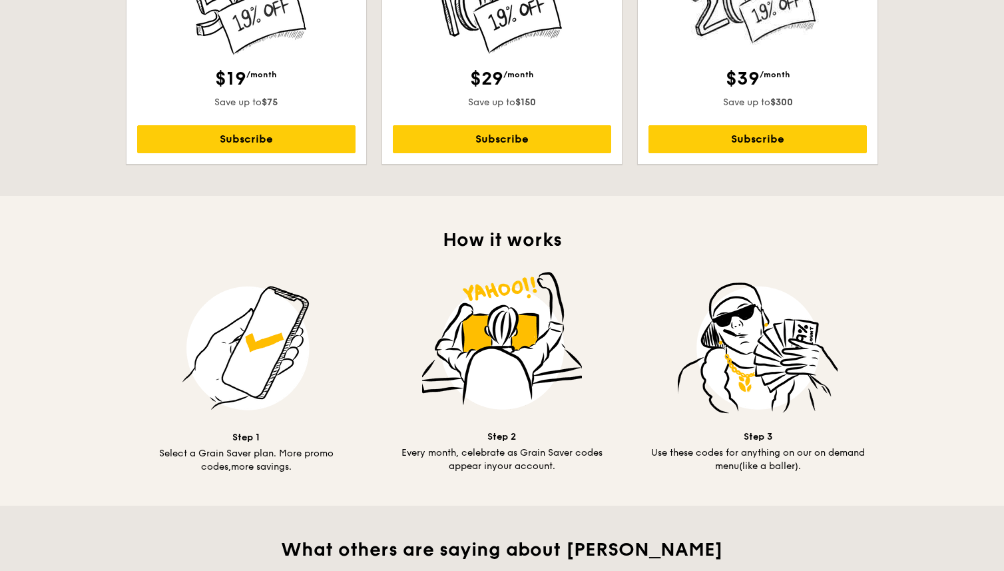
scroll to position [533, 0]
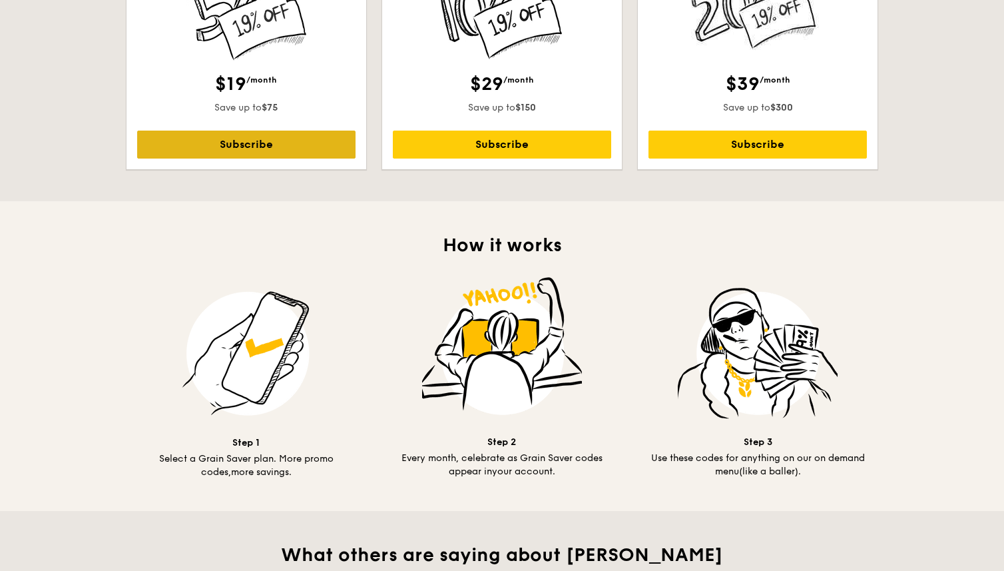
click at [290, 147] on link "Subscribe" at bounding box center [246, 145] width 218 height 28
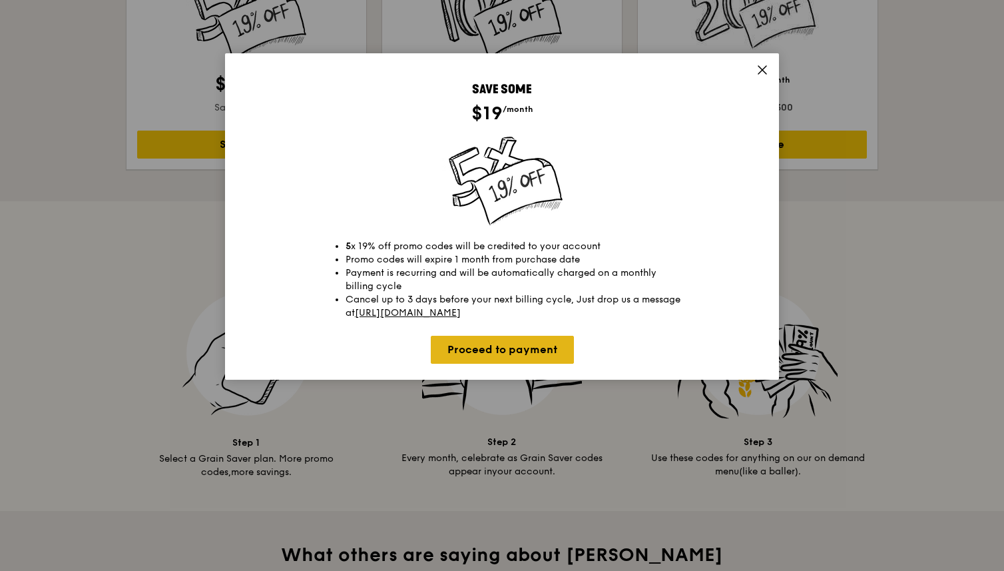
click at [527, 348] on link "Proceed to payment" at bounding box center [502, 350] width 143 height 28
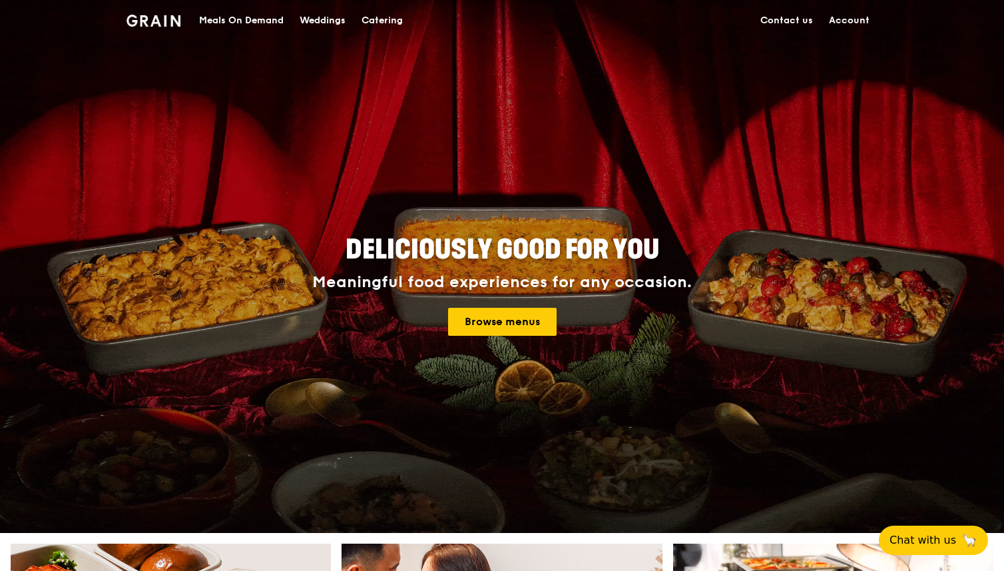
click at [164, 18] on img at bounding box center [154, 21] width 54 height 12
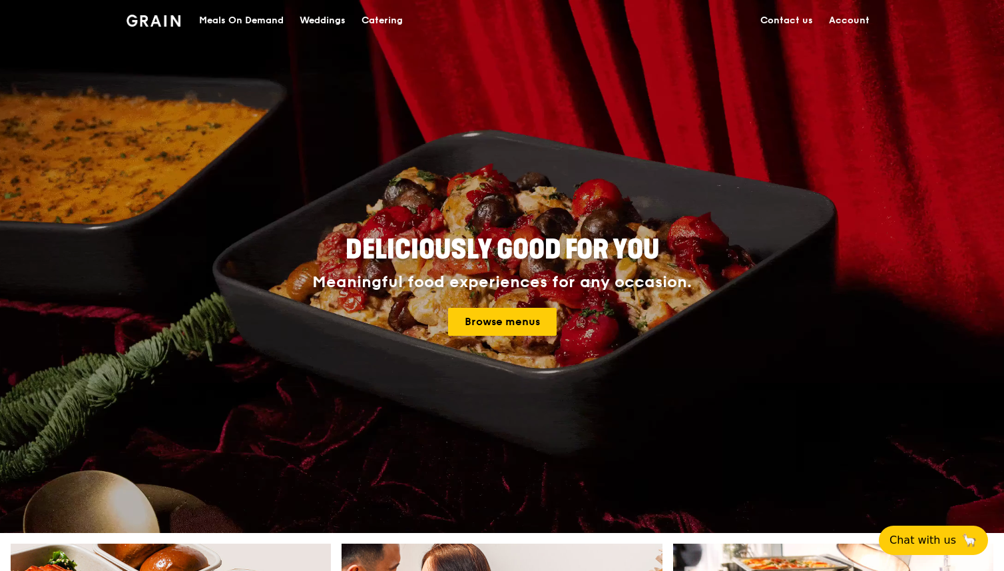
click at [266, 21] on div "Meals On Demand" at bounding box center [241, 21] width 85 height 40
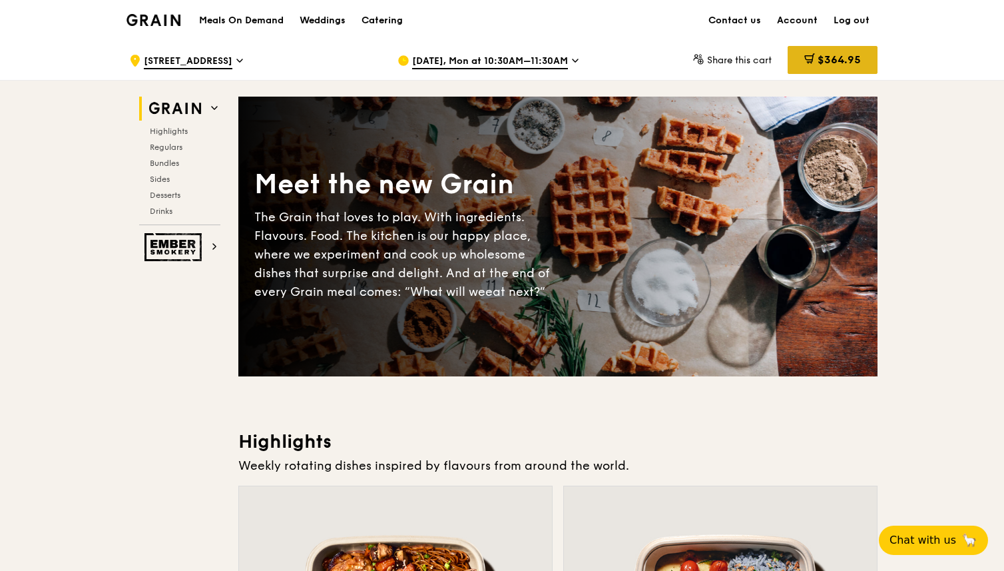
click at [828, 65] on span "$364.95" at bounding box center [839, 59] width 43 height 13
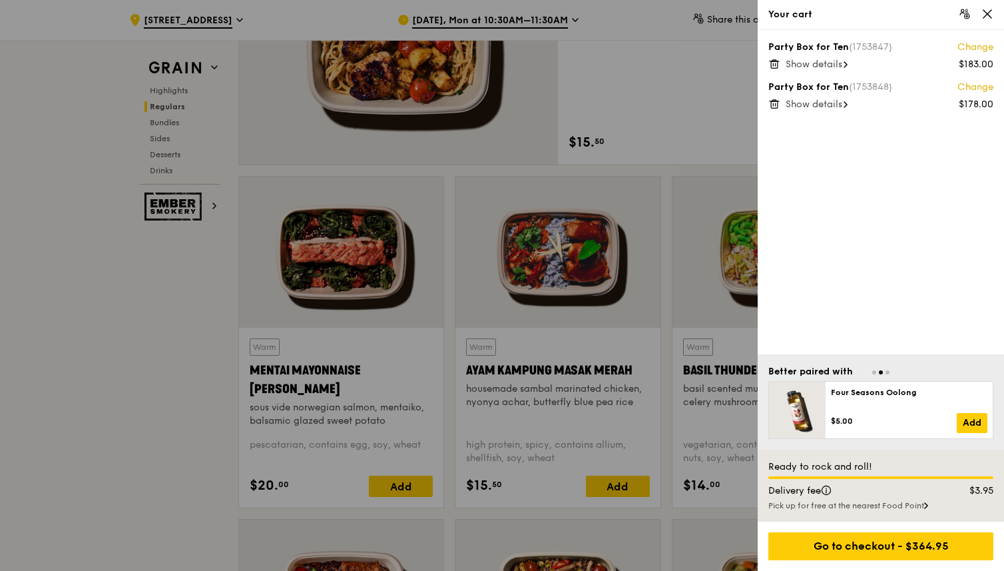
scroll to position [1054, 0]
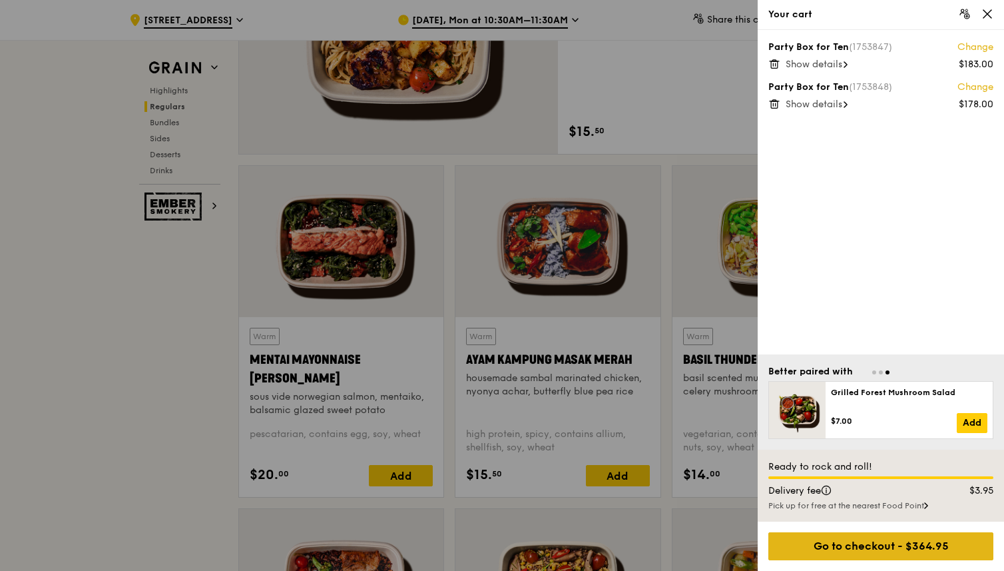
click at [847, 543] on div "Go to checkout - $364.95" at bounding box center [880, 546] width 225 height 28
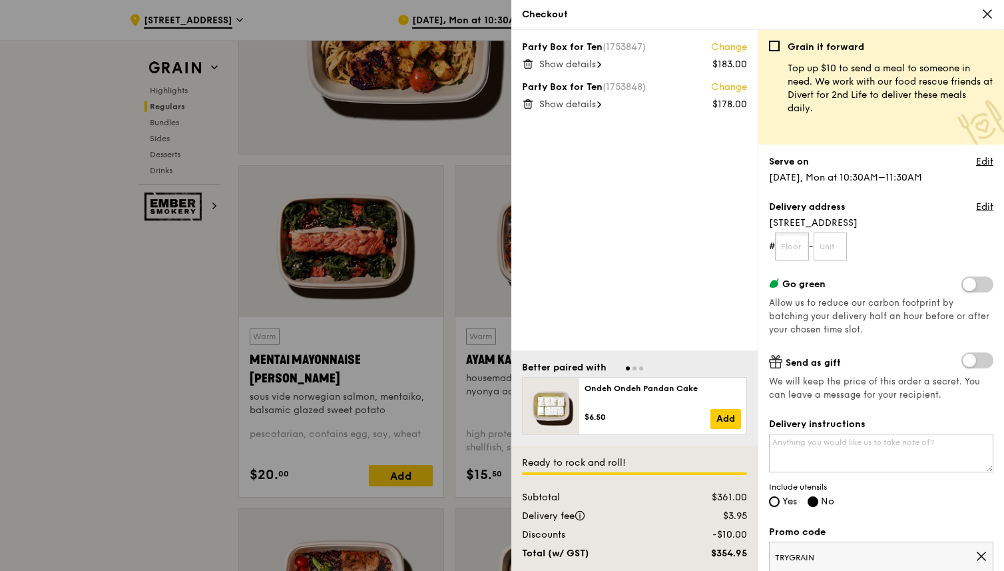
click at [801, 248] on input "text" at bounding box center [792, 246] width 34 height 28
type input "08"
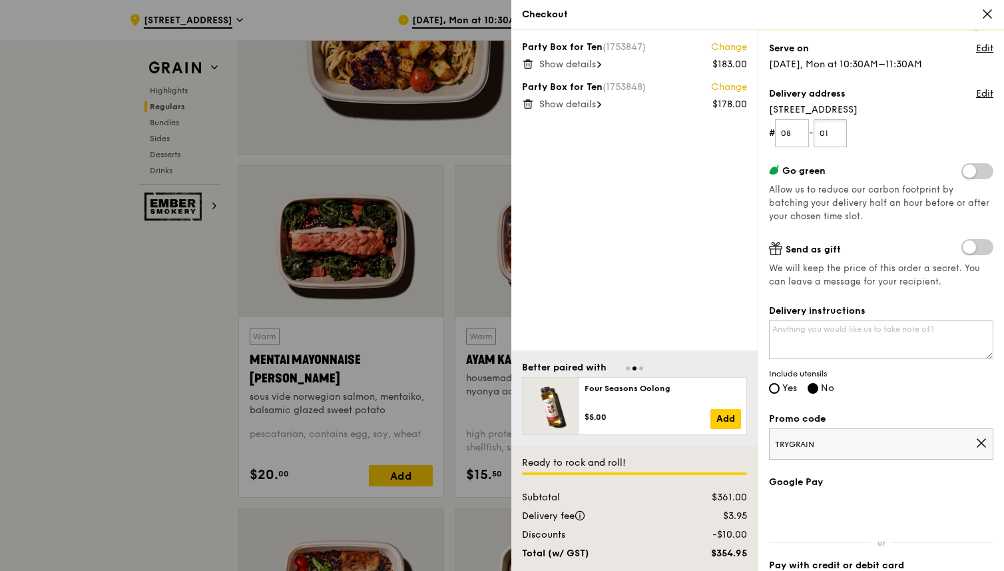
scroll to position [115, 0]
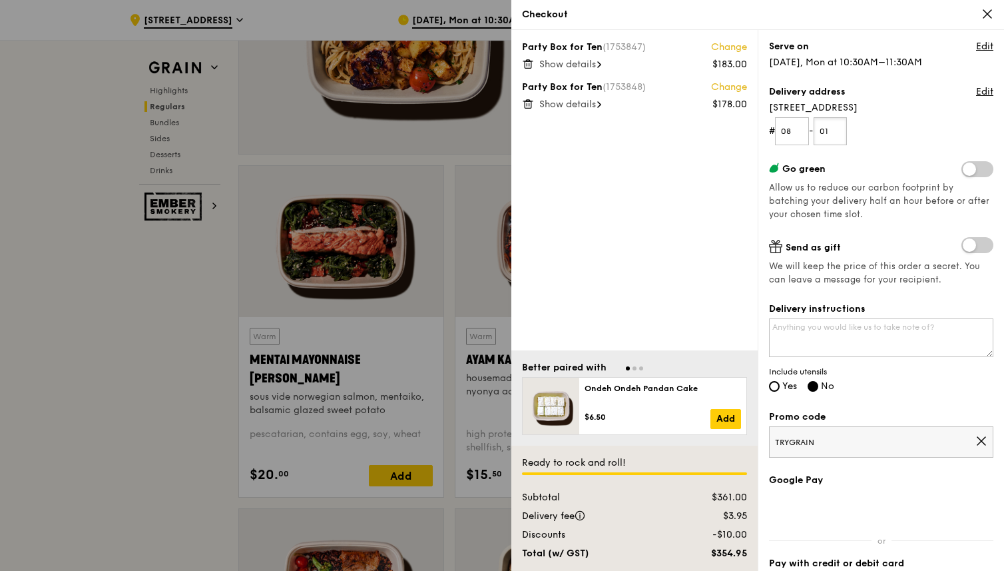
type input "01"
click at [981, 440] on icon at bounding box center [982, 441] width 8 height 8
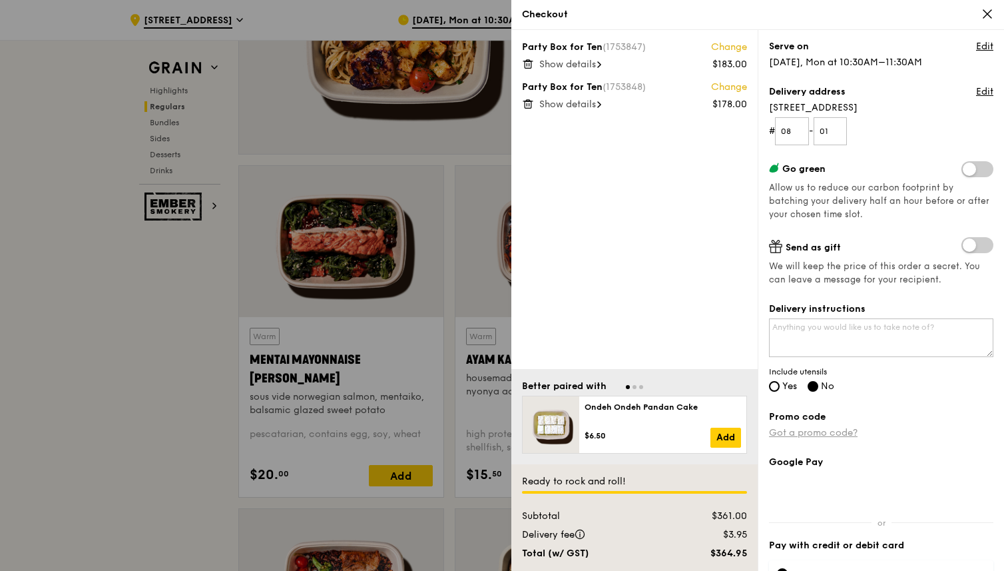
click at [840, 432] on link "Got a promo code?" at bounding box center [813, 432] width 89 height 11
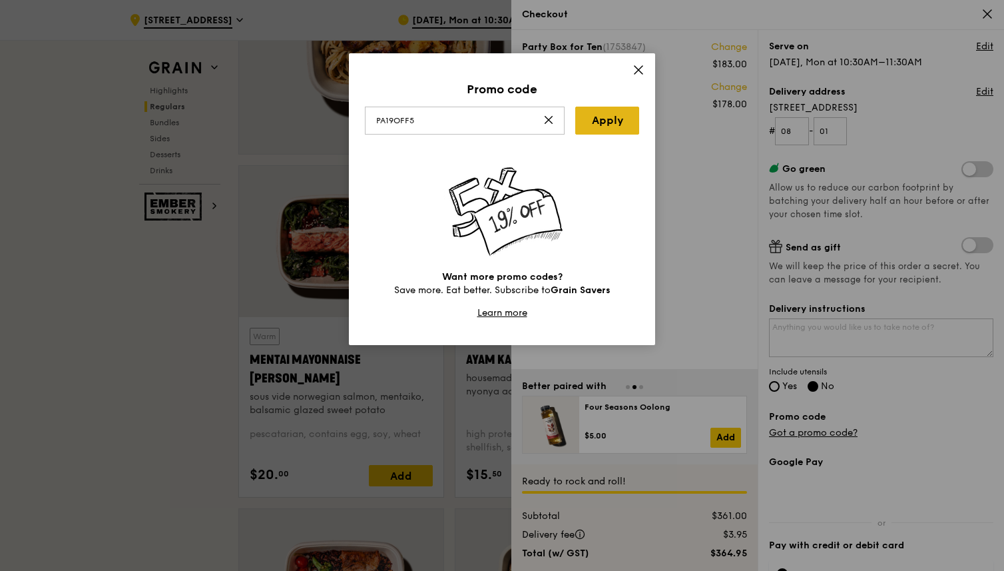
type input "PA19OFF5"
click at [616, 123] on link "Apply" at bounding box center [607, 121] width 64 height 28
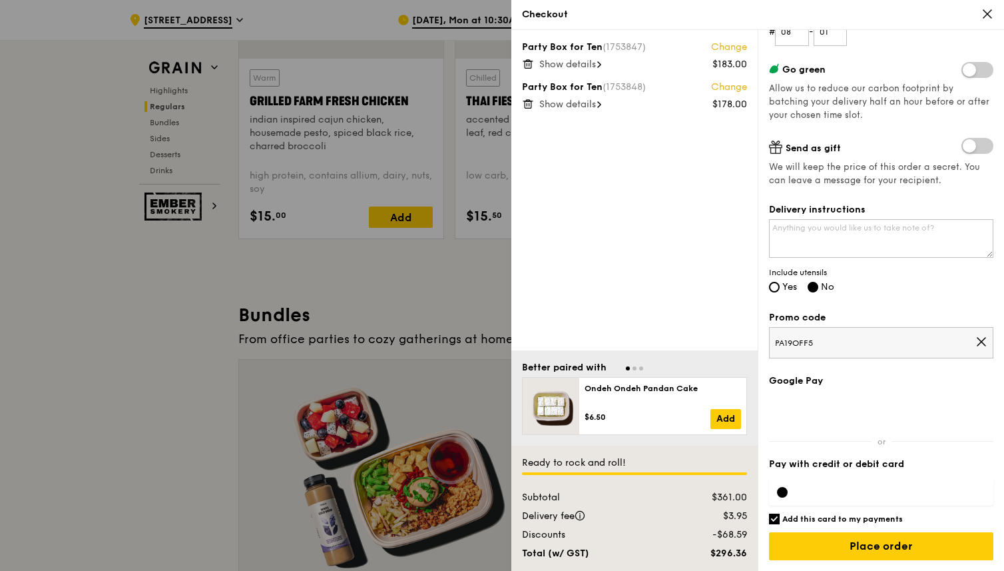
scroll to position [1680, 0]
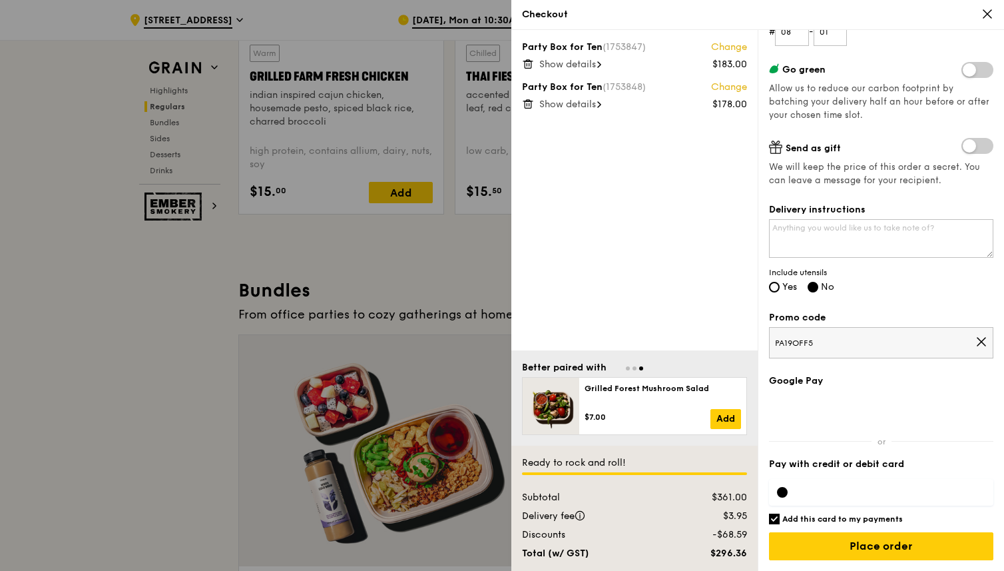
click at [828, 504] on div at bounding box center [881, 492] width 224 height 27
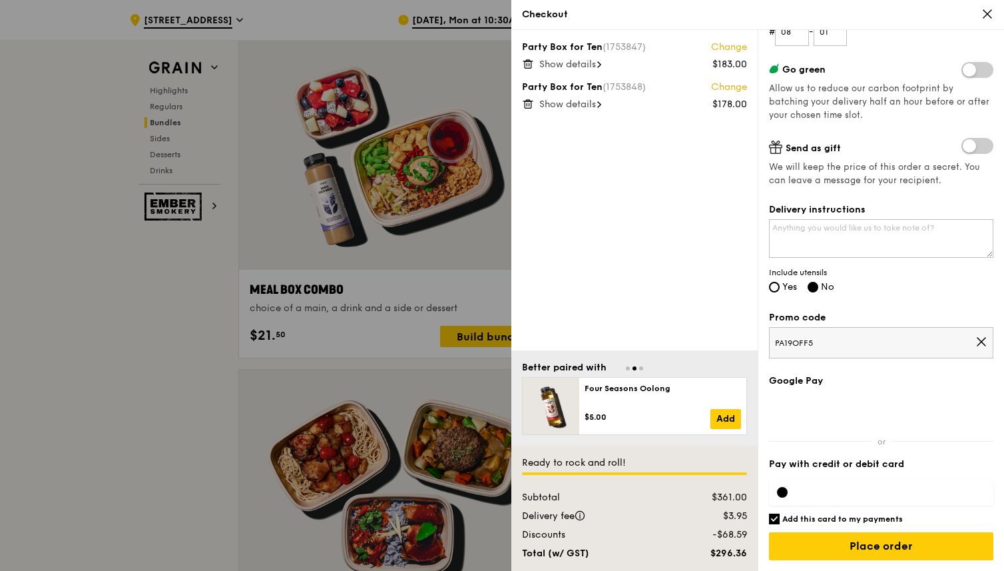
scroll to position [1989, 0]
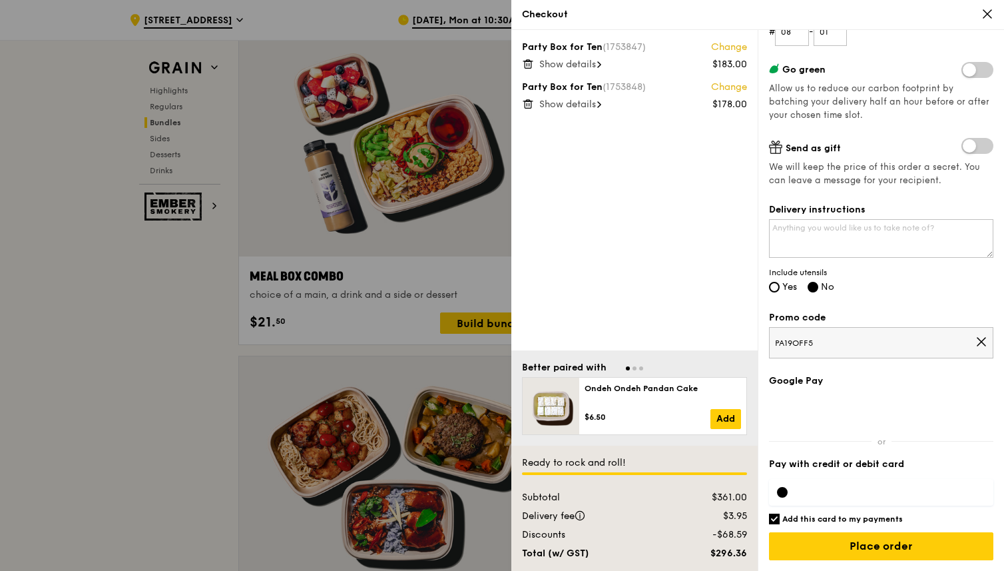
click at [774, 522] on input "Add this card to my payments" at bounding box center [774, 518] width 11 height 11
checkbox input "false"
click at [879, 229] on textarea "Delivery instructions" at bounding box center [881, 238] width 224 height 39
click at [932, 232] on textarea "call Panji 9679 6050" at bounding box center [881, 238] width 224 height 39
type textarea "call Panji 9679 6050 when delivering"
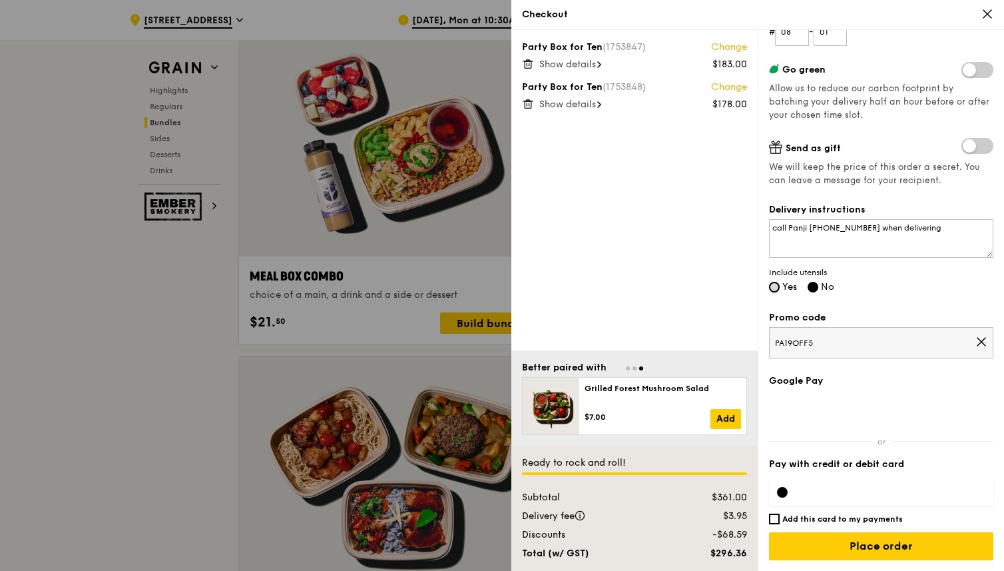
click at [776, 286] on input "Yes" at bounding box center [774, 287] width 11 height 11
radio input "true"
radio input "false"
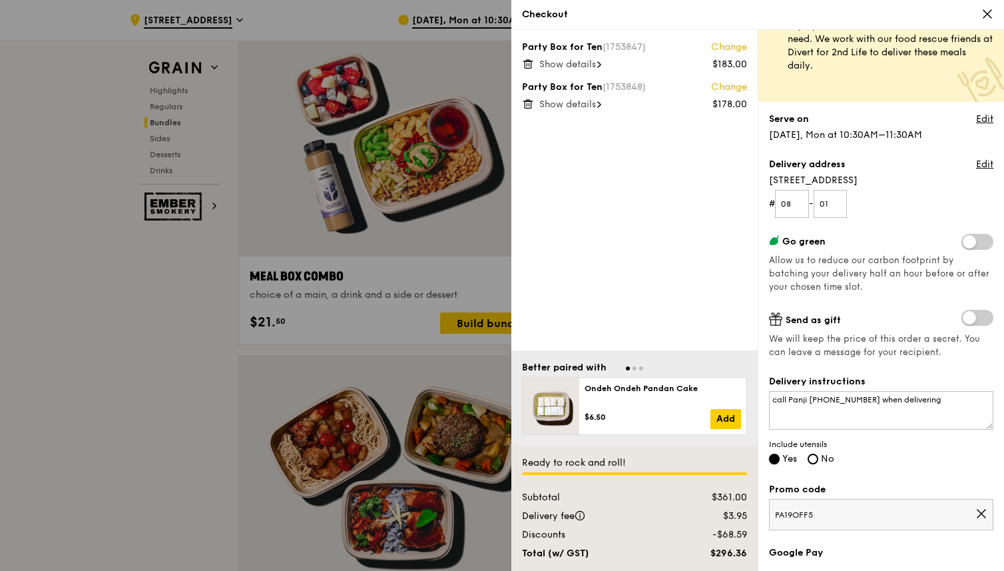
scroll to position [39, 0]
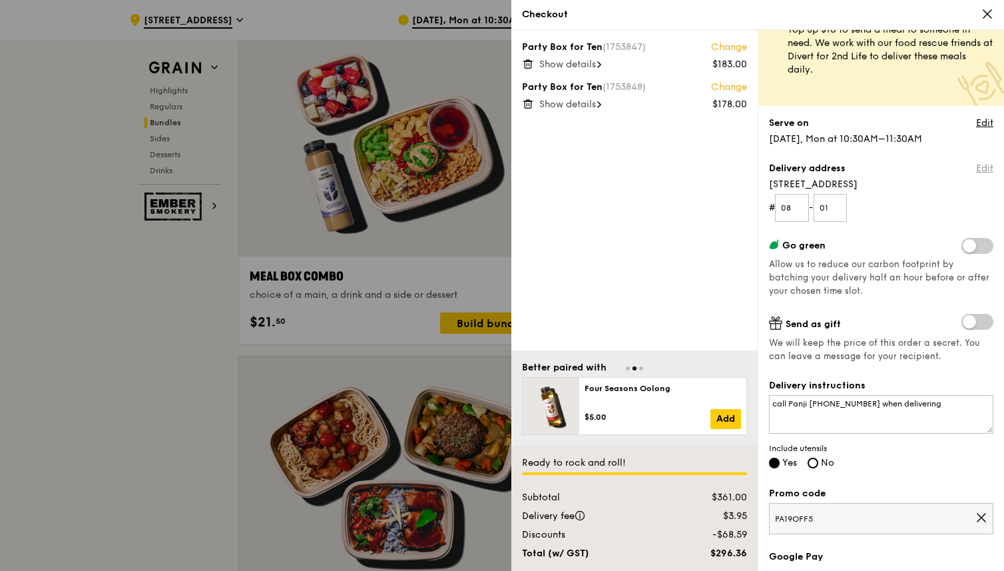
click at [985, 165] on link "Edit" at bounding box center [984, 168] width 17 height 13
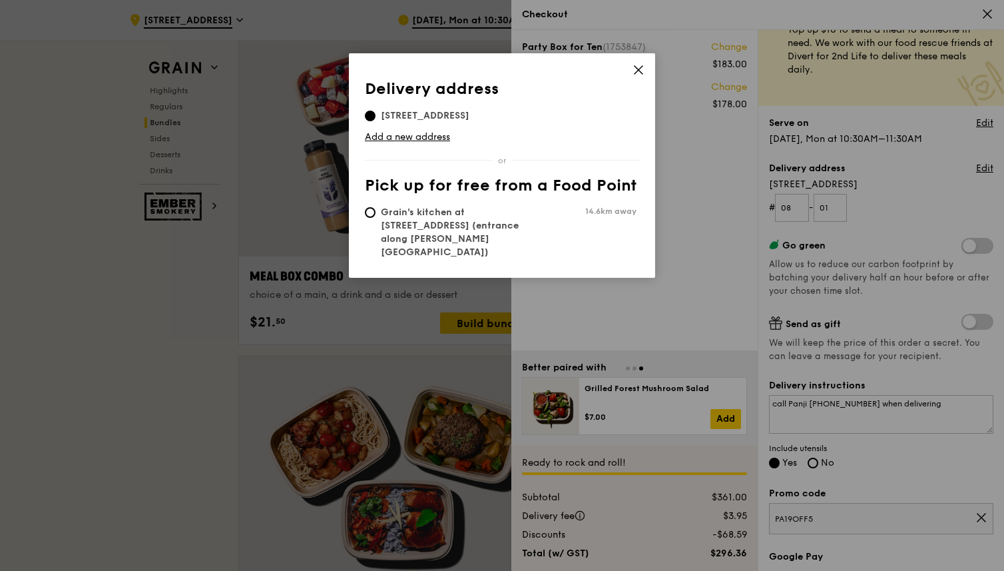
click at [640, 73] on icon at bounding box center [639, 70] width 12 height 12
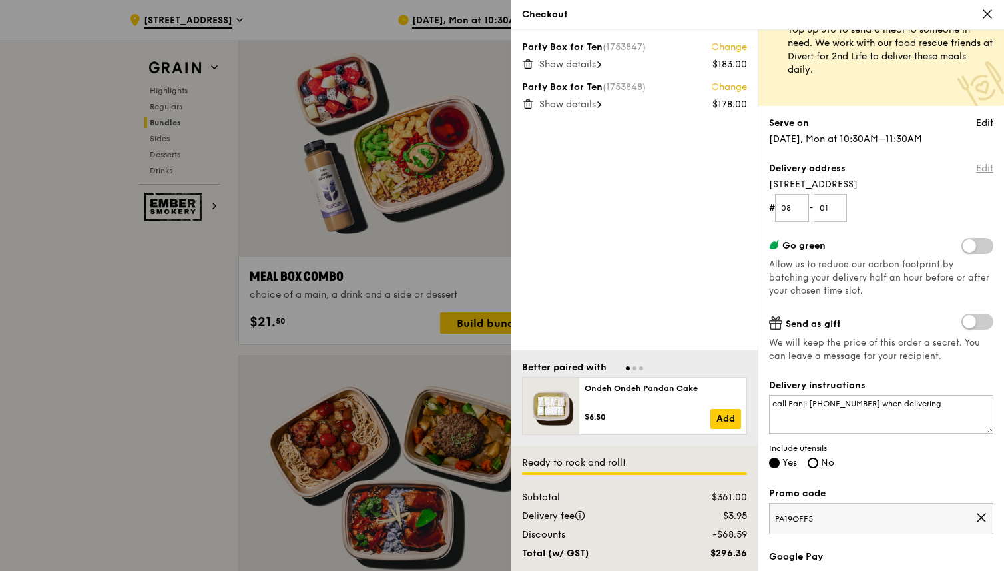
click at [988, 170] on link "Edit" at bounding box center [984, 168] width 17 height 13
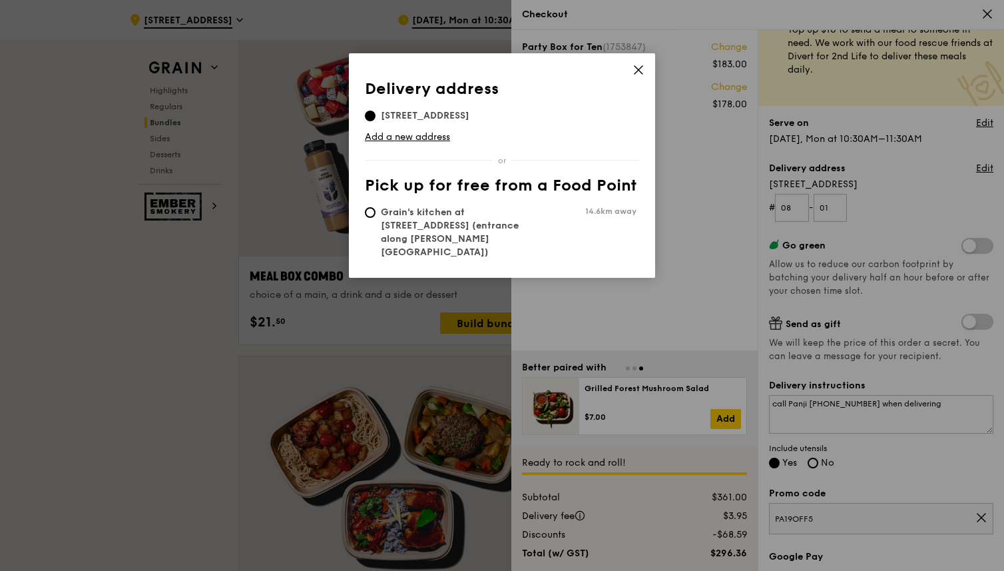
click at [639, 65] on icon at bounding box center [639, 70] width 12 height 12
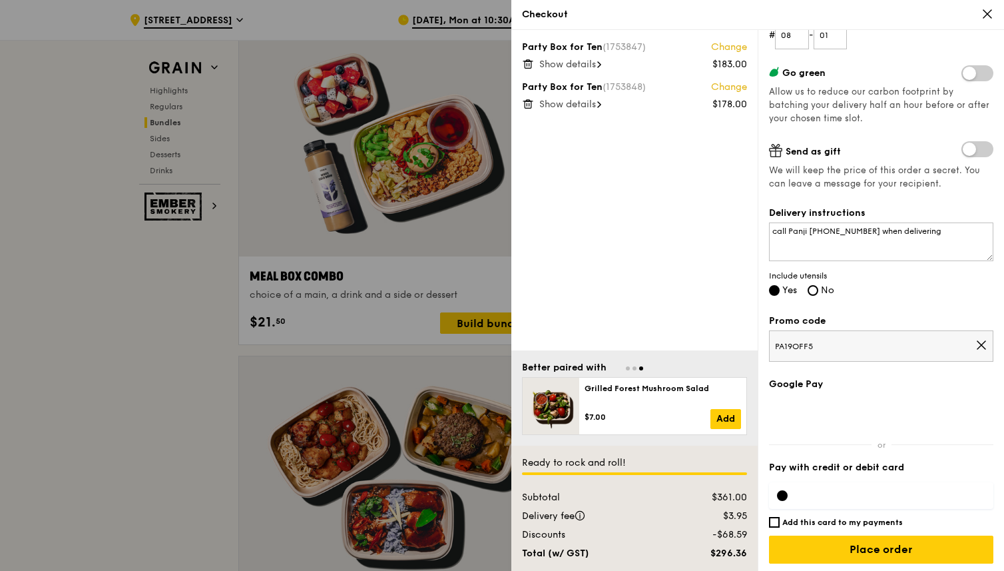
scroll to position [214, 0]
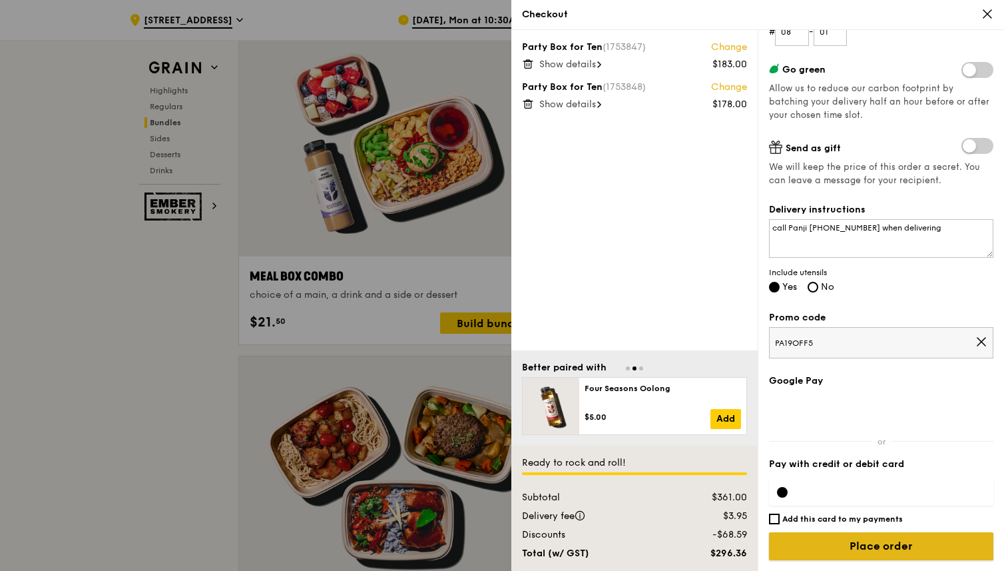
click at [866, 551] on input "Place order" at bounding box center [881, 546] width 224 height 28
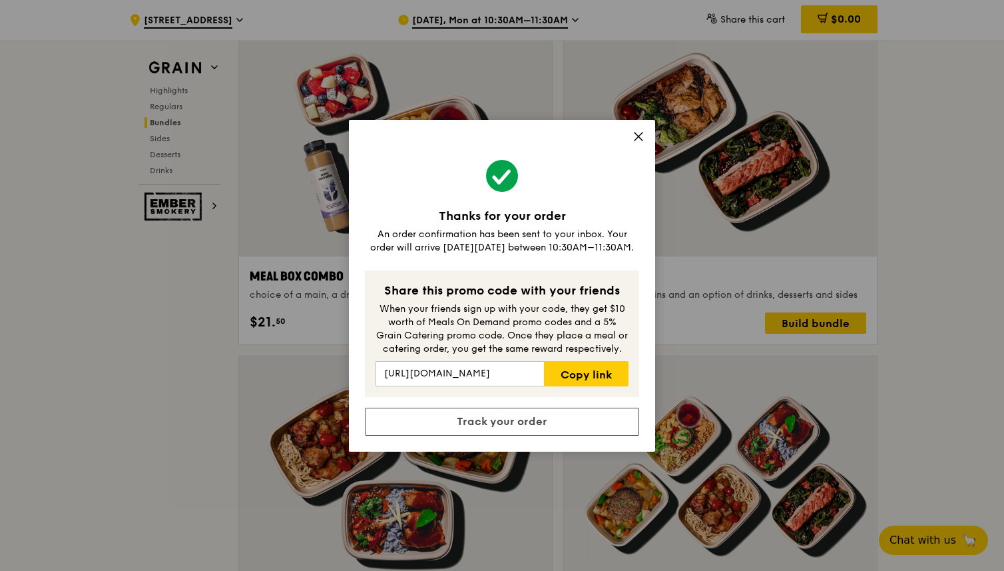
click at [637, 138] on icon at bounding box center [639, 137] width 12 height 12
